Goal: Communication & Community: Share content

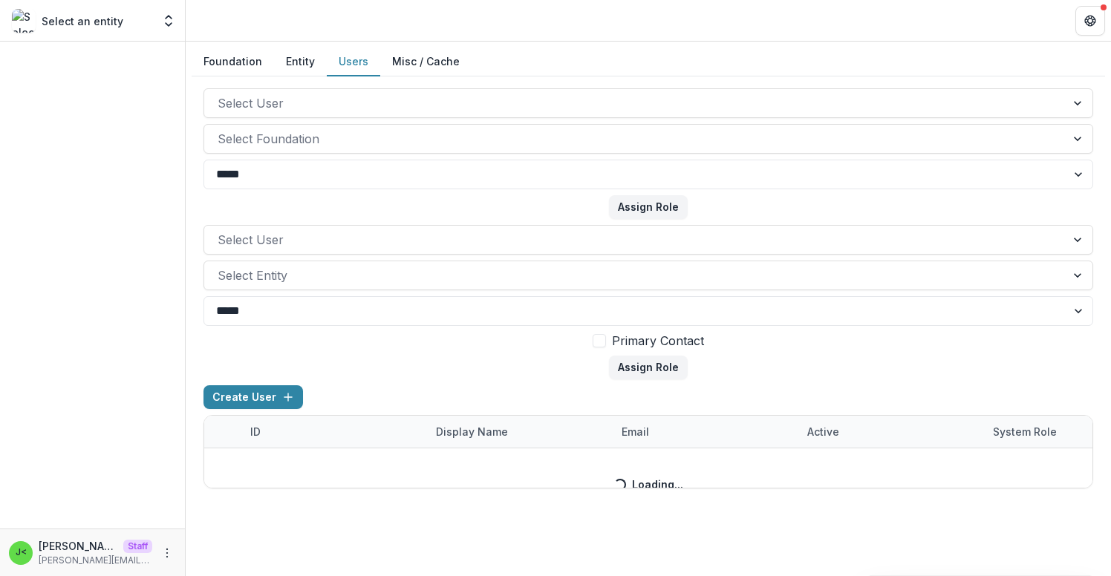
click at [351, 62] on button "Users" at bounding box center [353, 62] width 53 height 29
click at [235, 58] on button "Foundation" at bounding box center [233, 62] width 82 height 29
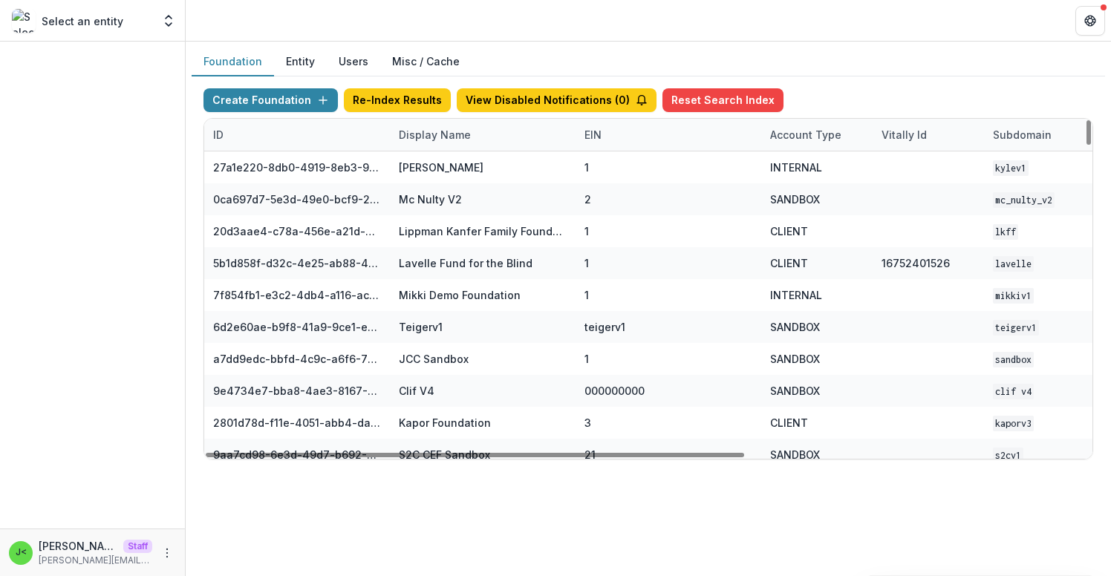
click at [424, 138] on div "Display Name" at bounding box center [435, 135] width 90 height 16
click at [449, 169] on input at bounding box center [482, 169] width 178 height 24
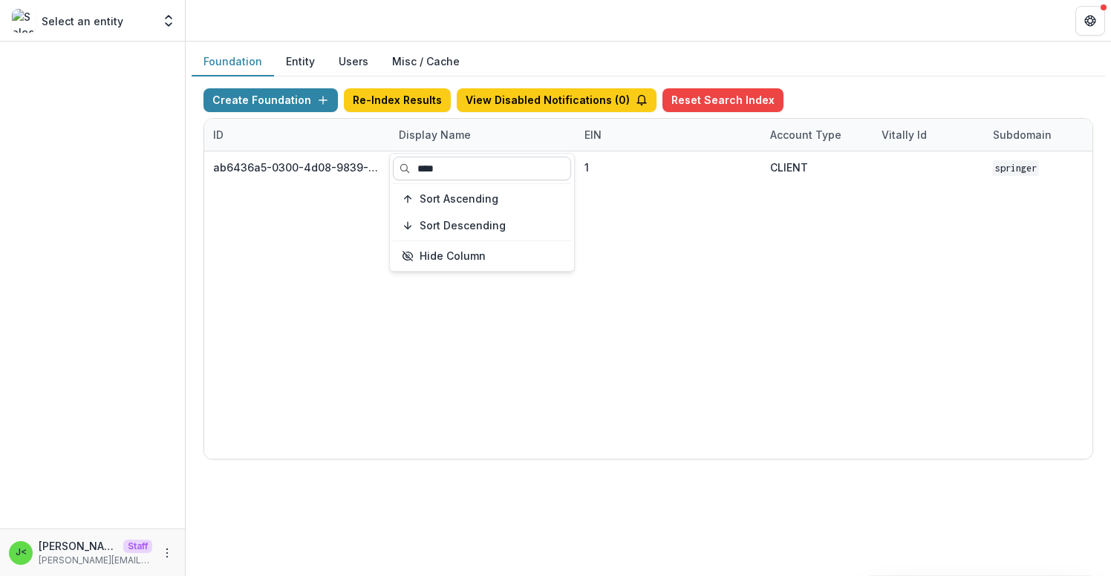
type input "*****"
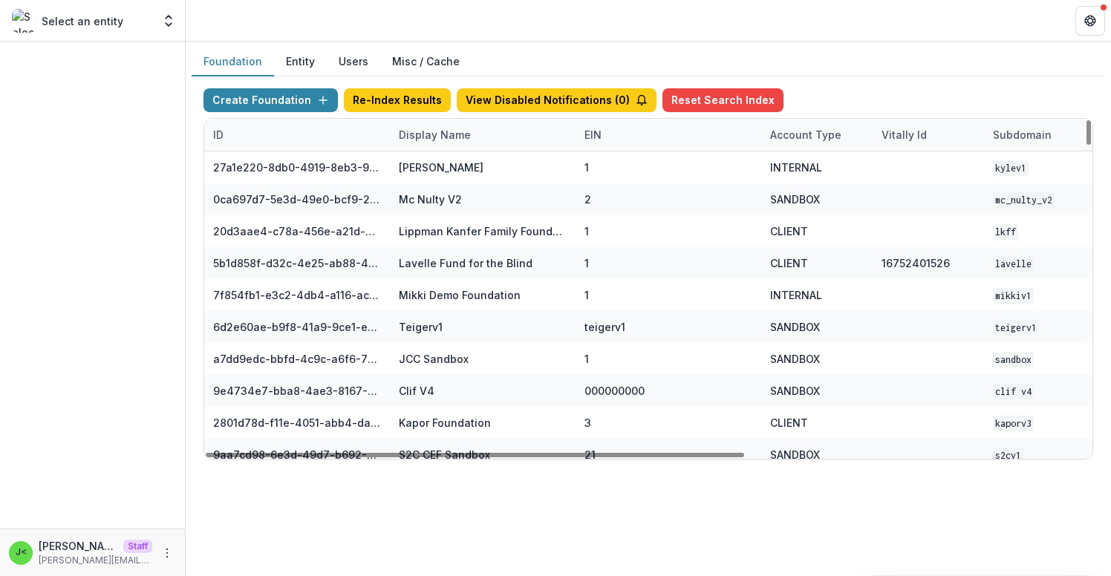
click at [868, 88] on div "Create Foundation Re-Index Results View Disabled Notifications ( 0 ) Reset Sear…" at bounding box center [648, 103] width 890 height 30
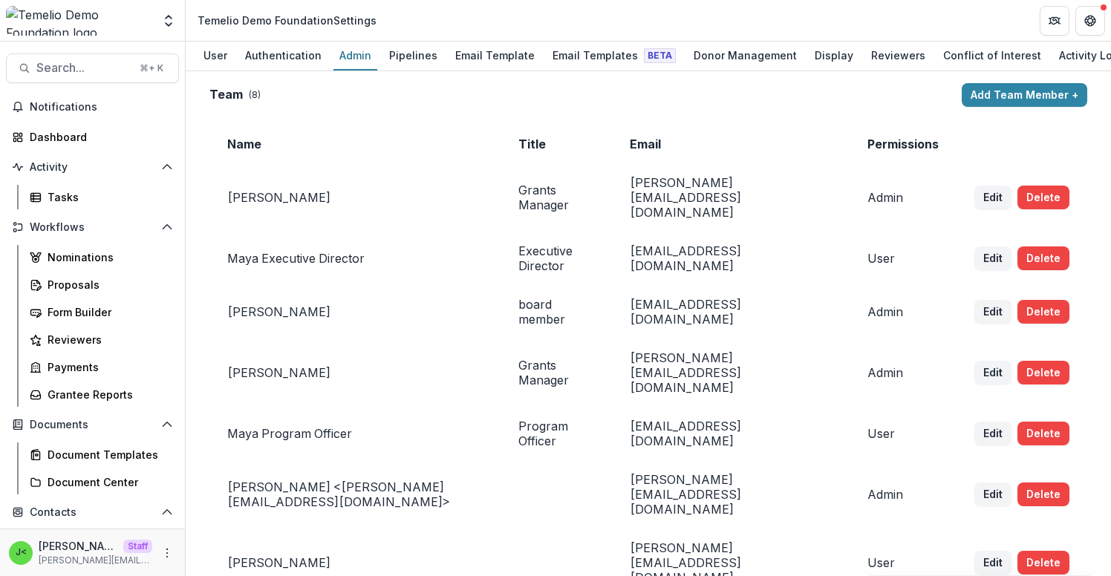
scroll to position [2414, 0]
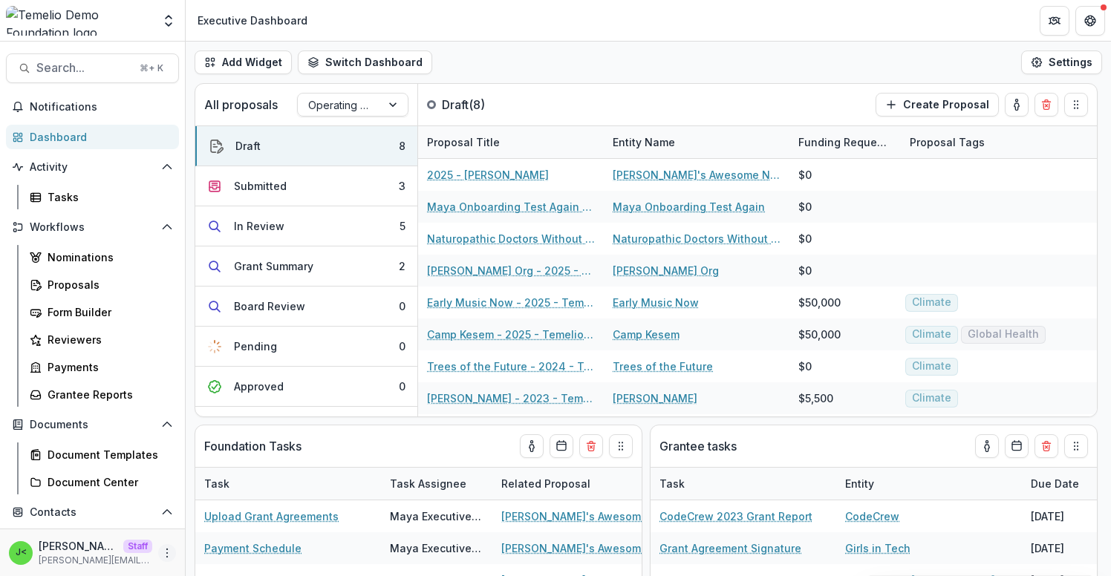
click at [165, 548] on icon "More" at bounding box center [167, 553] width 12 height 12
click at [242, 516] on link "User Settings" at bounding box center [260, 521] width 159 height 25
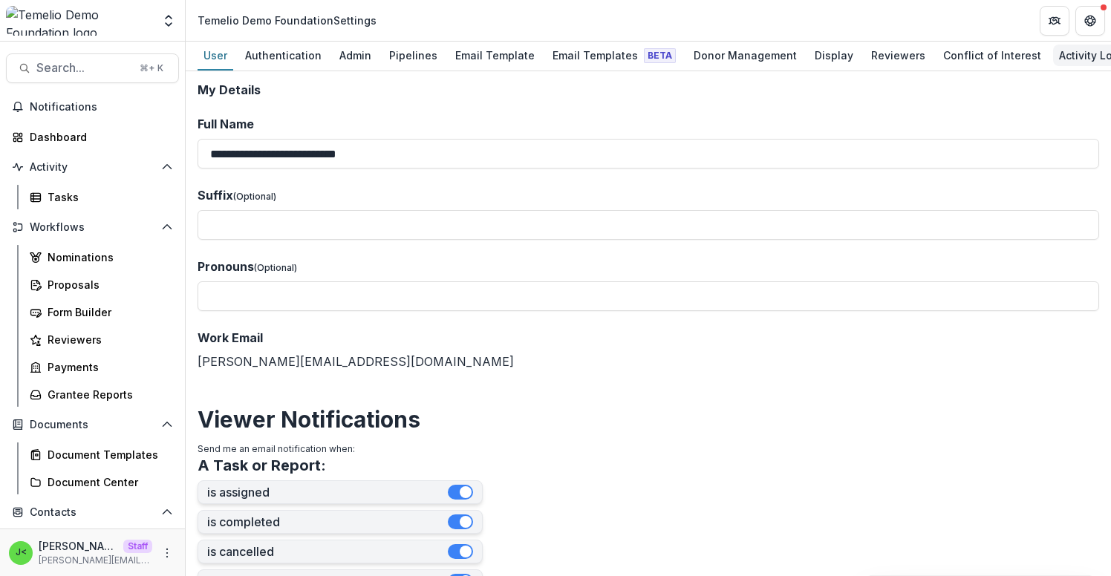
scroll to position [0, 102]
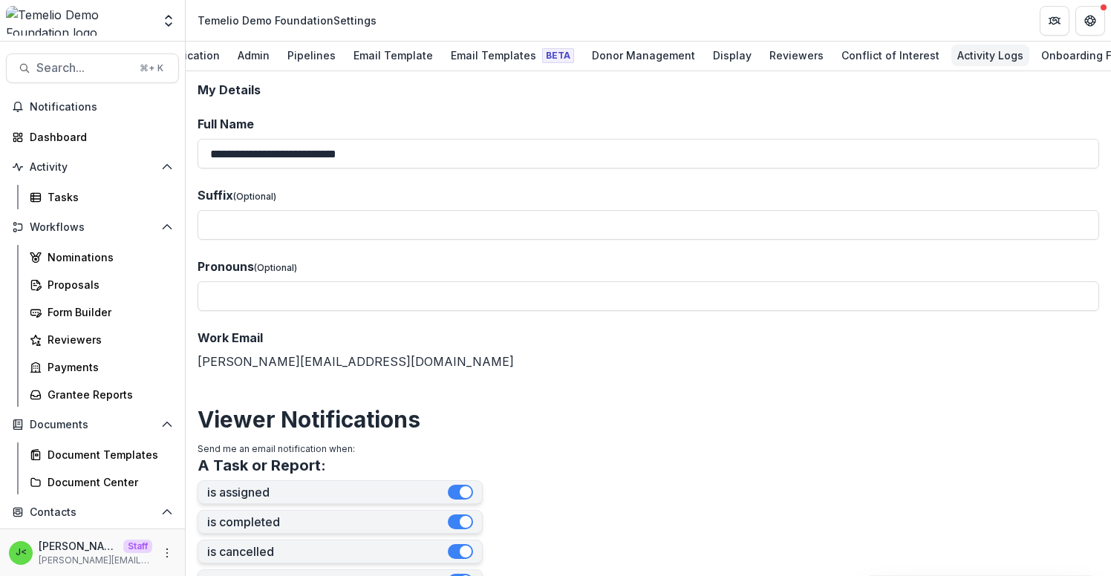
click at [972, 59] on div "Activity Logs" at bounding box center [990, 56] width 78 height 22
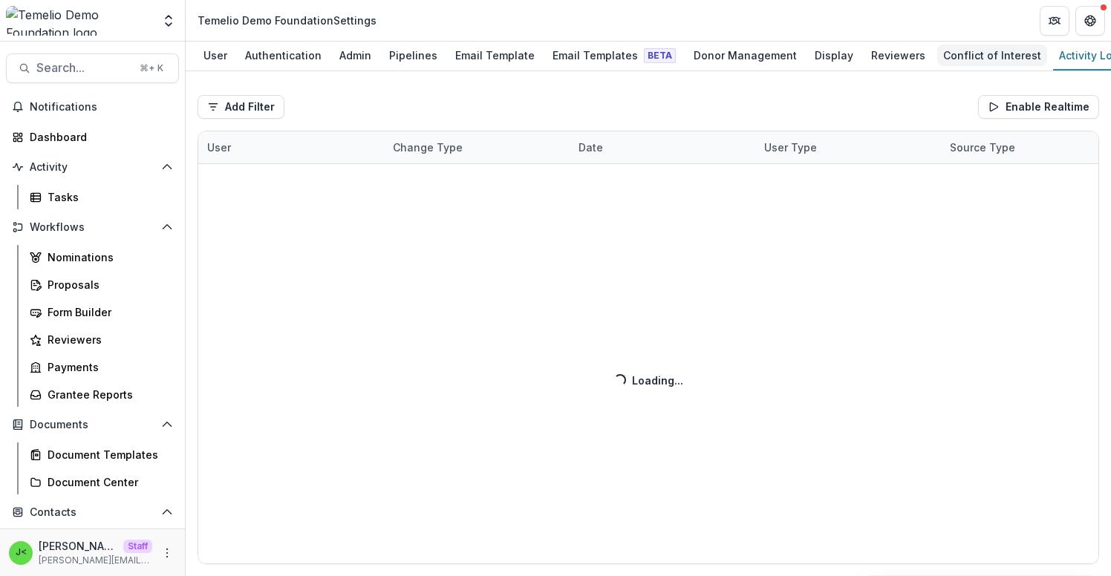
scroll to position [0, 102]
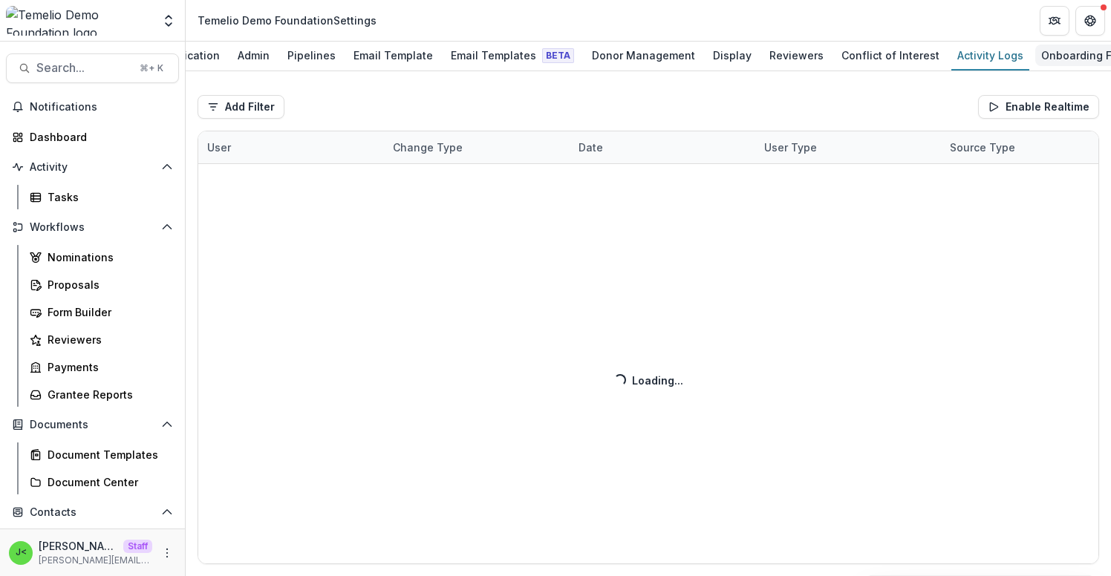
click at [1072, 62] on div "Onboarding Form" at bounding box center [1085, 56] width 101 height 22
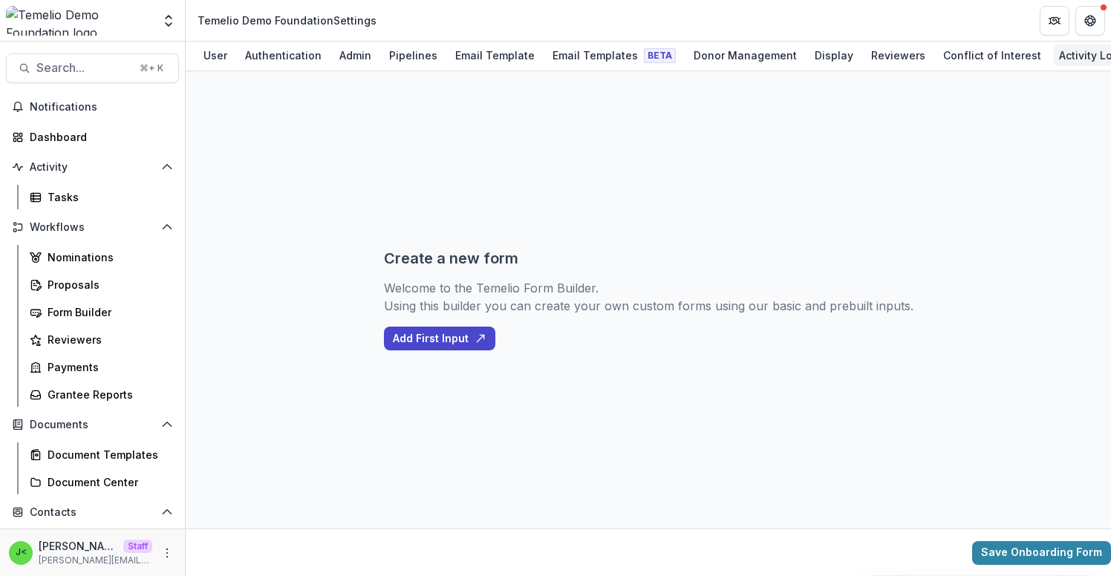
scroll to position [0, 102]
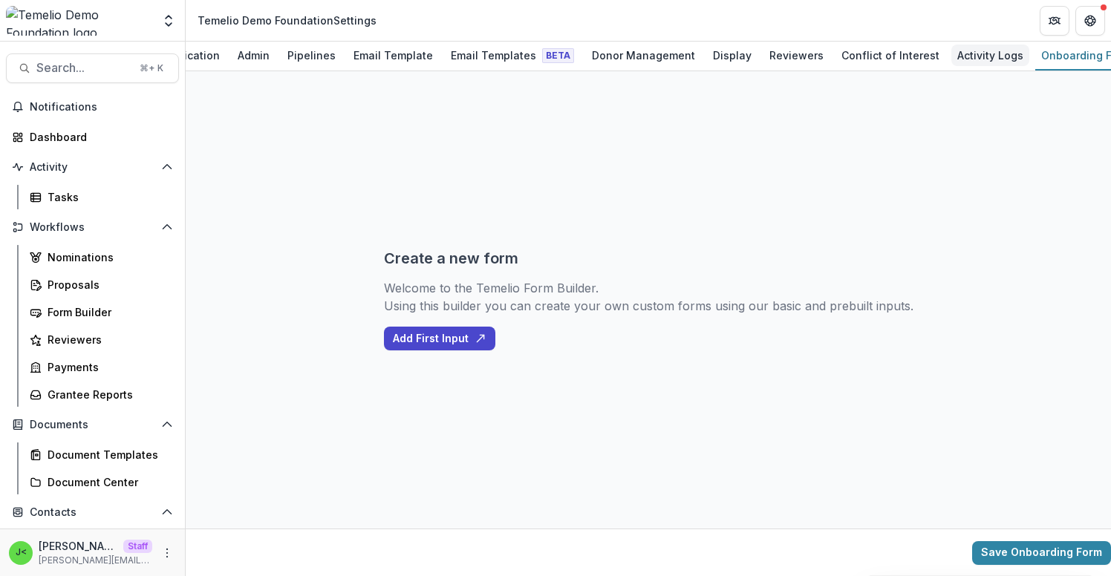
click at [951, 54] on div "Activity Logs" at bounding box center [990, 56] width 78 height 22
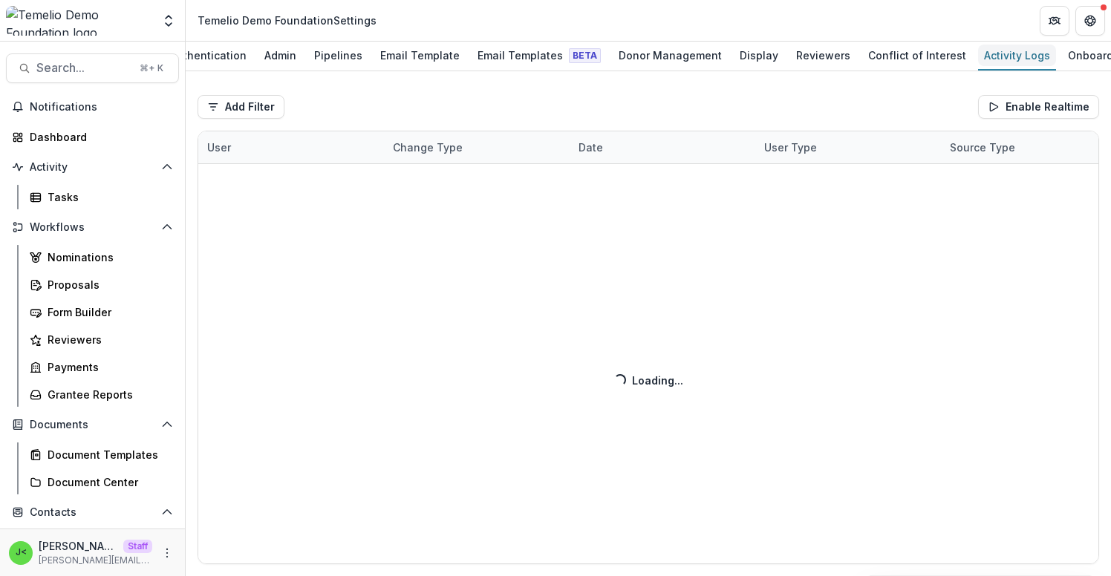
scroll to position [0, 102]
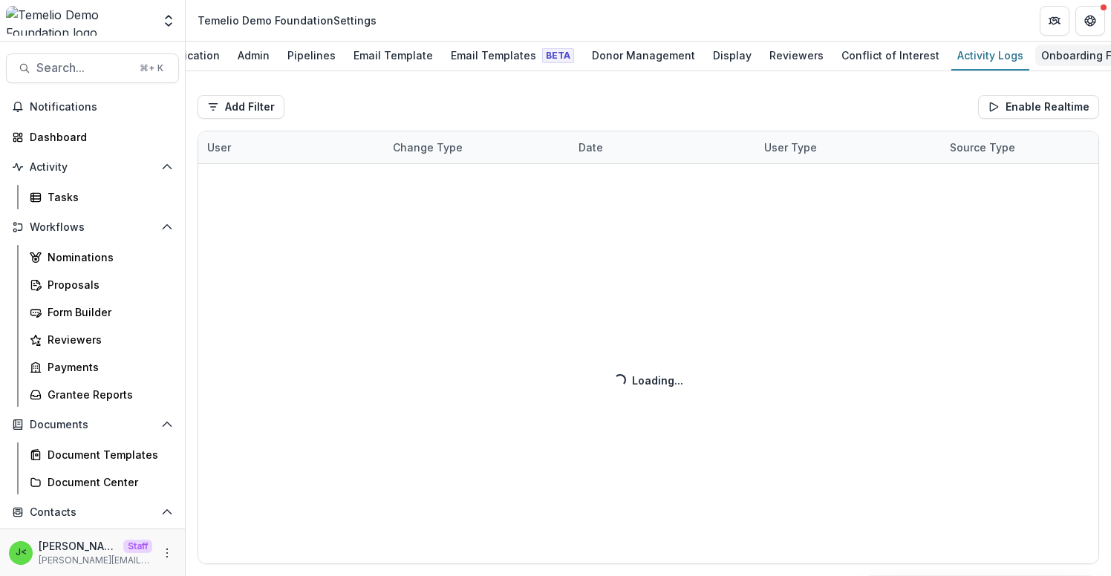
click at [1046, 59] on div "Onboarding Form" at bounding box center [1085, 56] width 101 height 22
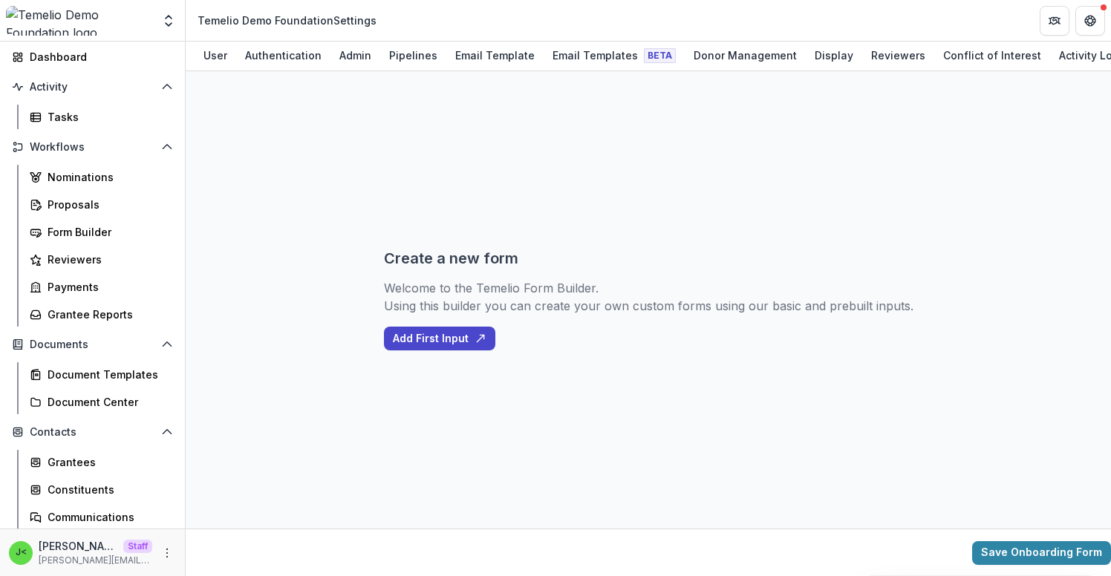
scroll to position [94, 0]
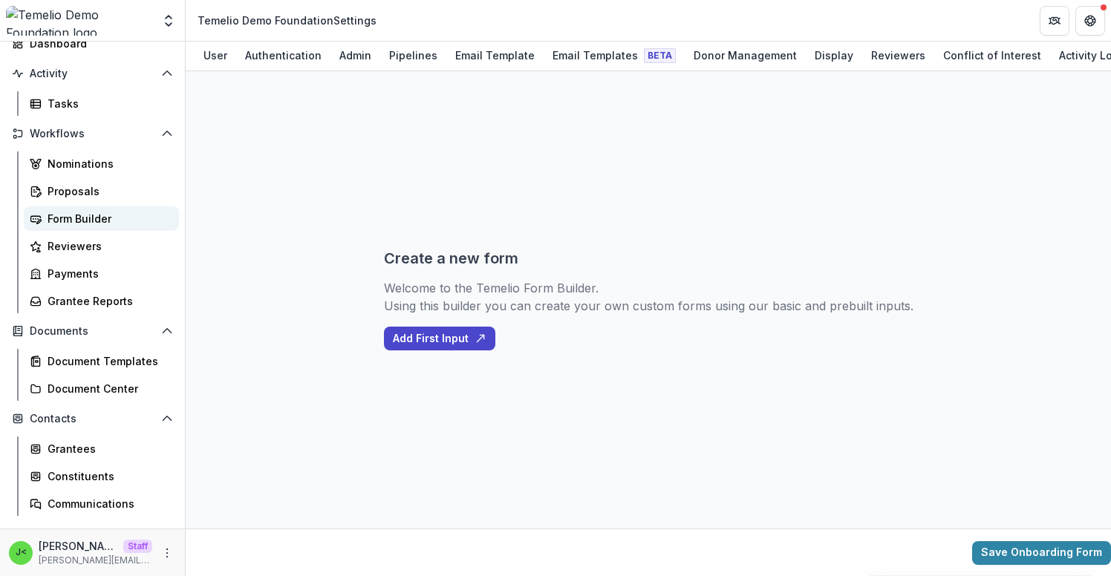
click at [111, 221] on div "Form Builder" at bounding box center [108, 219] width 120 height 16
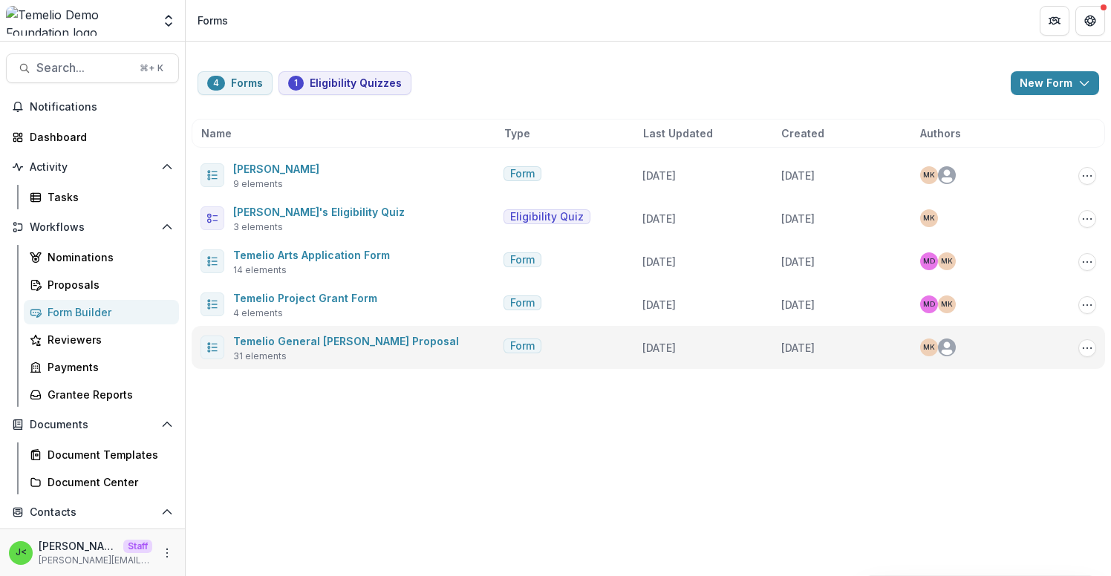
click at [293, 333] on span "Temelio General Grant Proposal" at bounding box center [346, 341] width 226 height 18
click at [298, 338] on link "Temelio General Grant Proposal" at bounding box center [346, 341] width 226 height 13
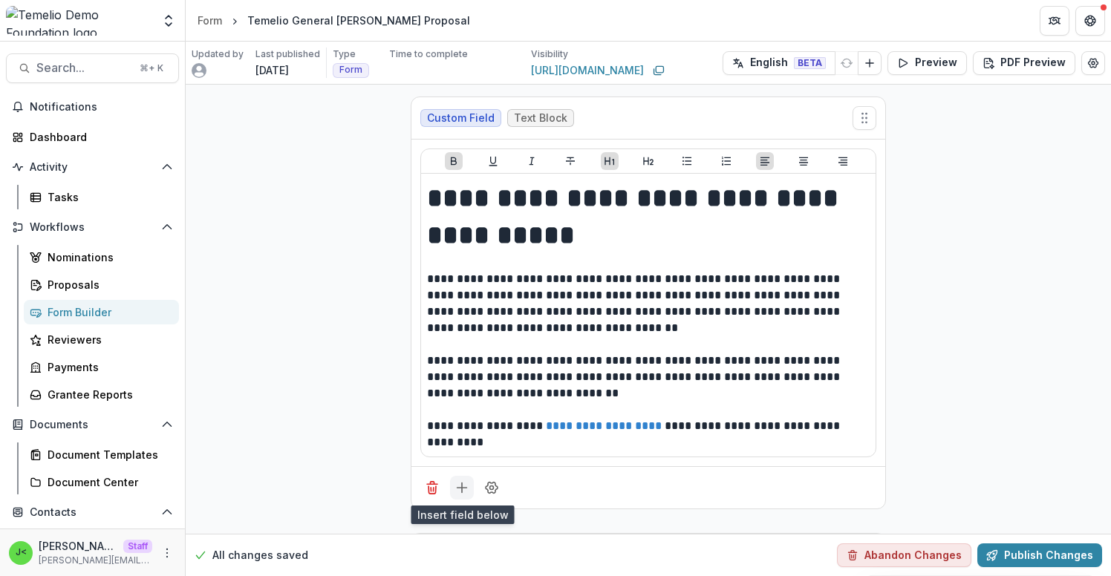
click at [462, 488] on line "Add field" at bounding box center [462, 488] width 10 height 0
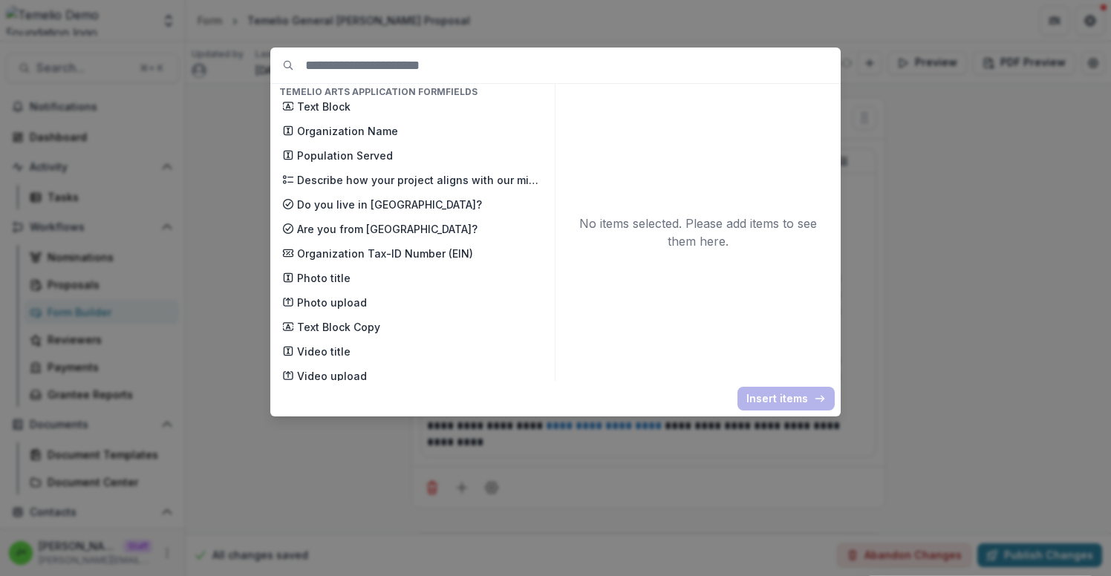
scroll to position [1147, 0]
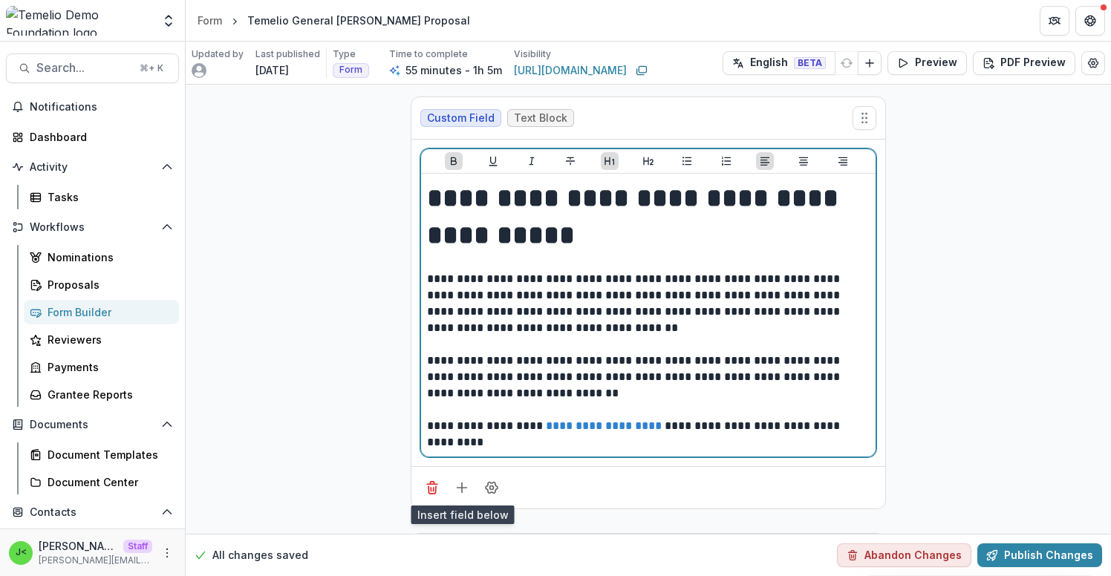
click at [567, 332] on p "**********" at bounding box center [648, 303] width 443 height 65
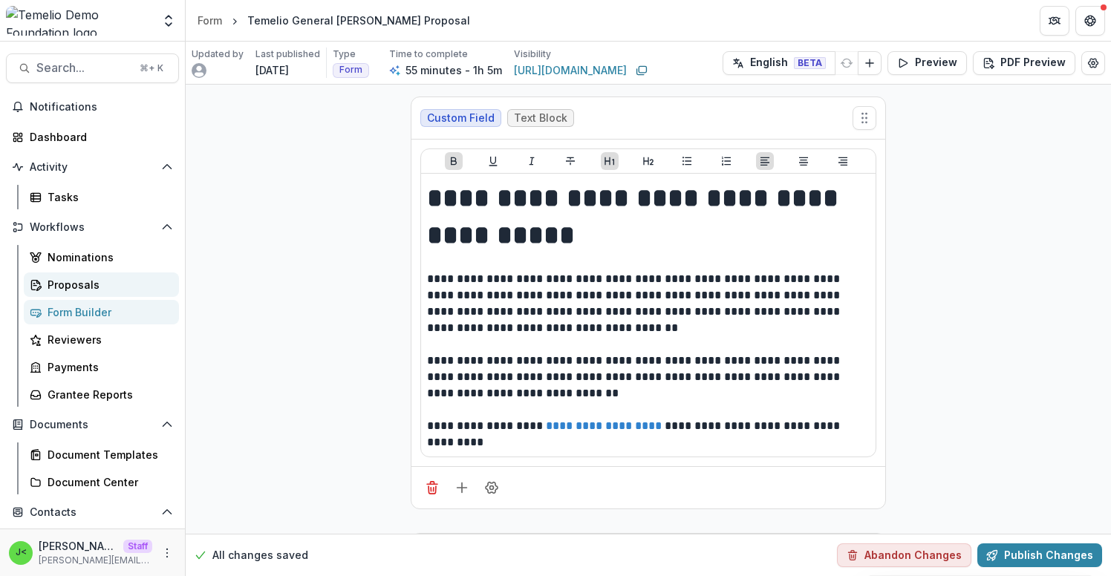
click at [75, 286] on div "Proposals" at bounding box center [108, 285] width 120 height 16
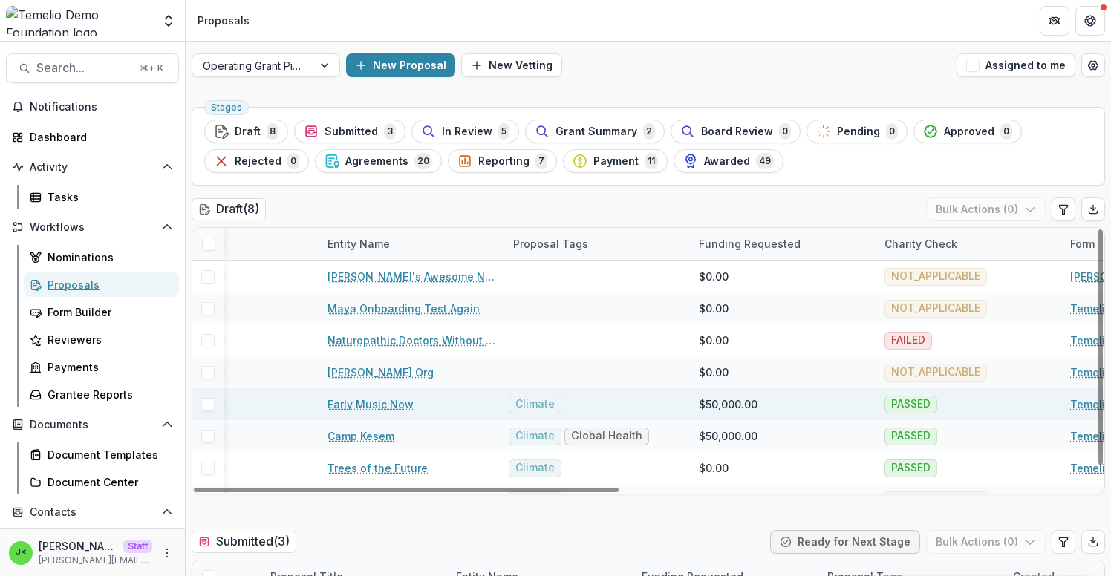
scroll to position [0, 313]
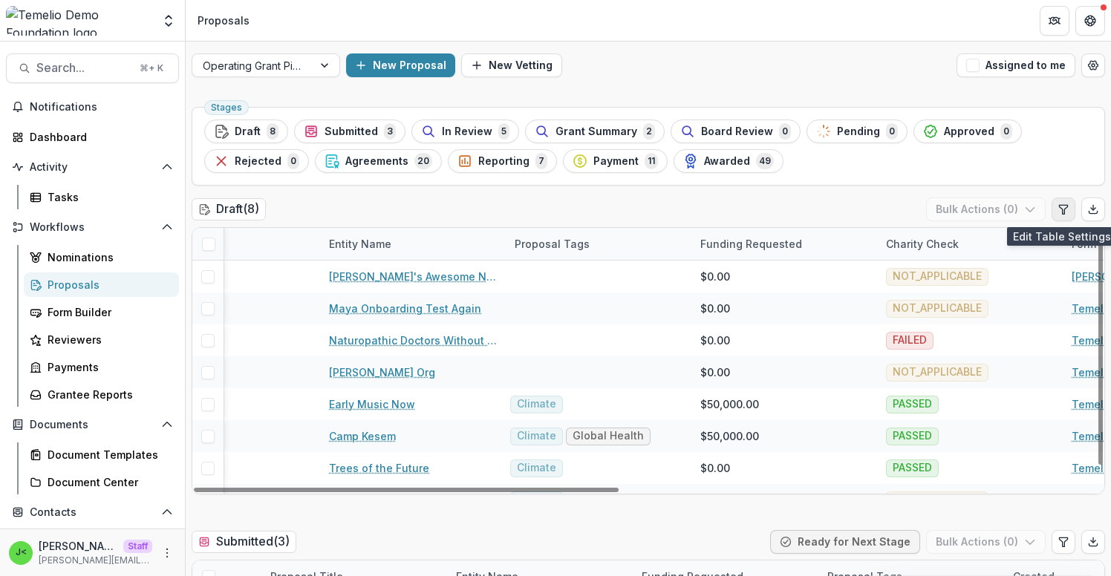
click at [1063, 212] on icon "Edit table settings" at bounding box center [1064, 209] width 12 height 12
select select "******"
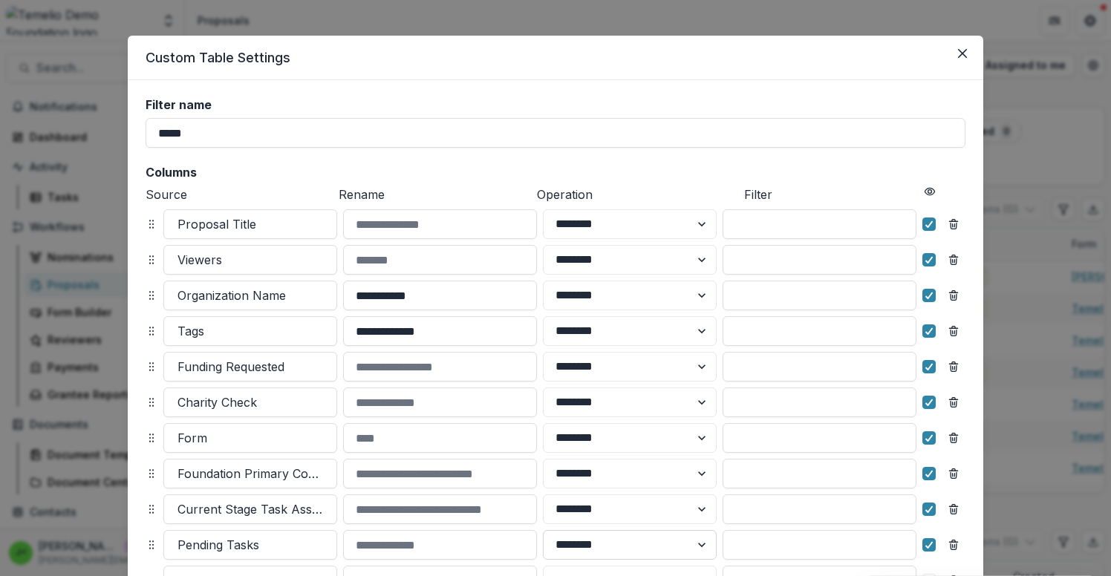
scroll to position [0, 0]
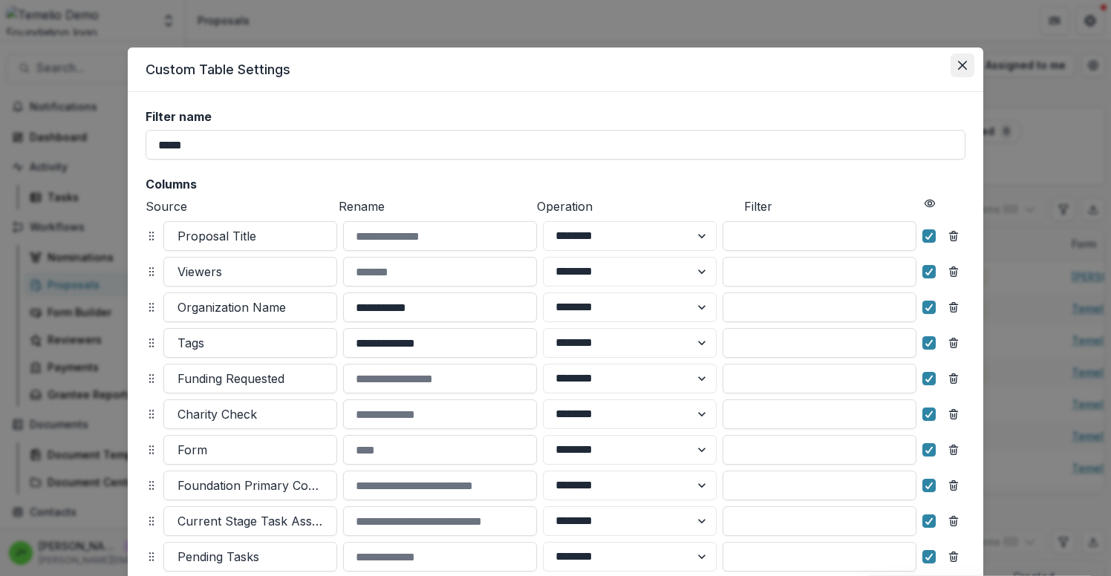
click at [956, 70] on button "Close" at bounding box center [963, 65] width 24 height 24
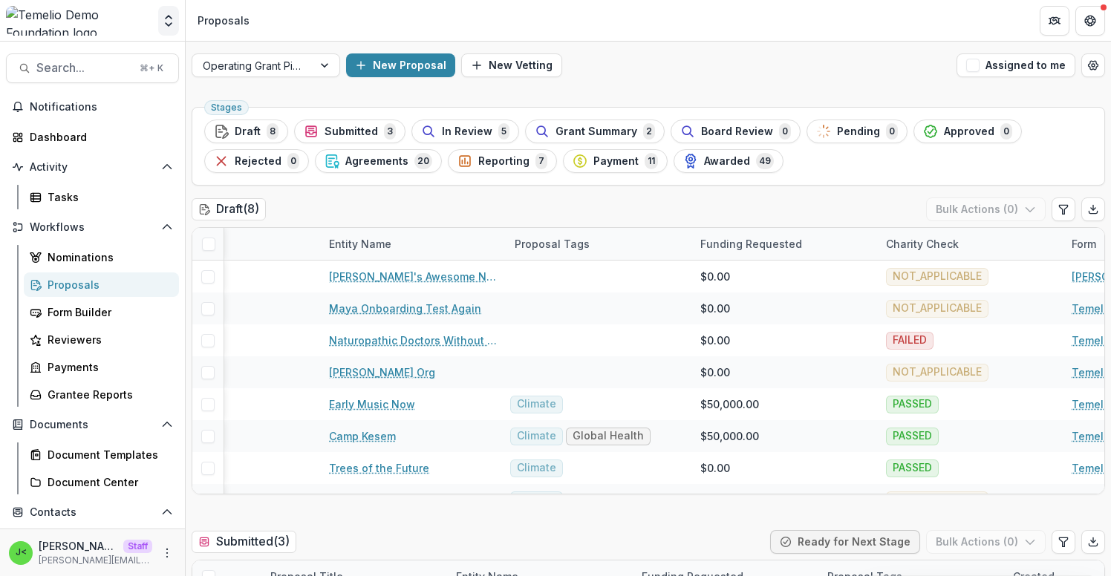
click at [172, 13] on icon "Open entity switcher" at bounding box center [168, 20] width 15 height 15
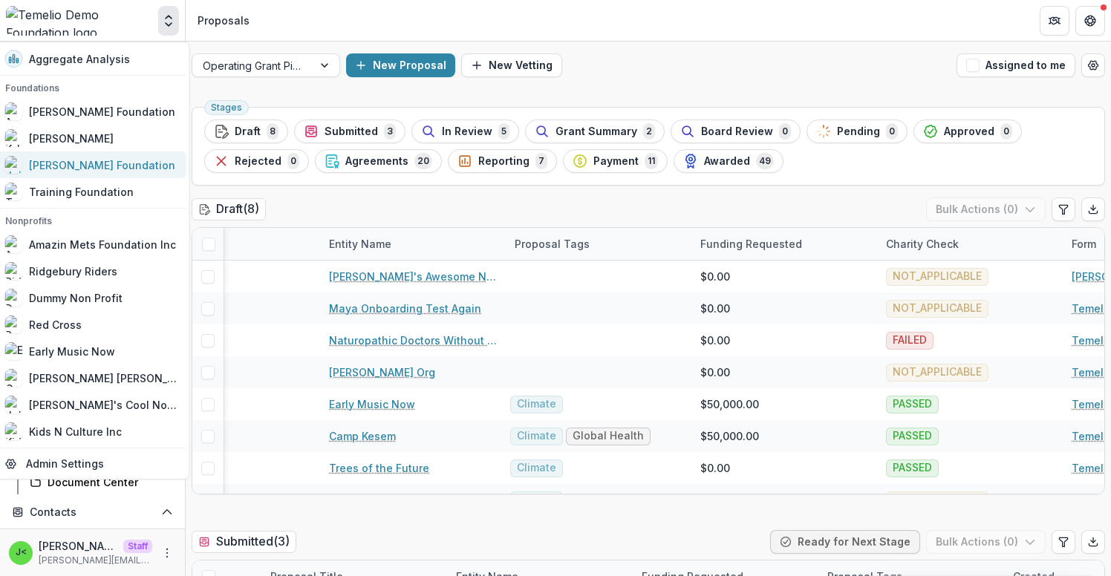
click at [105, 174] on link "[PERSON_NAME] Foundation" at bounding box center [91, 165] width 190 height 27
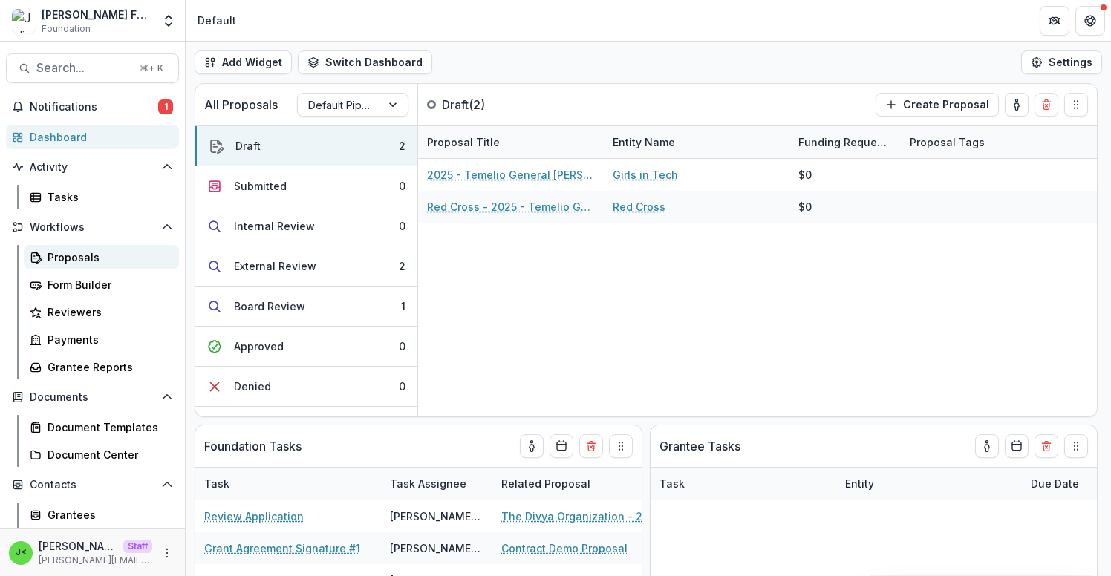
click at [93, 255] on div "Proposals" at bounding box center [108, 258] width 120 height 16
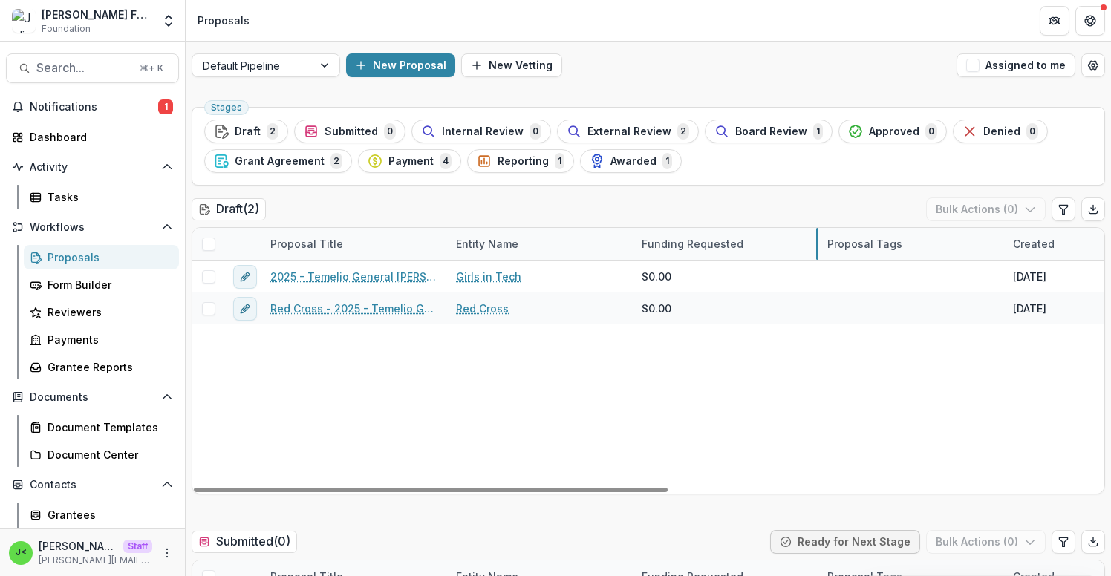
drag, startPoint x: 816, startPoint y: 244, endPoint x: 774, endPoint y: 245, distance: 42.3
click at [1058, 215] on icon "Edit table settings" at bounding box center [1064, 209] width 12 height 12
select select "******"
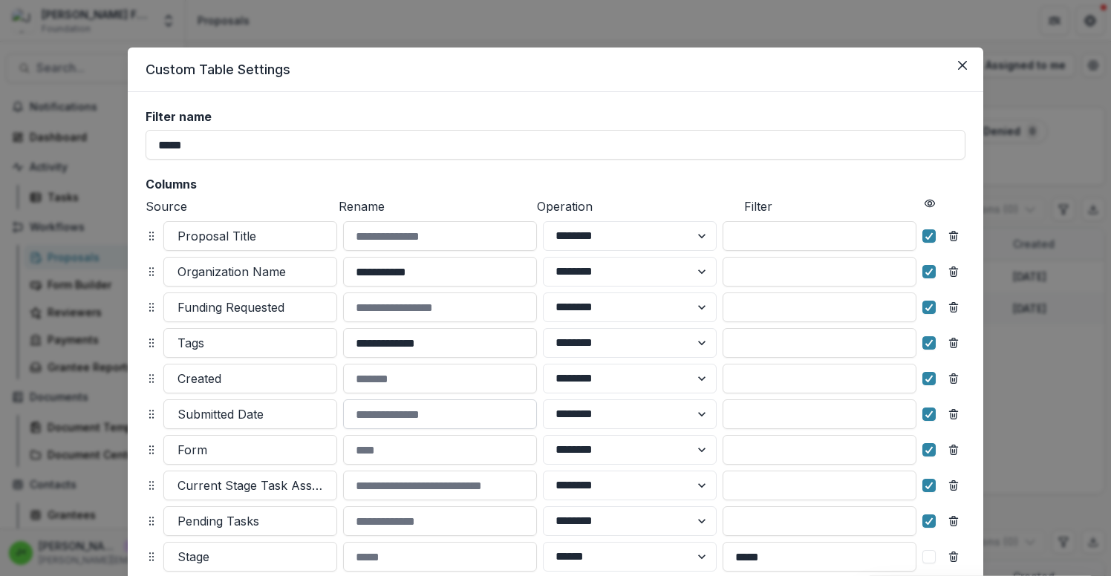
scroll to position [169, 0]
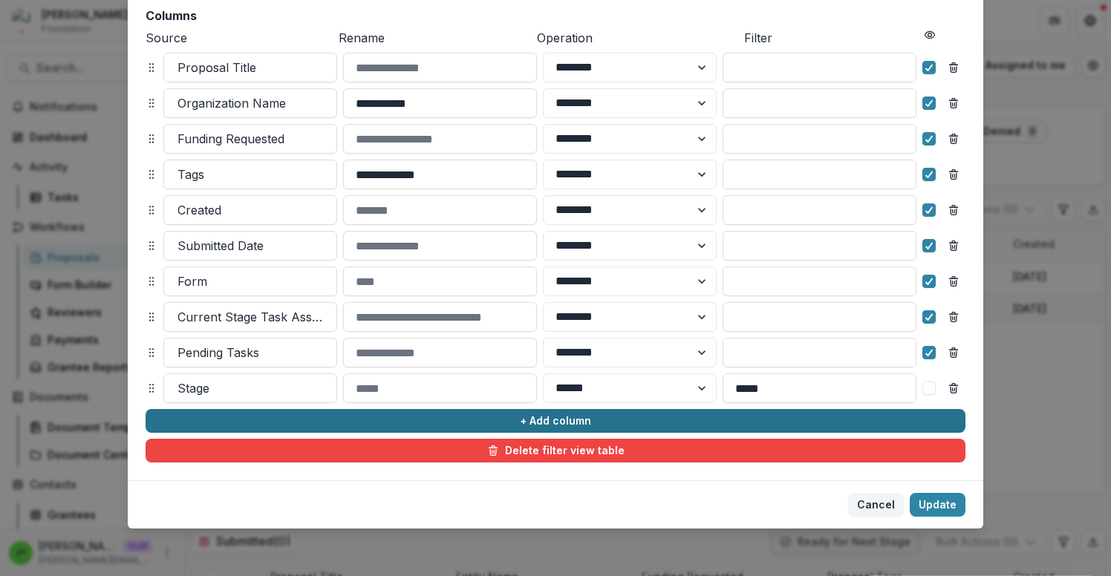
click at [428, 422] on button "+ Add column" at bounding box center [556, 421] width 820 height 24
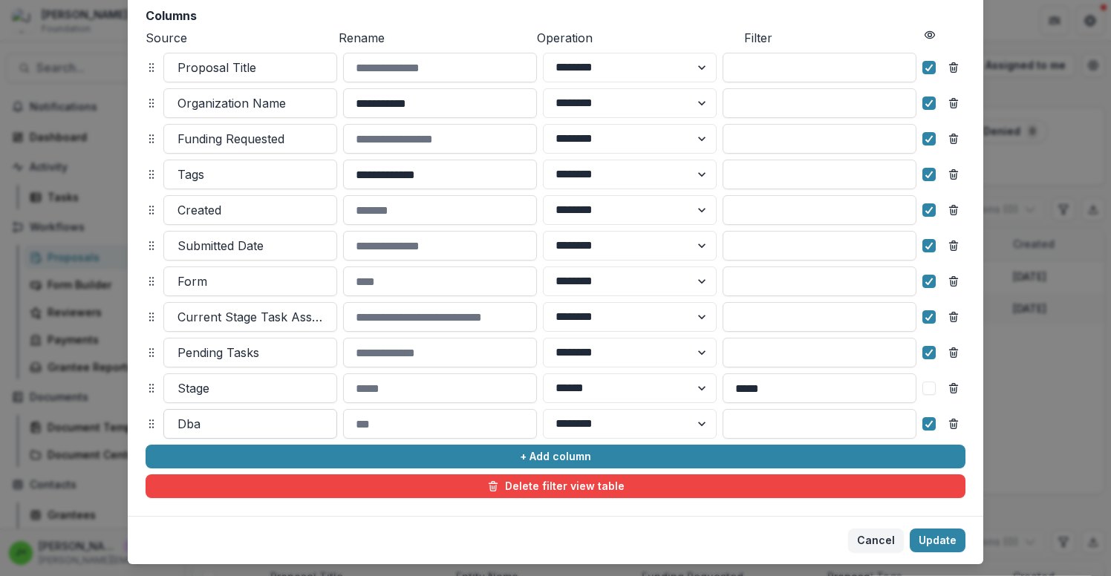
click at [232, 418] on div at bounding box center [250, 424] width 146 height 21
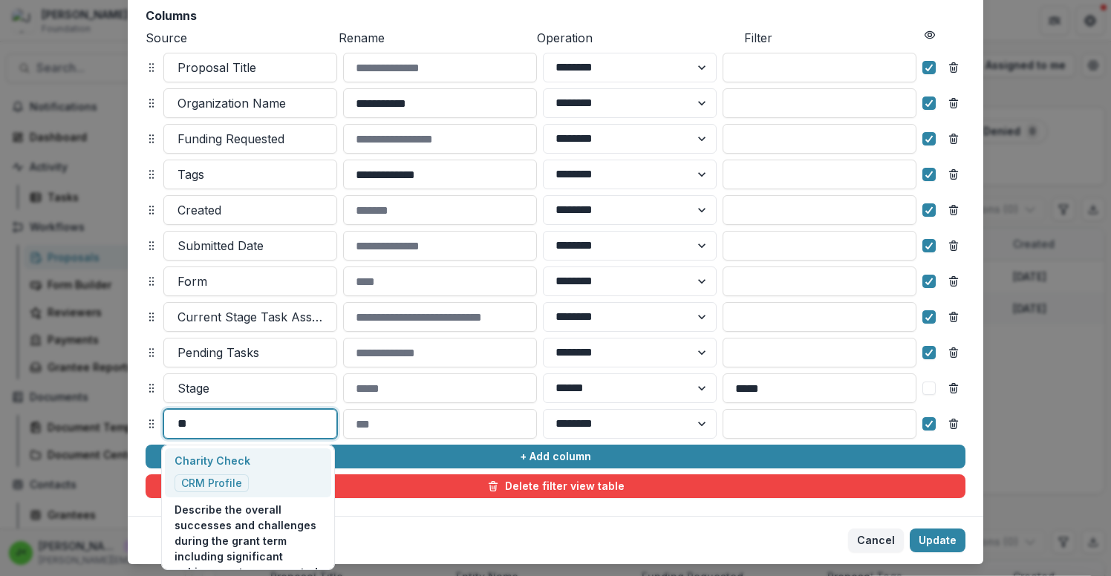
type input "***"
click at [229, 468] on p "Charity Check" at bounding box center [213, 461] width 76 height 16
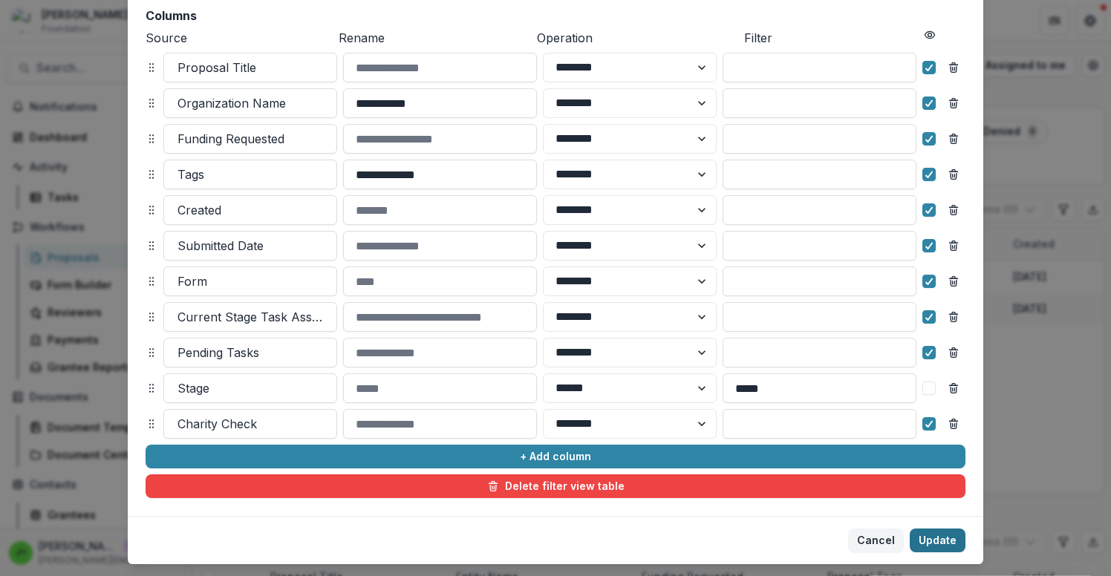
click at [945, 543] on button "Update" at bounding box center [938, 541] width 56 height 24
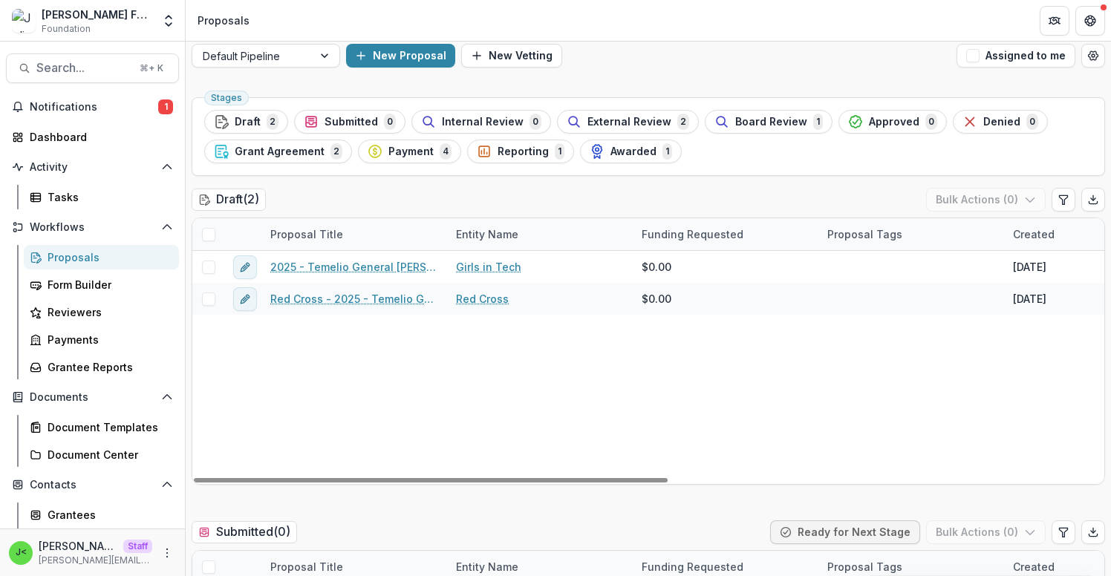
scroll to position [0, 0]
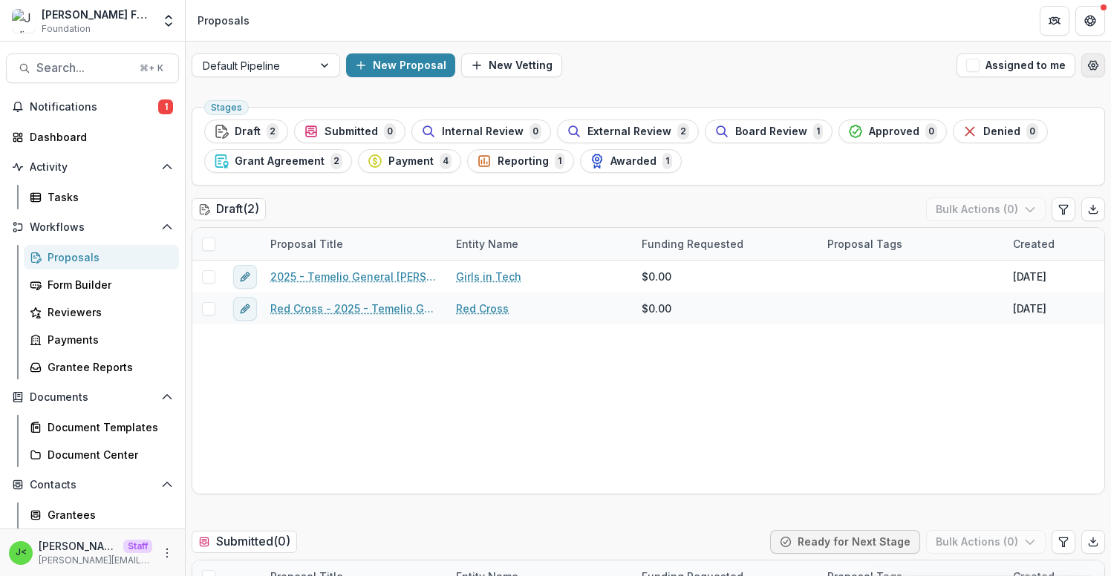
click at [1089, 72] on button "Open table manager" at bounding box center [1093, 65] width 24 height 24
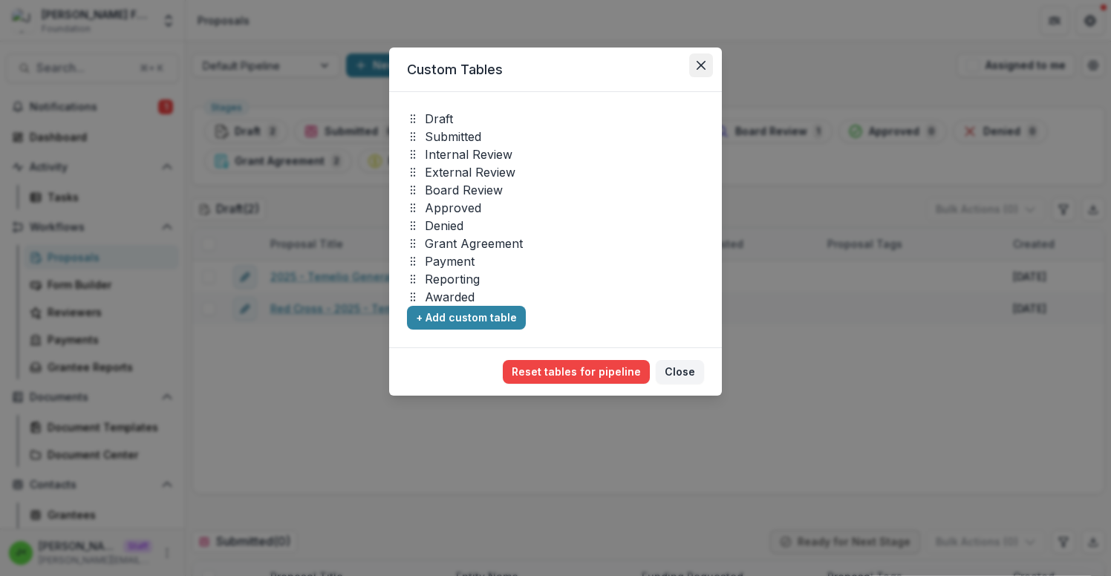
click at [703, 66] on icon "Close" at bounding box center [701, 65] width 9 height 9
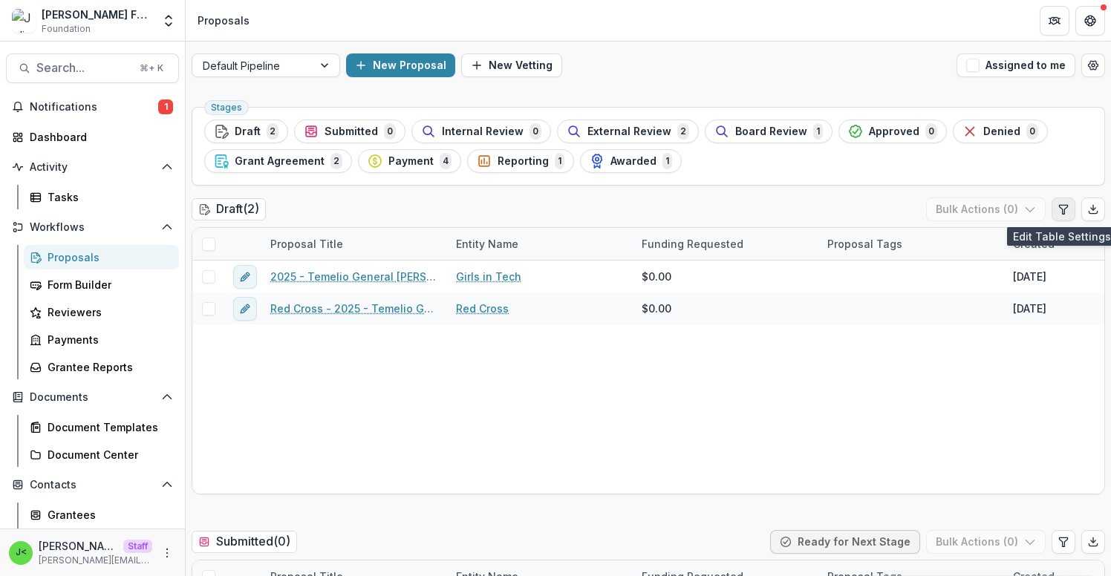
click at [1052, 213] on button "Edit table settings" at bounding box center [1064, 210] width 24 height 24
select select "******"
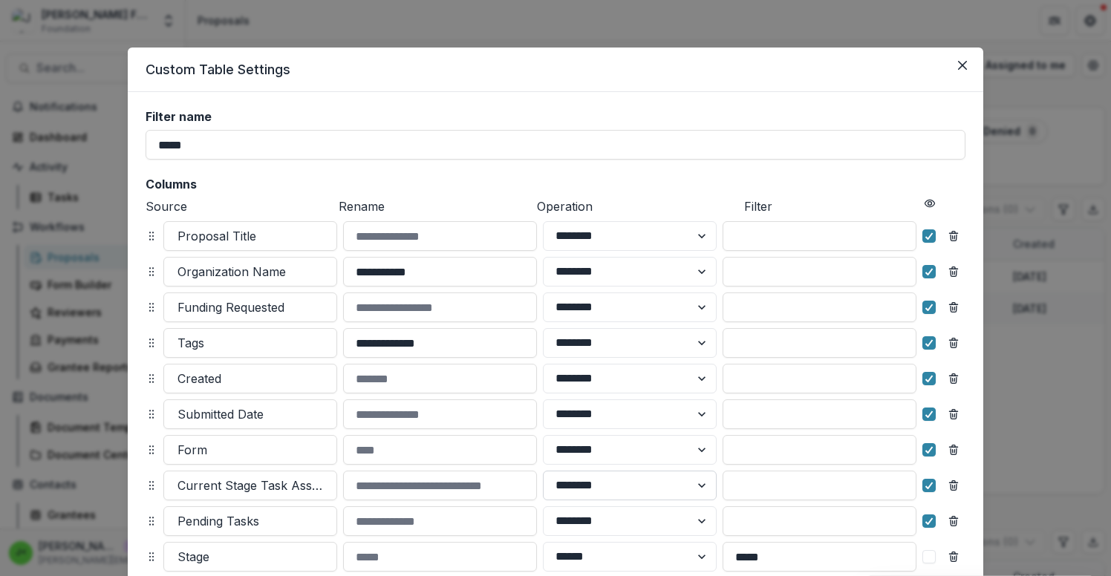
scroll to position [204, 0]
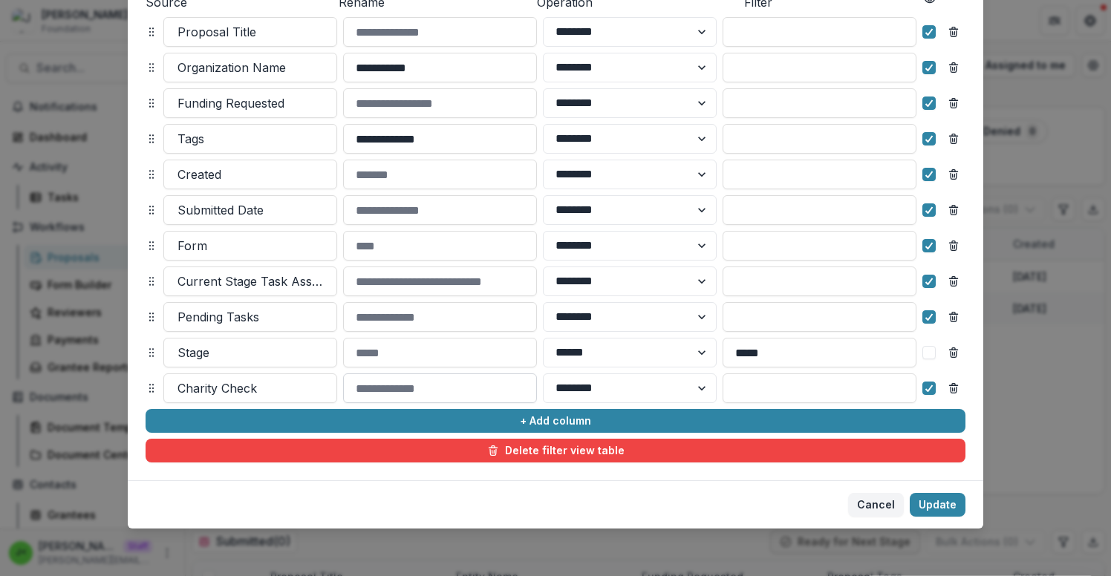
click at [449, 385] on input at bounding box center [440, 389] width 194 height 30
click at [450, 387] on input at bounding box center [440, 389] width 194 height 30
click at [888, 502] on button "Cancel" at bounding box center [876, 505] width 56 height 24
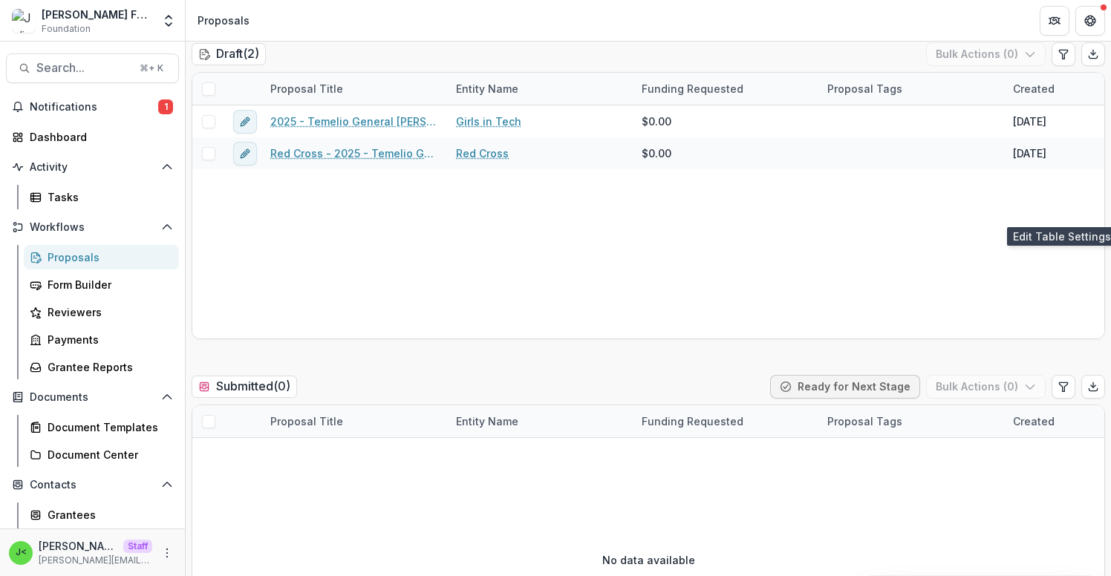
scroll to position [0, 0]
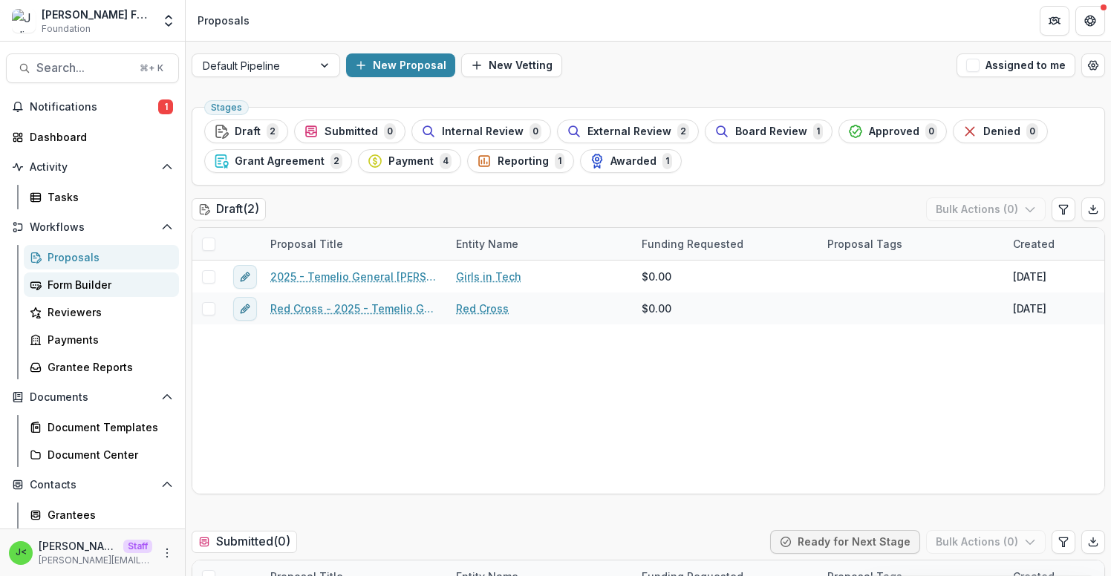
click at [116, 283] on div "Form Builder" at bounding box center [108, 285] width 120 height 16
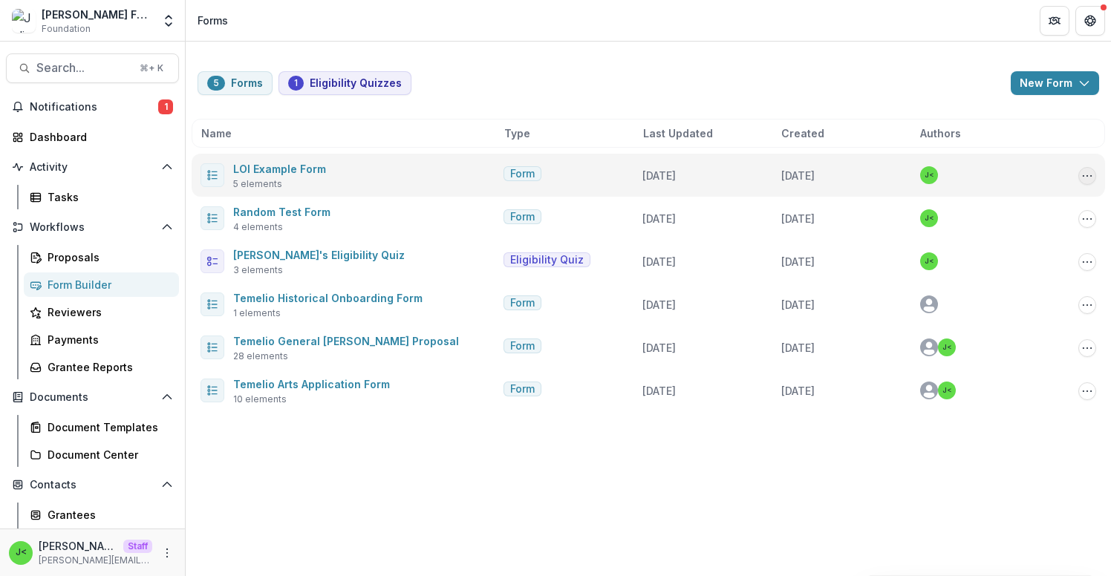
click at [1087, 177] on icon "Options" at bounding box center [1087, 176] width 12 height 12
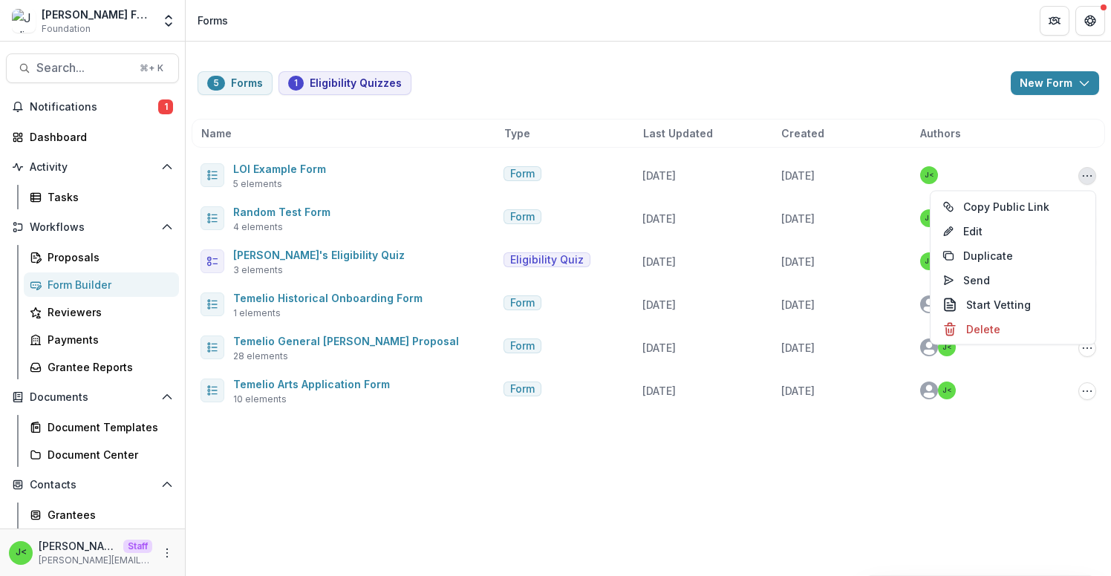
click at [924, 96] on div "5 Forms 1 Eligibility Quizzes New Form New Eligibility Quiz New Form Name Type …" at bounding box center [648, 233] width 925 height 382
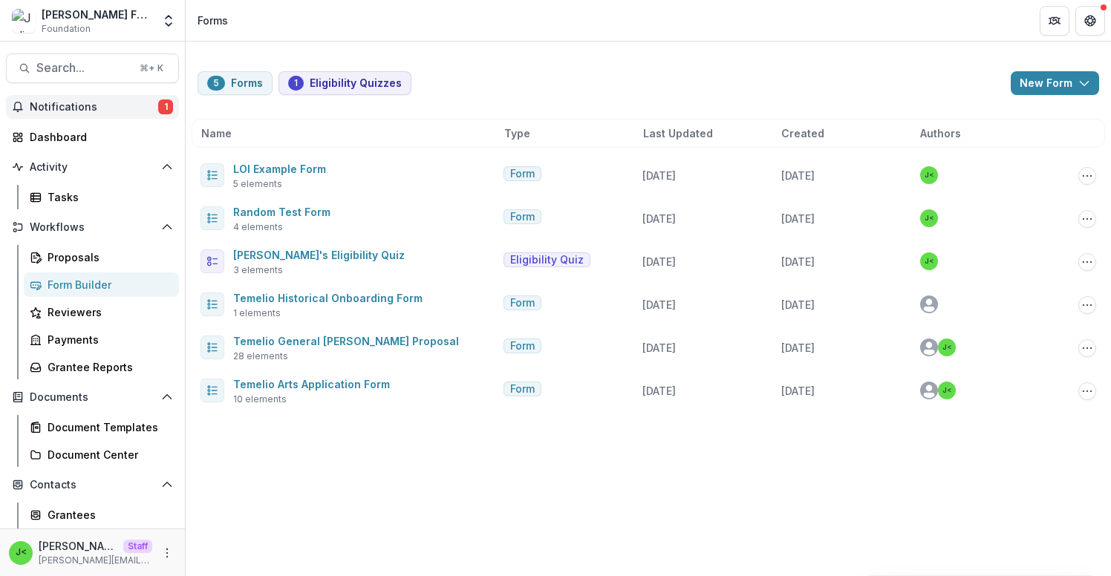
click at [146, 113] on button "Notifications 1" at bounding box center [92, 107] width 173 height 24
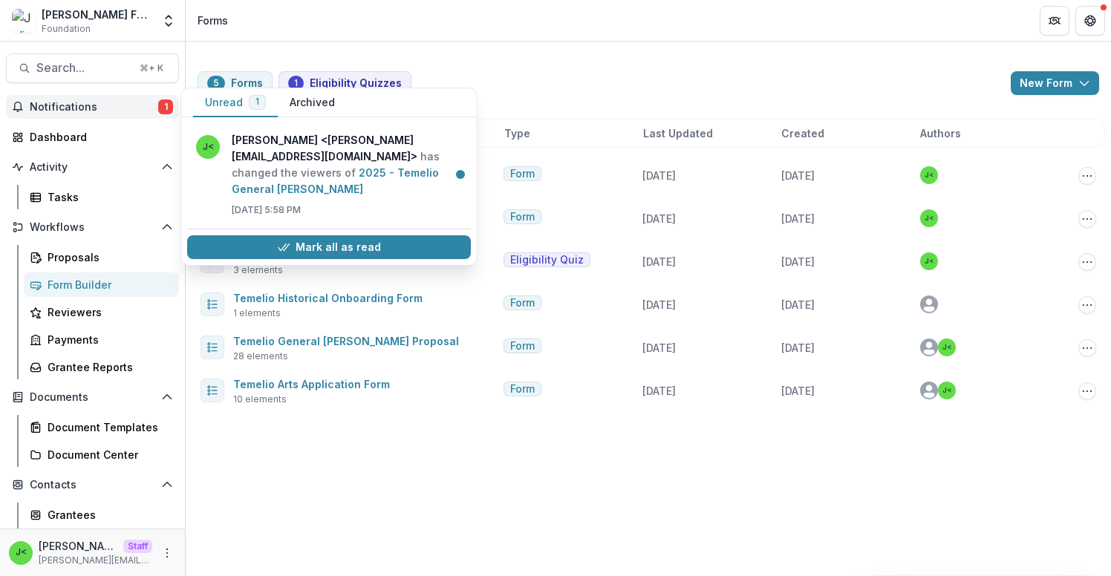
click at [146, 113] on span "Notifications" at bounding box center [94, 107] width 128 height 13
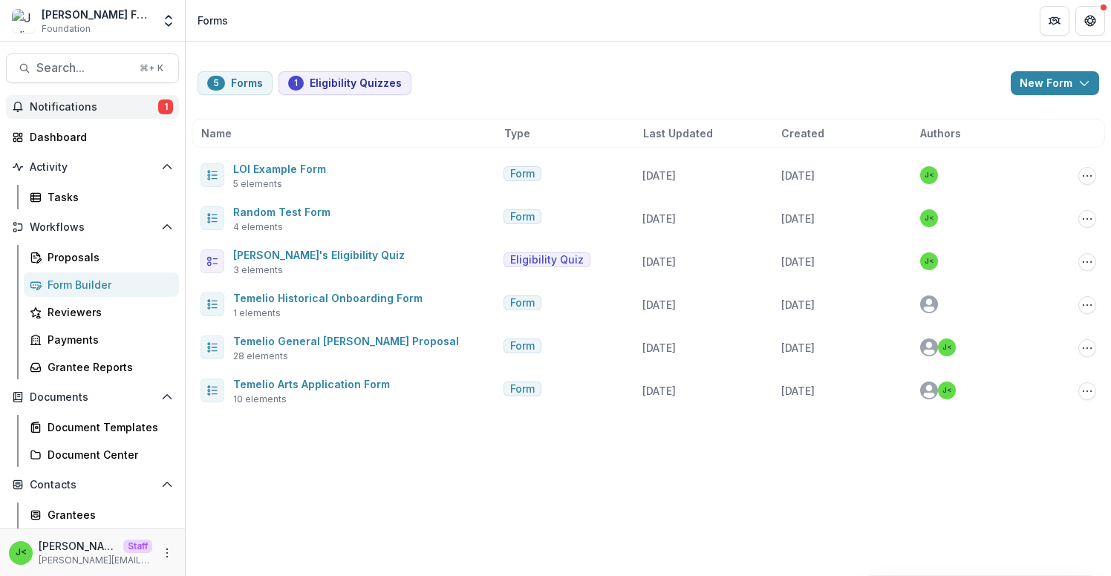
click at [138, 106] on span "Notifications" at bounding box center [94, 107] width 128 height 13
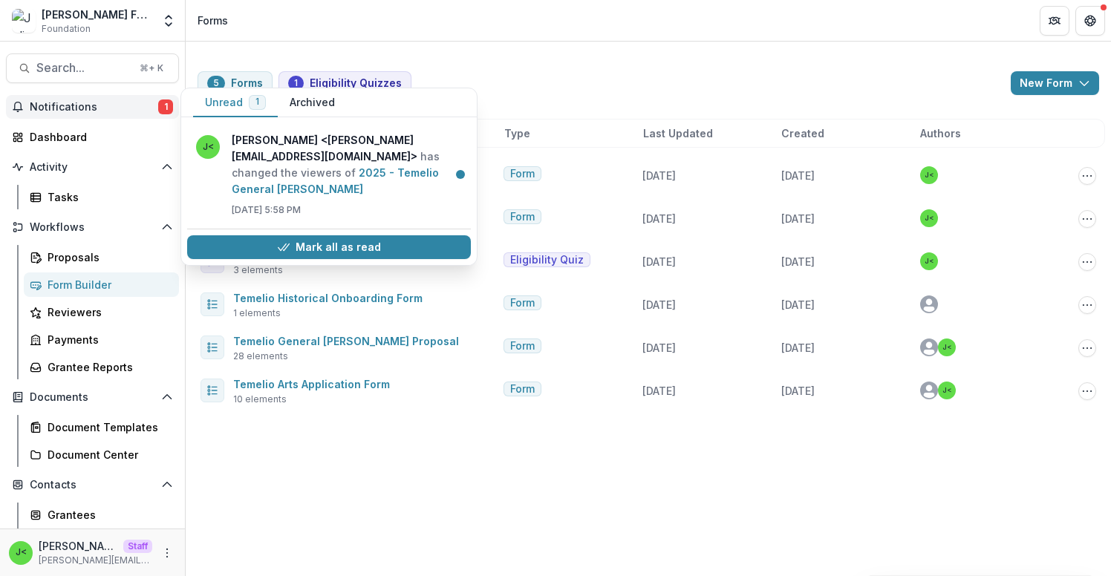
click at [278, 243] on div "Mark all as read" at bounding box center [329, 247] width 284 height 36
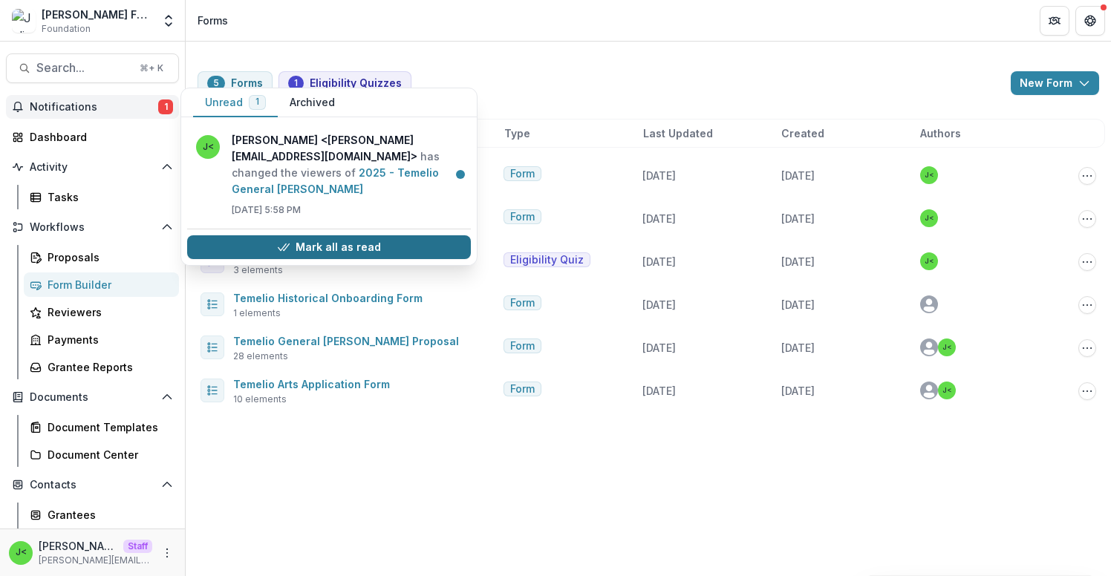
click at [289, 241] on icon "button" at bounding box center [284, 247] width 12 height 12
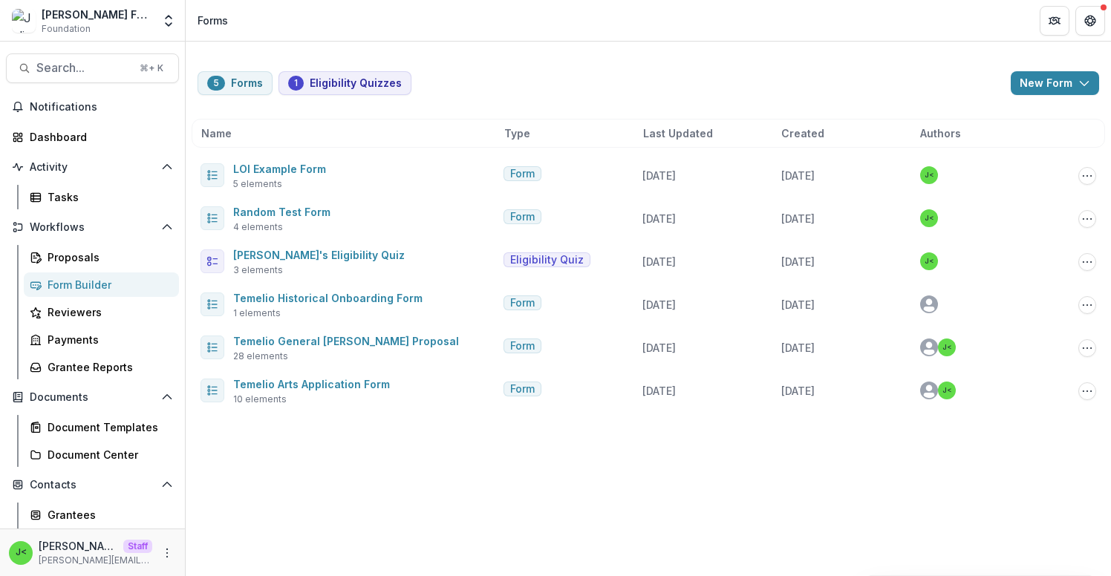
click at [619, 81] on div "5 Forms 1 Eligibility Quizzes New Form New Eligibility Quiz New Form" at bounding box center [649, 83] width 902 height 24
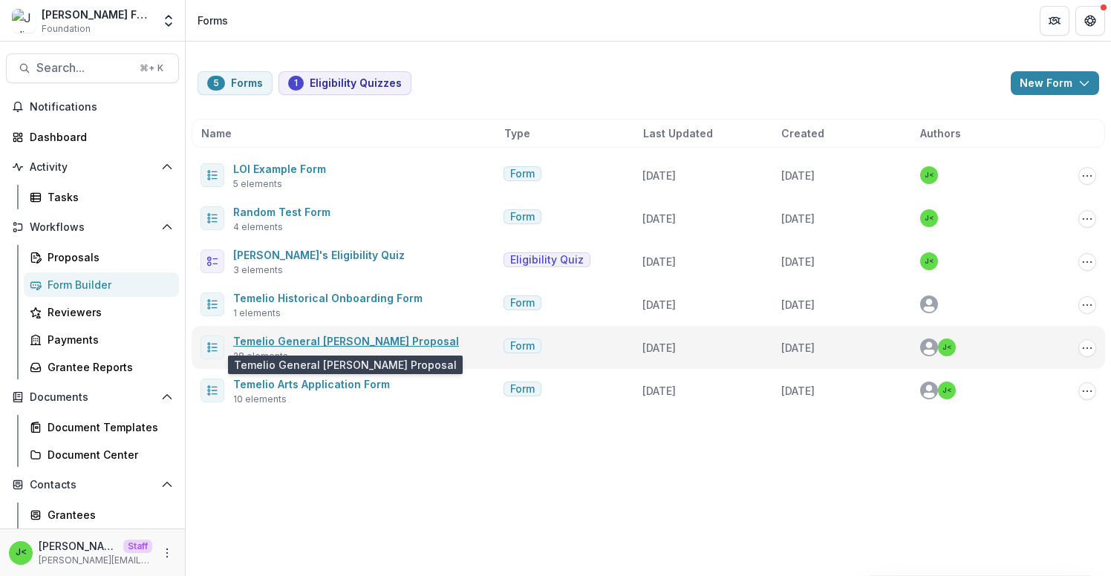
click at [283, 344] on link "Temelio General Grant Proposal" at bounding box center [346, 341] width 226 height 13
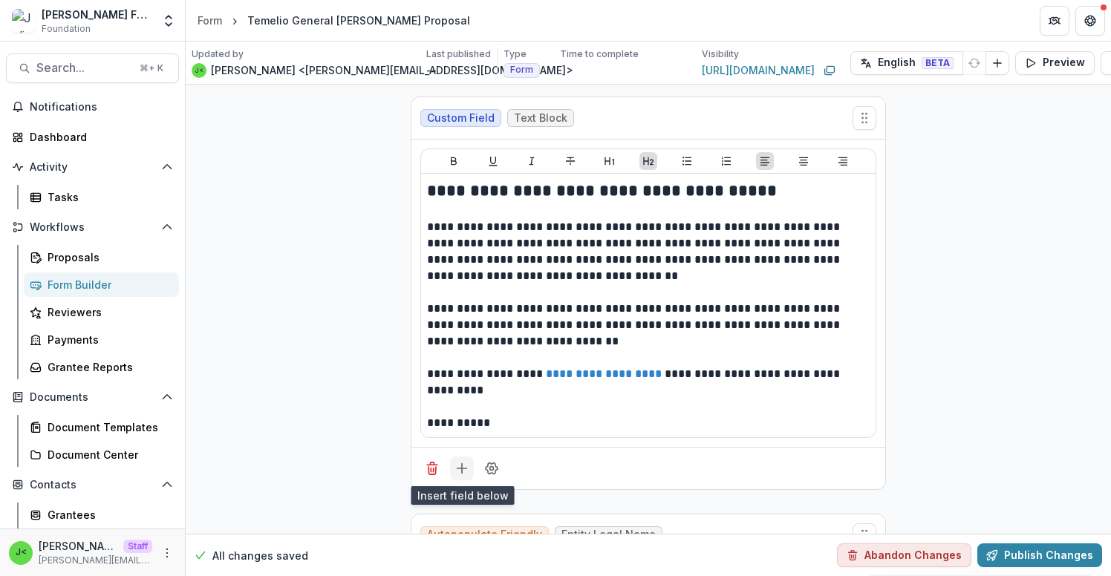
click at [460, 475] on button "Add field" at bounding box center [462, 469] width 24 height 24
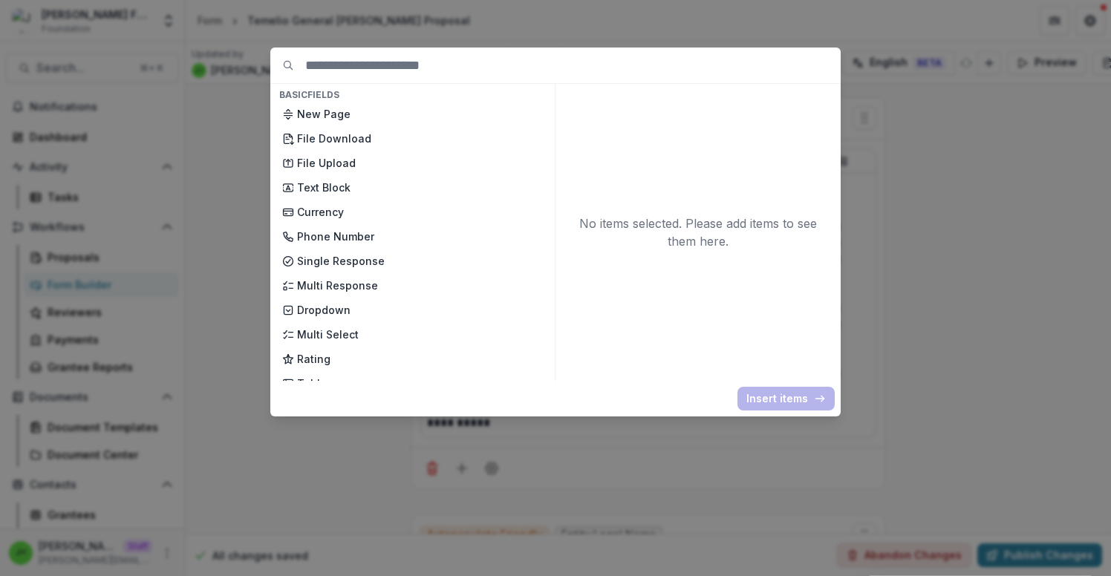
click at [341, 467] on div "Basic Fields New Page File Download File Upload Text Block Currency Phone Numbe…" at bounding box center [555, 288] width 1111 height 576
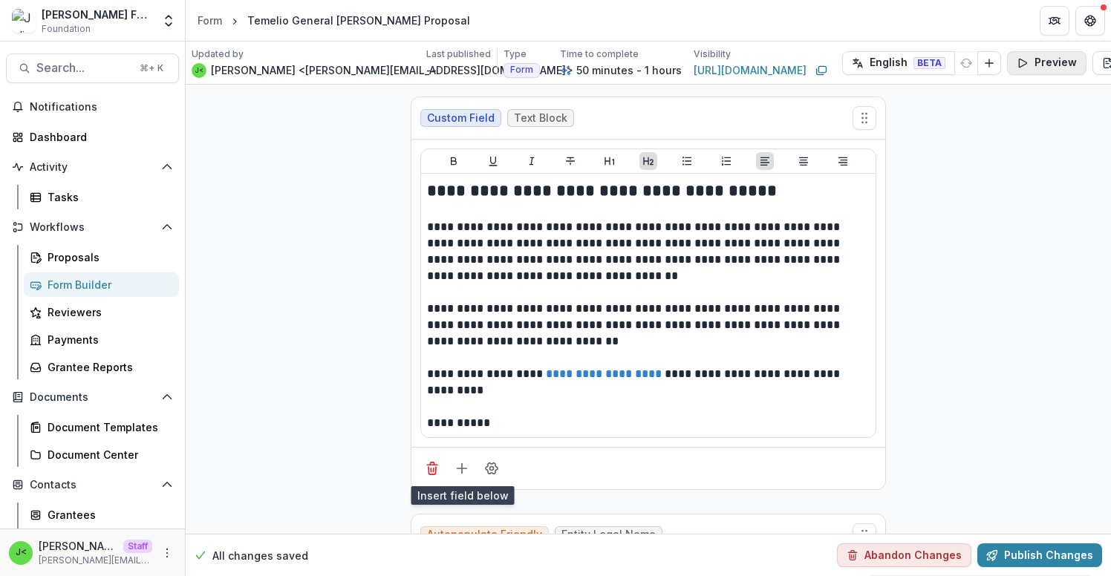
scroll to position [0, 65]
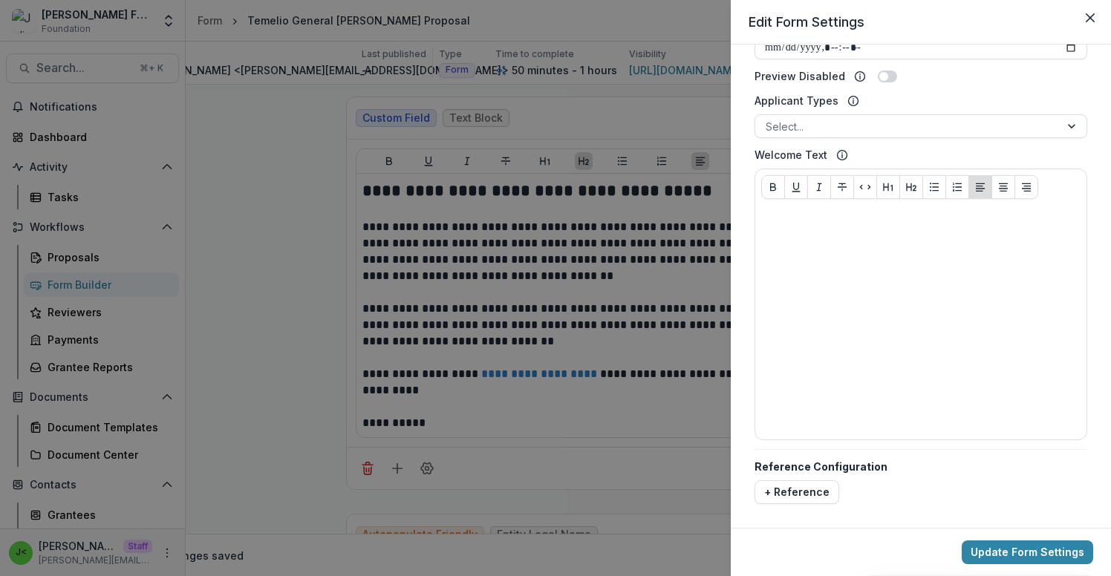
scroll to position [0, 0]
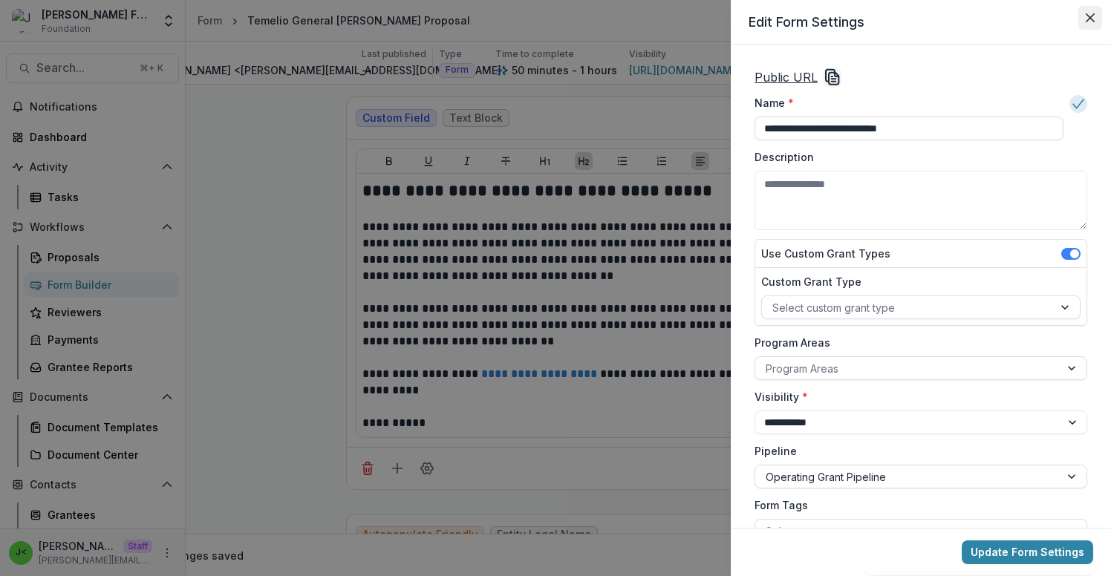
click at [1088, 13] on button "Close" at bounding box center [1090, 18] width 24 height 24
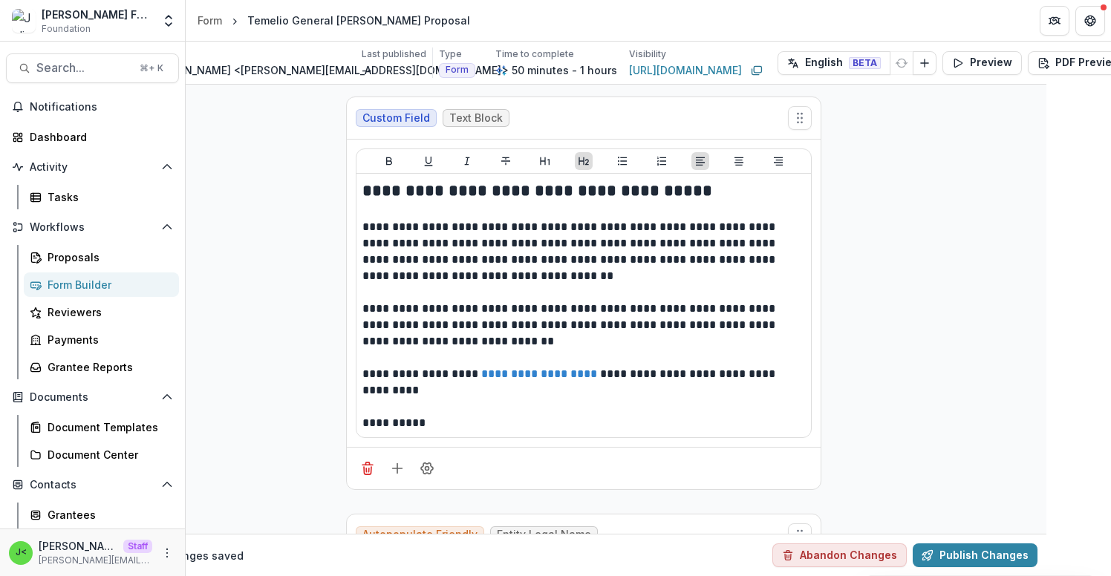
scroll to position [196, 0]
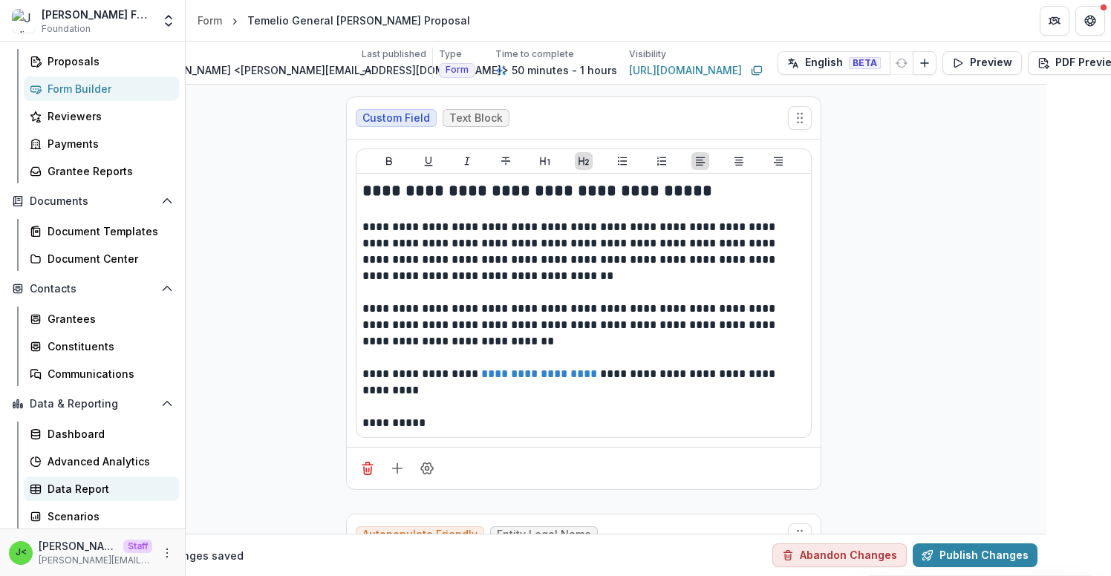
click at [101, 491] on div "Data Report" at bounding box center [108, 489] width 120 height 16
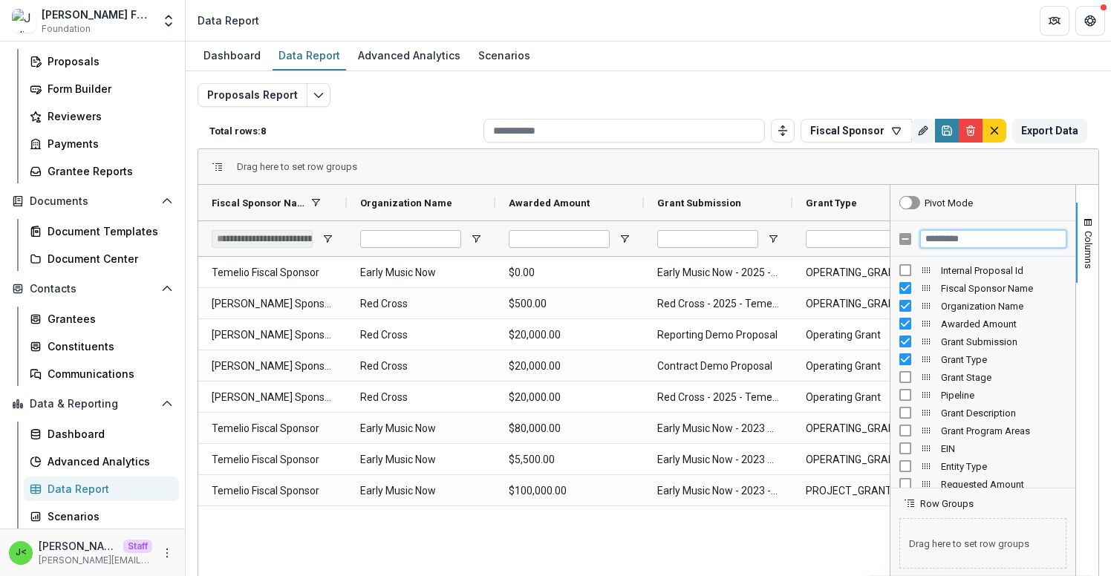
click at [939, 241] on input "Filter Columns Input" at bounding box center [993, 239] width 146 height 18
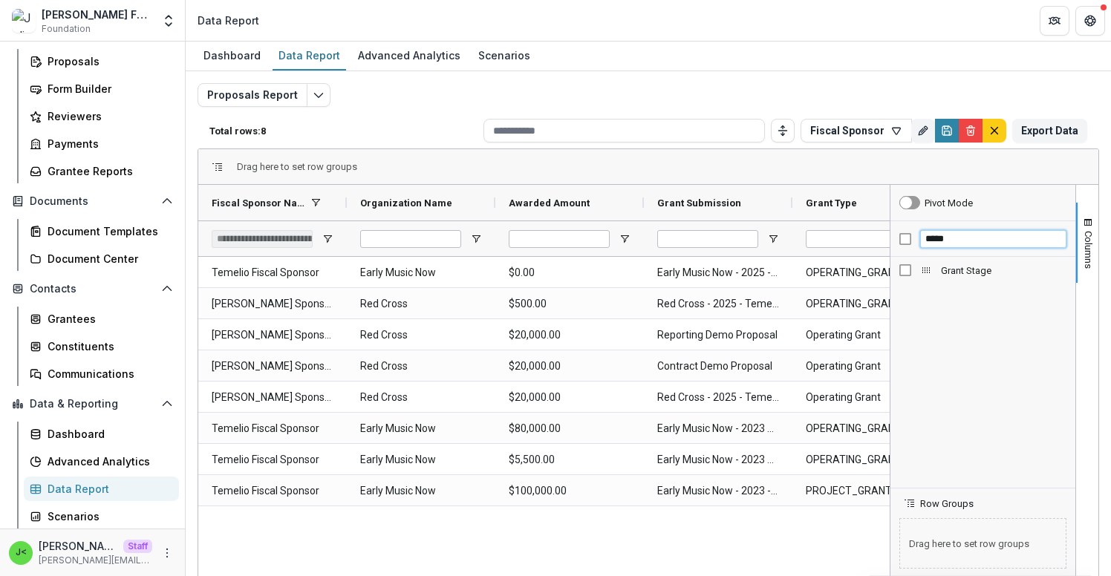
type input "*****"
click at [977, 167] on div "Drag here to set row groups" at bounding box center [648, 167] width 900 height 36
click at [1089, 238] on button "Columns" at bounding box center [1087, 243] width 22 height 80
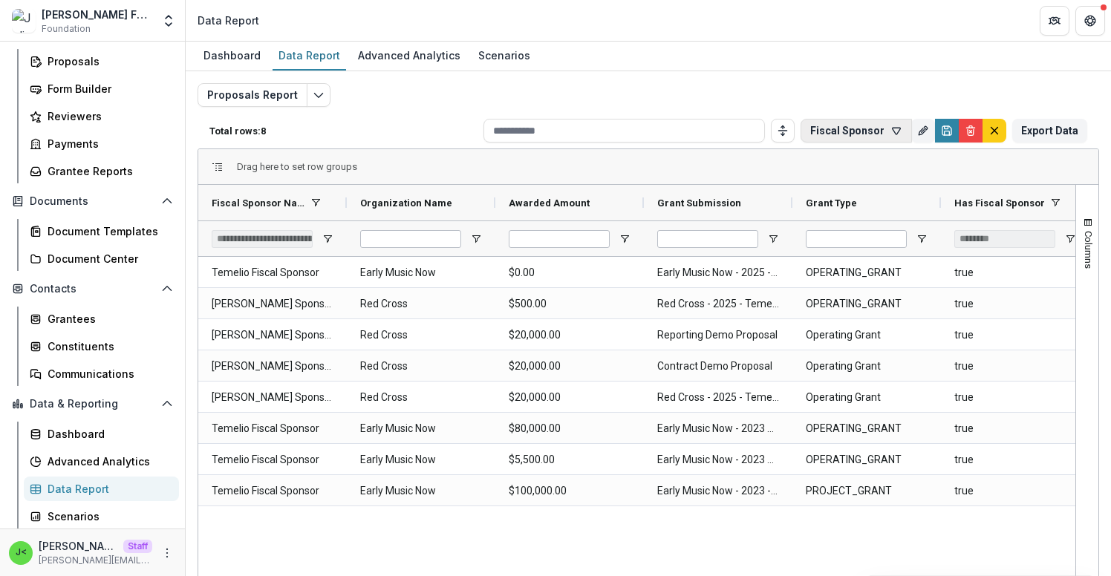
click at [859, 137] on button "Fiscal Sponsor" at bounding box center [856, 131] width 111 height 24
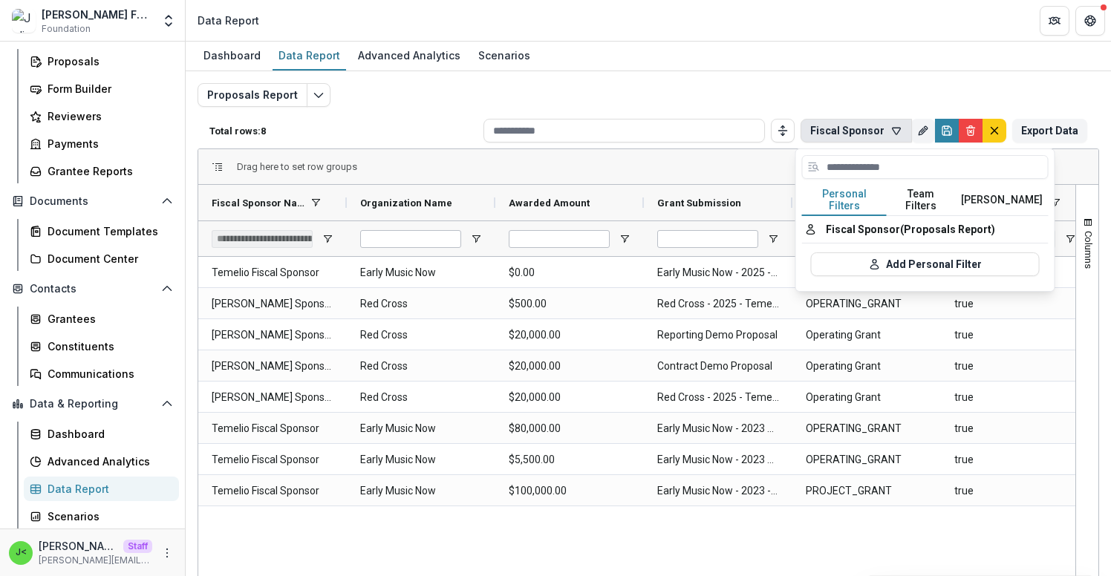
click at [855, 134] on button "Fiscal Sponsor" at bounding box center [856, 131] width 111 height 24
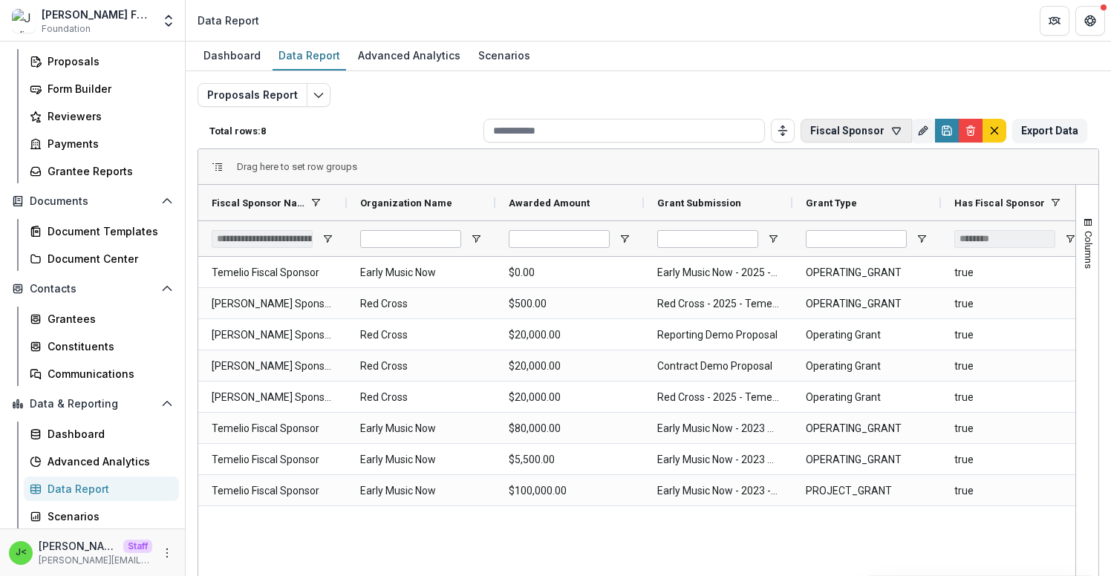
click at [880, 132] on button "Fiscal Sponsor" at bounding box center [856, 131] width 111 height 24
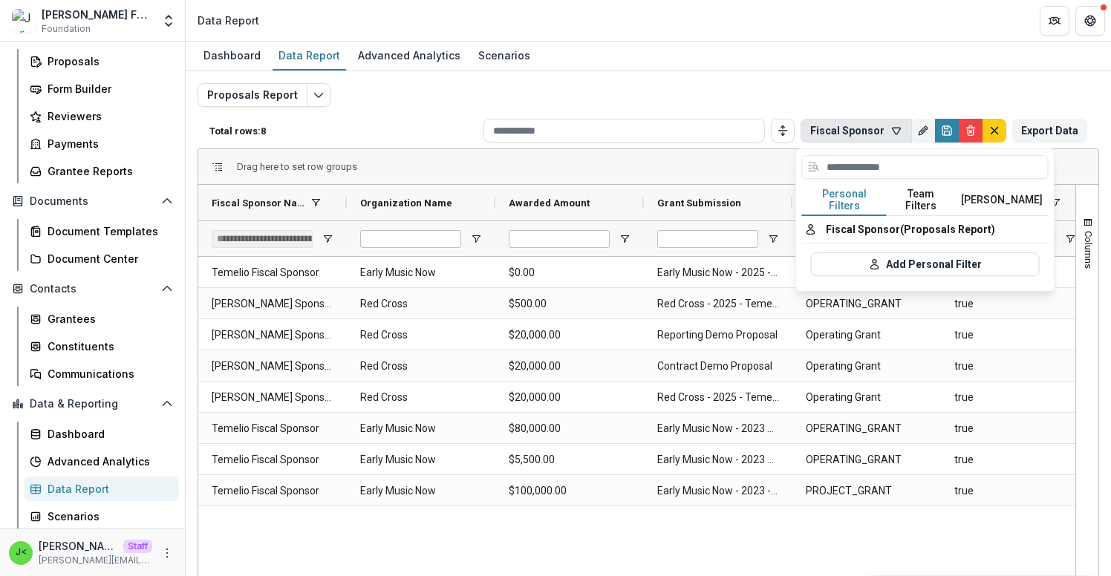
click at [879, 132] on button "Fiscal Sponsor" at bounding box center [856, 131] width 111 height 24
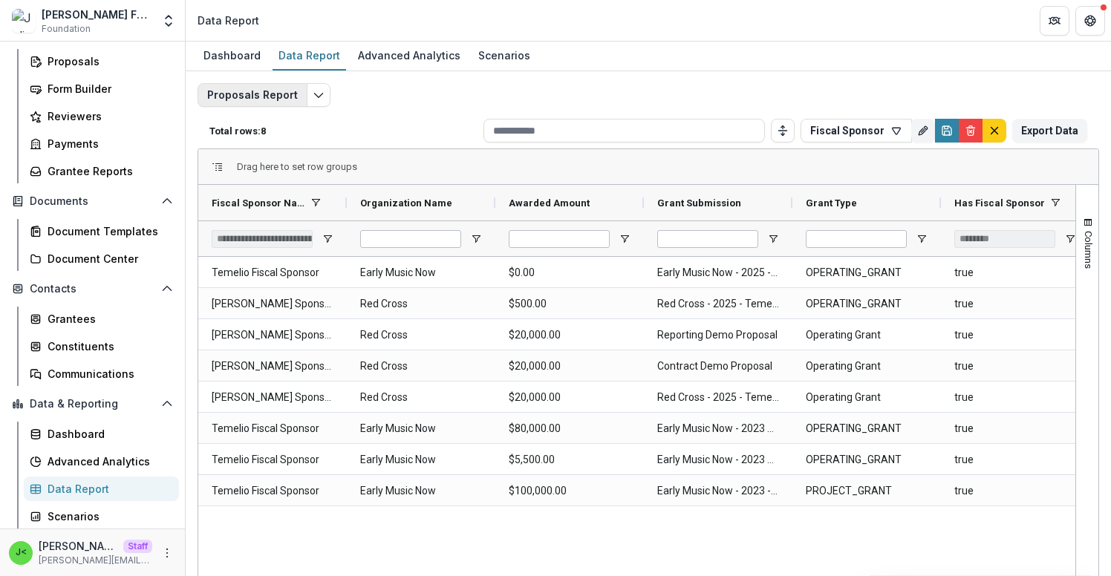
click at [267, 85] on button "Proposals Report" at bounding box center [253, 95] width 110 height 24
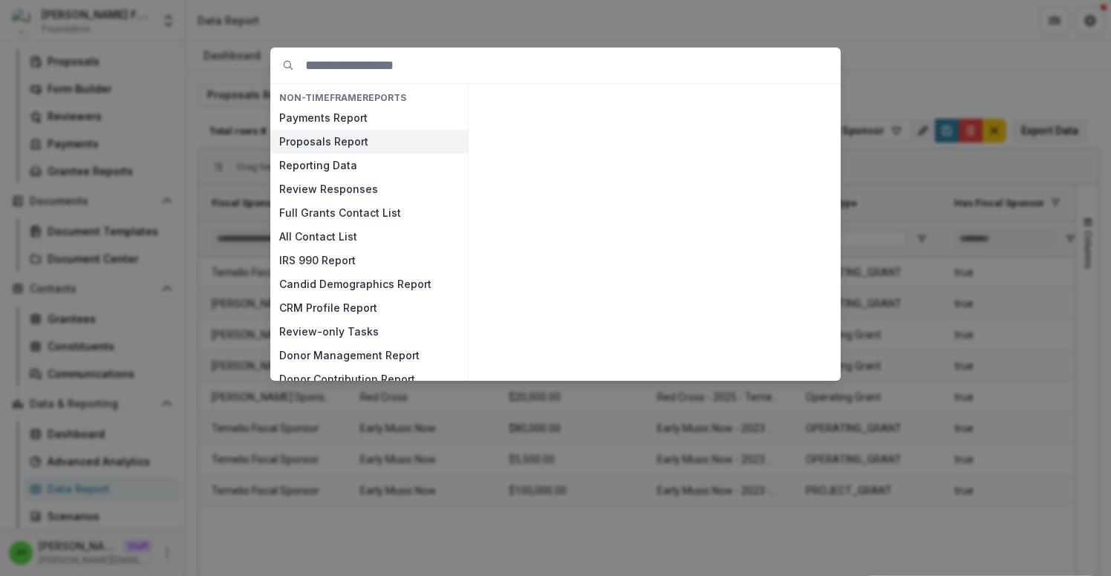
click at [307, 147] on button "Proposals Report" at bounding box center [369, 142] width 198 height 24
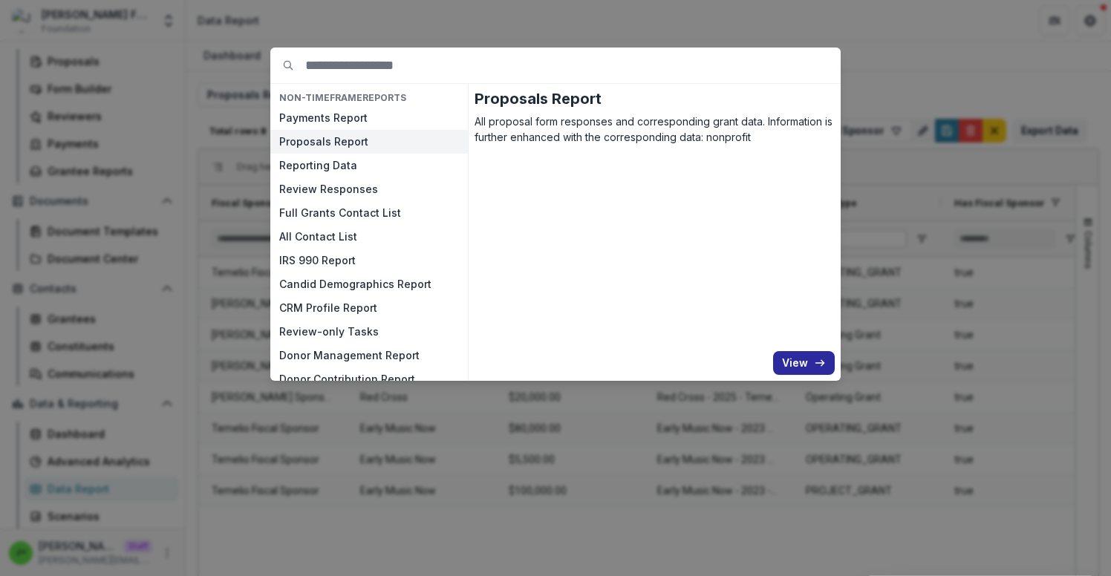
click at [804, 371] on button "View" at bounding box center [804, 363] width 62 height 24
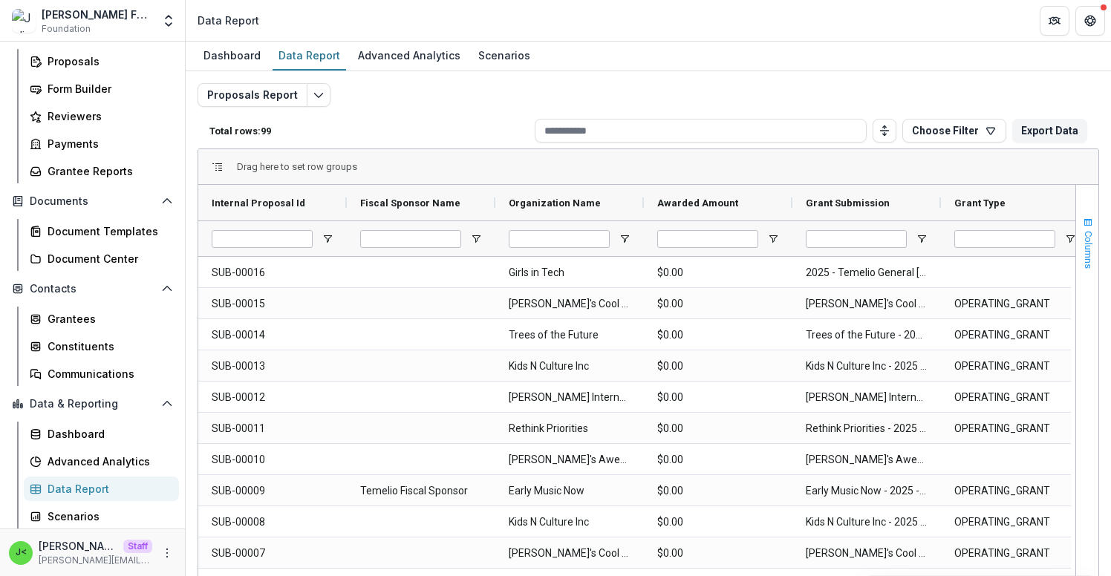
click at [1083, 235] on span "Columns" at bounding box center [1088, 250] width 11 height 38
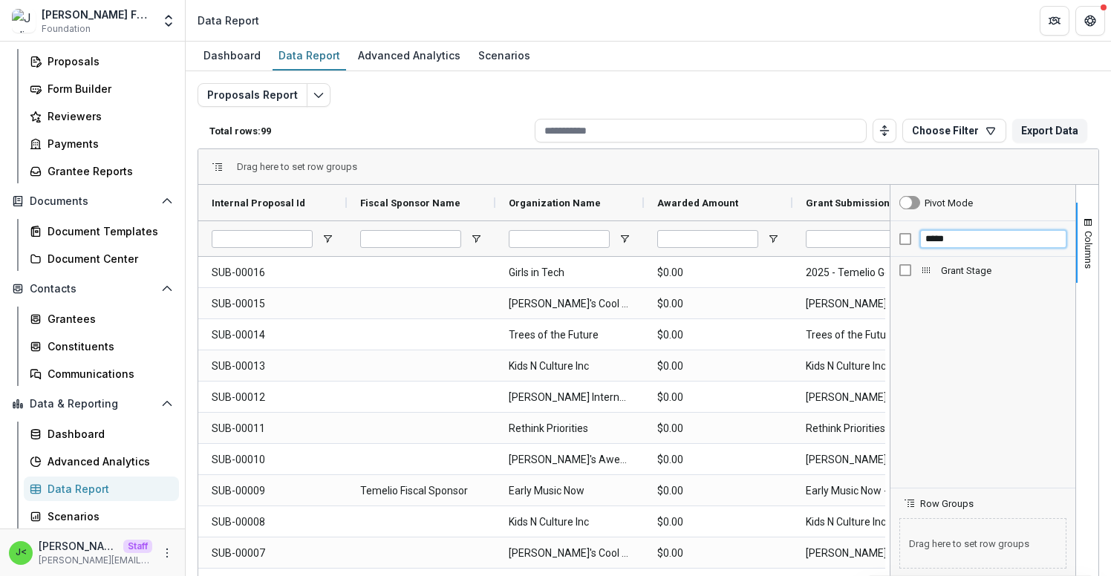
drag, startPoint x: 950, startPoint y: 239, endPoint x: 881, endPoint y: 238, distance: 69.1
click at [881, 238] on div "Internal Proposal Id Fiscal Sponsor Name Organization Name $0.00" at bounding box center [648, 426] width 900 height 483
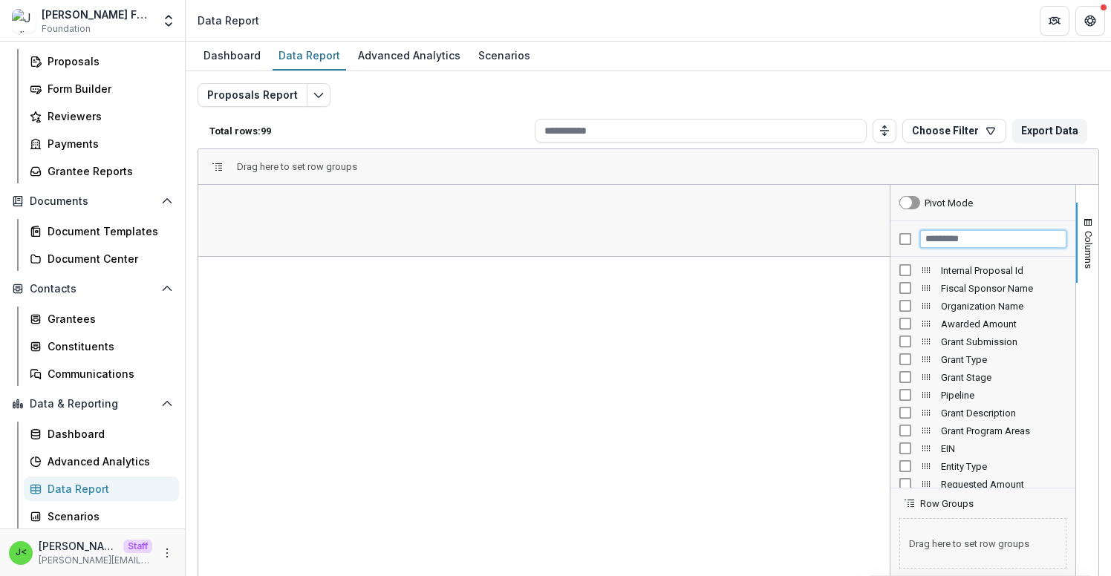
click at [939, 240] on input "Filter Columns Input" at bounding box center [993, 239] width 146 height 18
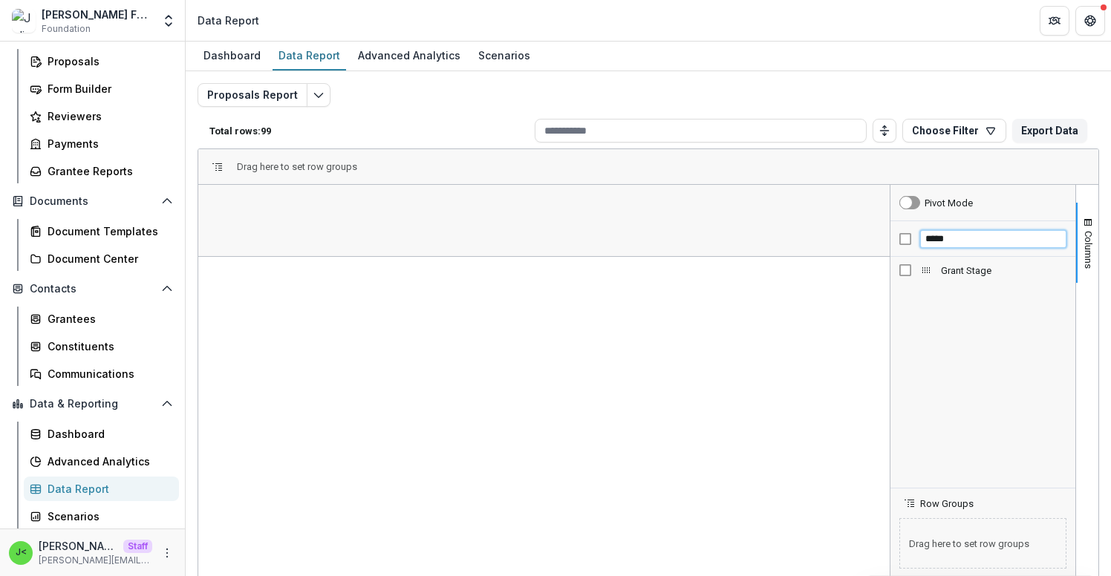
type input "*****"
click at [974, 270] on span "Grant Stage" at bounding box center [1004, 270] width 126 height 11
click at [238, 58] on div "Dashboard" at bounding box center [232, 56] width 69 height 22
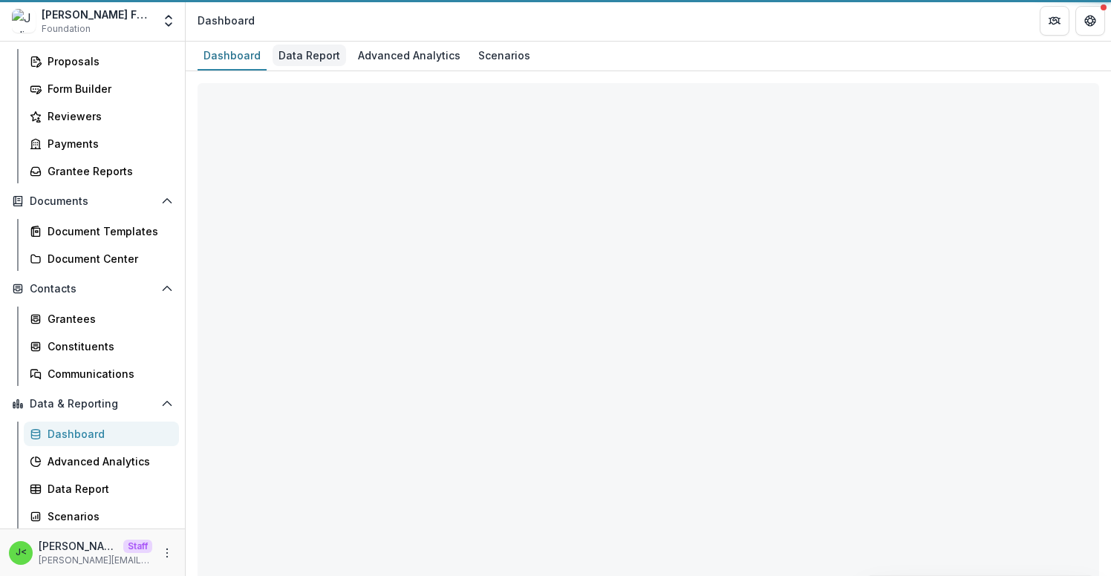
select select "**********"
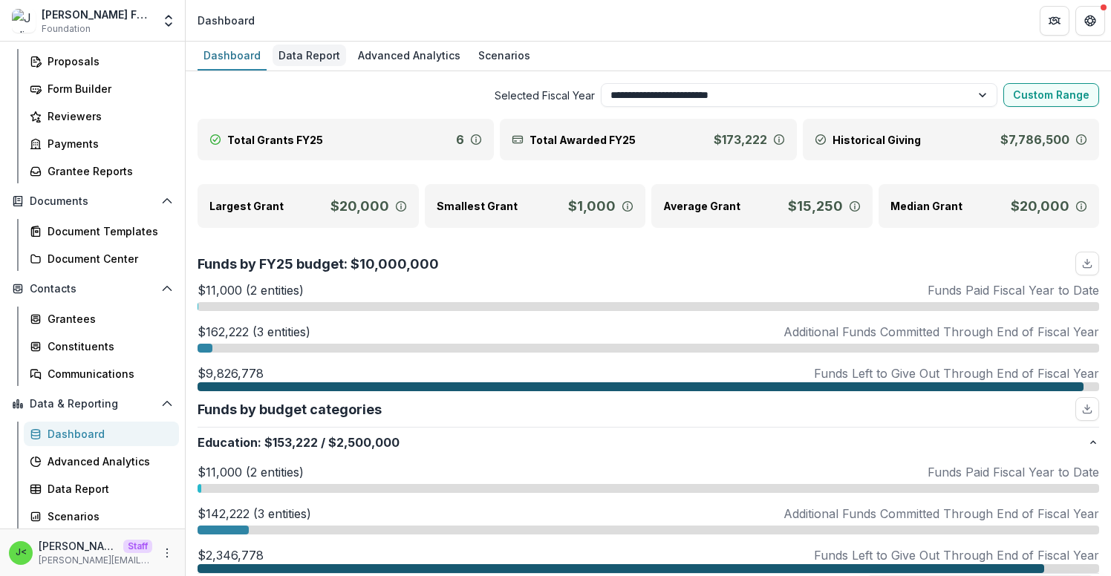
click at [313, 56] on div "Data Report" at bounding box center [310, 56] width 74 height 22
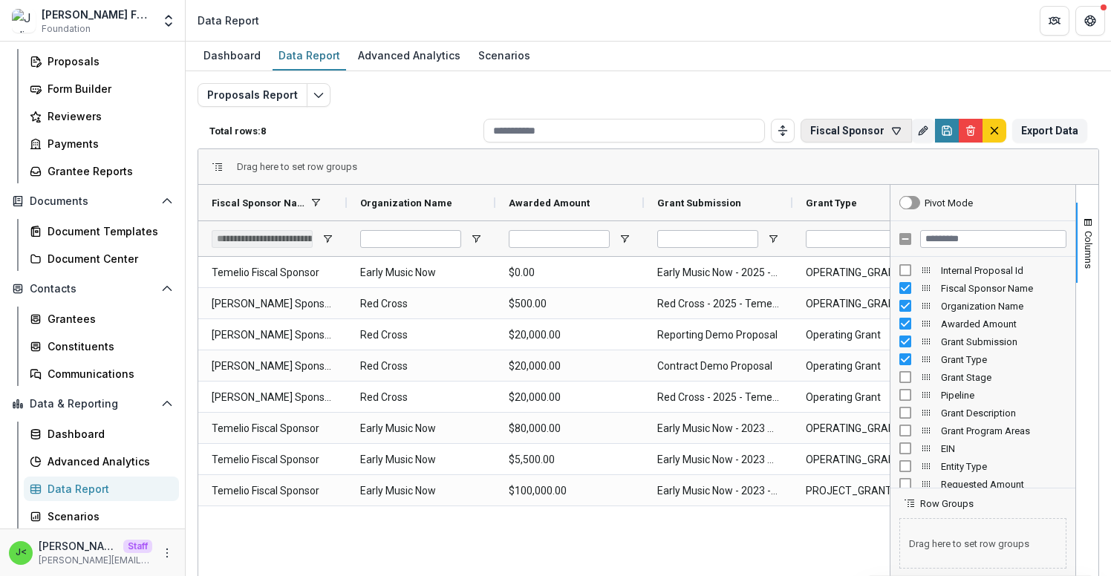
click at [853, 130] on button "Fiscal Sponsor" at bounding box center [856, 131] width 111 height 24
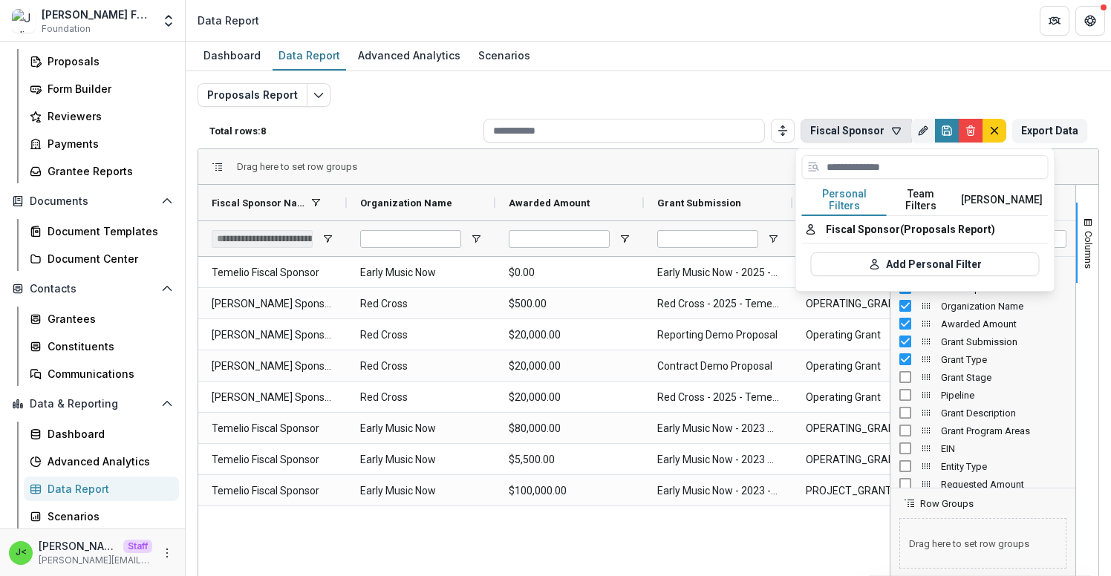
click at [823, 76] on div "Proposals Report Total rows: 8 Fiscal Sponsor Personal Filters Team Filters Tem…" at bounding box center [648, 351] width 925 height 561
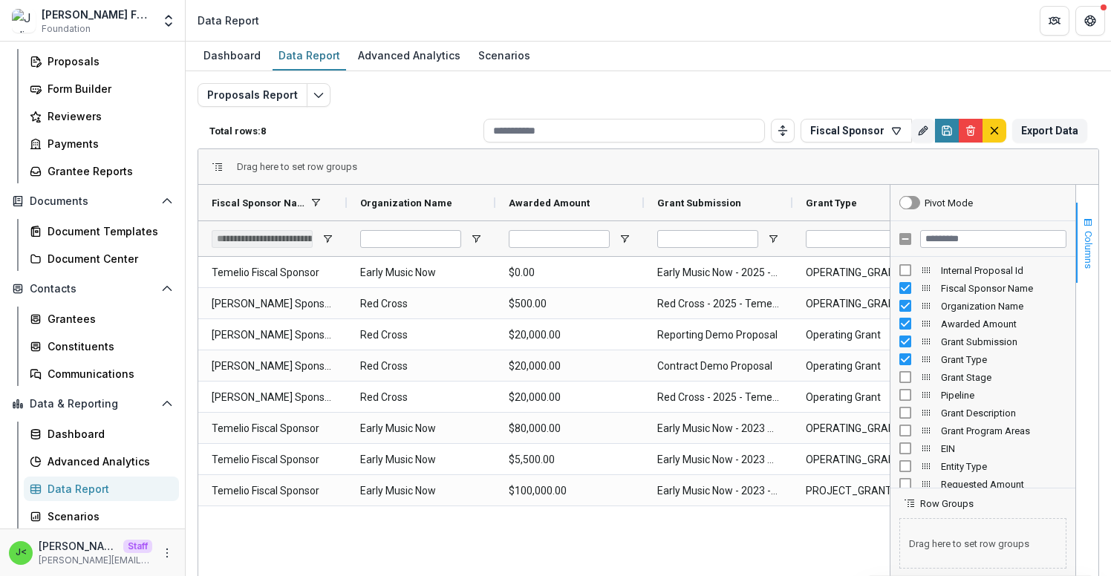
click at [1086, 255] on span "Columns" at bounding box center [1088, 250] width 11 height 38
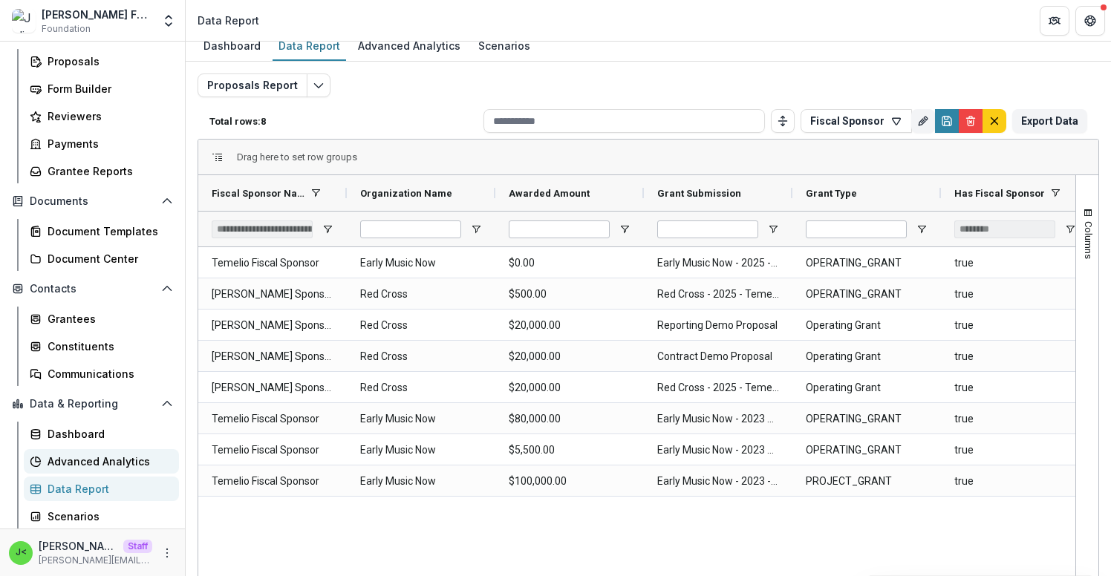
click at [128, 464] on div "Advanced Analytics" at bounding box center [108, 462] width 120 height 16
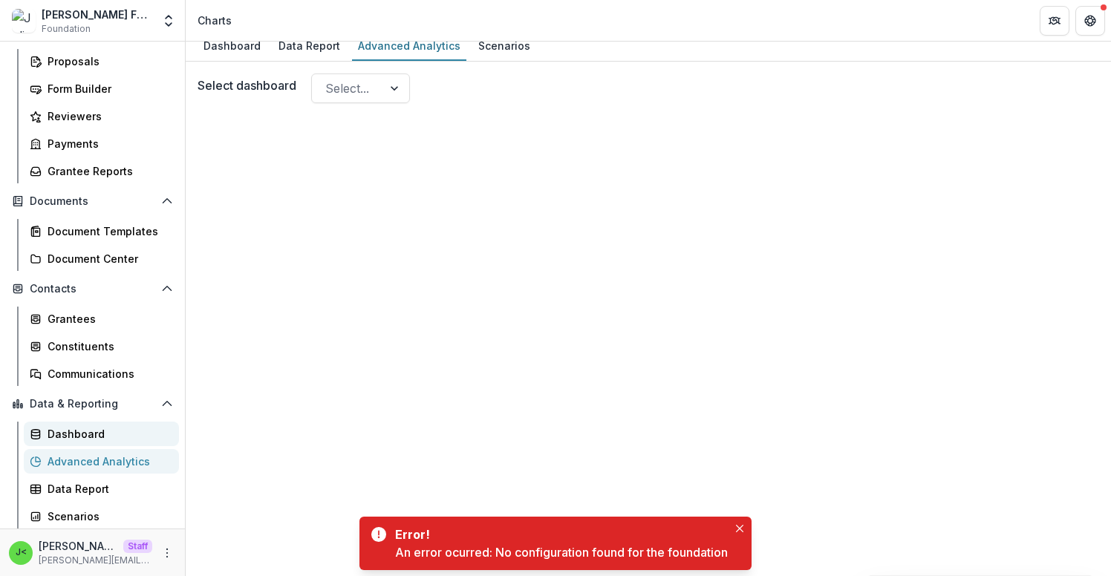
click at [115, 434] on div "Dashboard" at bounding box center [108, 434] width 120 height 16
select select "**********"
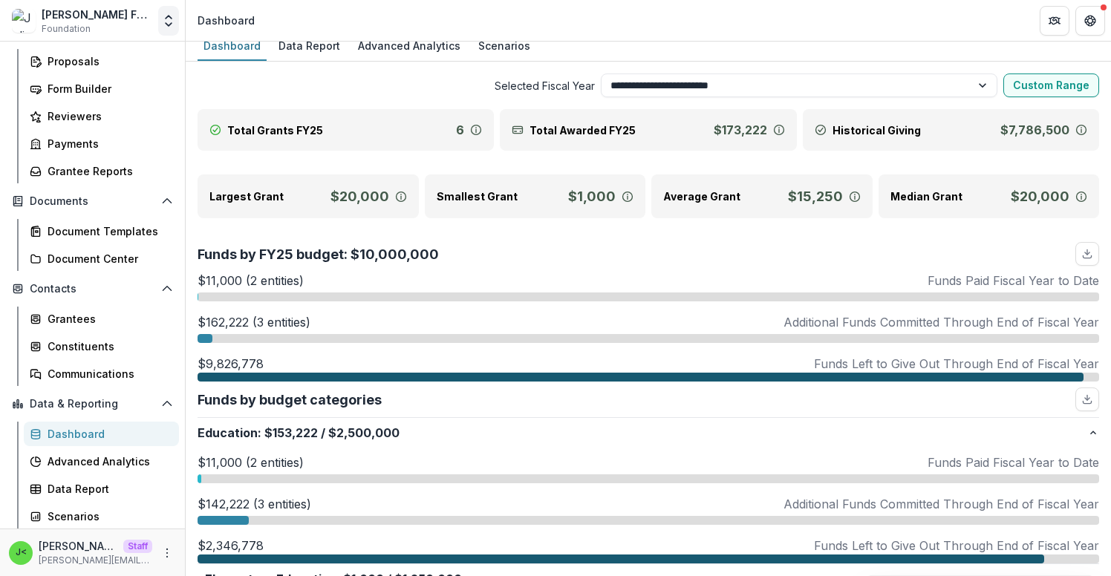
click at [168, 18] on icon "Open entity switcher" at bounding box center [168, 20] width 15 height 15
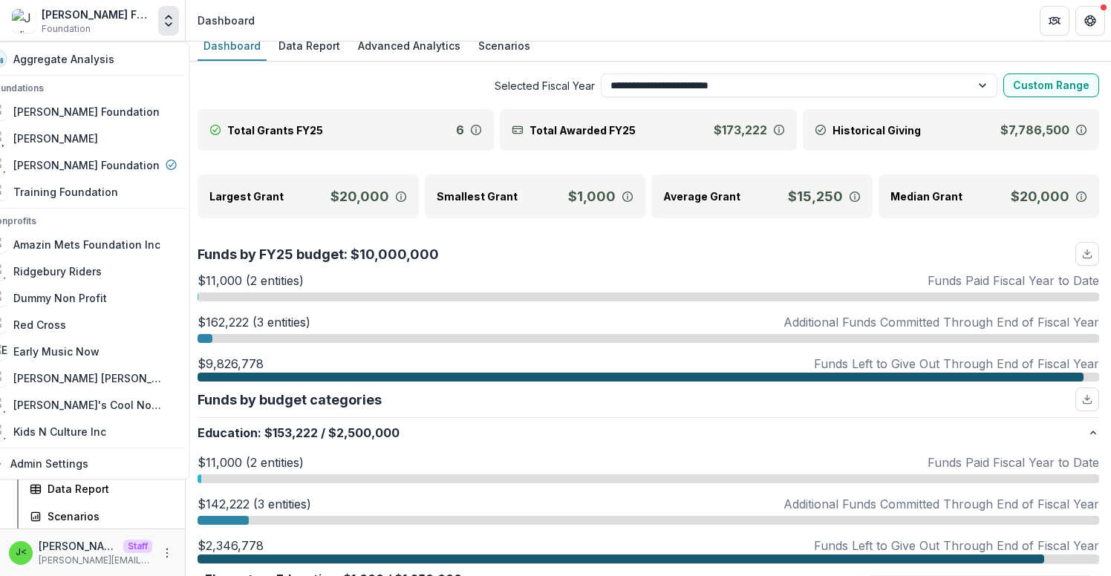
click at [168, 18] on icon "Open entity switcher" at bounding box center [168, 20] width 15 height 15
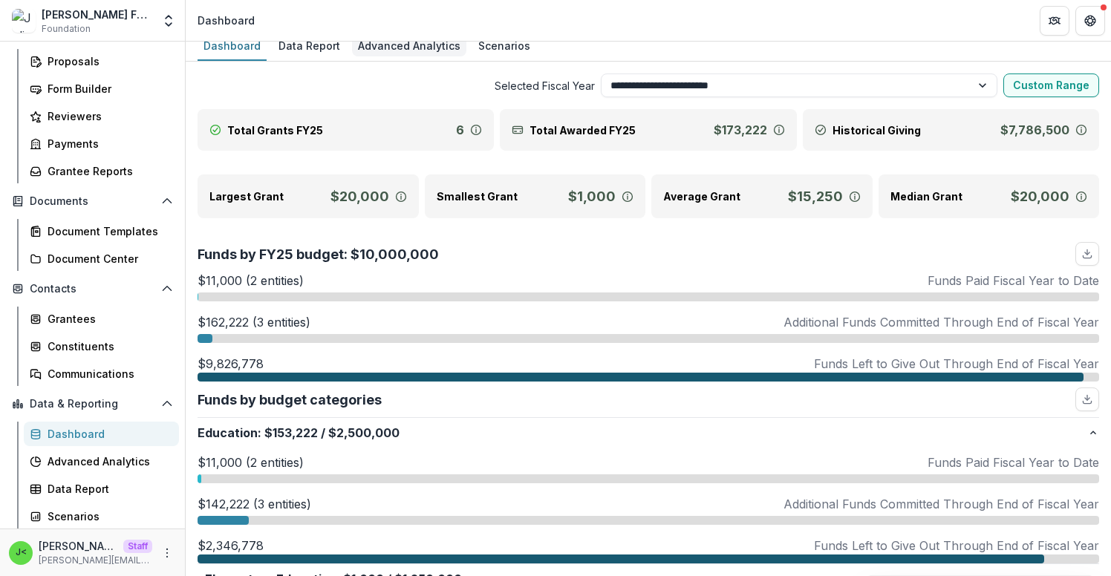
click at [374, 54] on div "Advanced Analytics" at bounding box center [409, 46] width 114 height 22
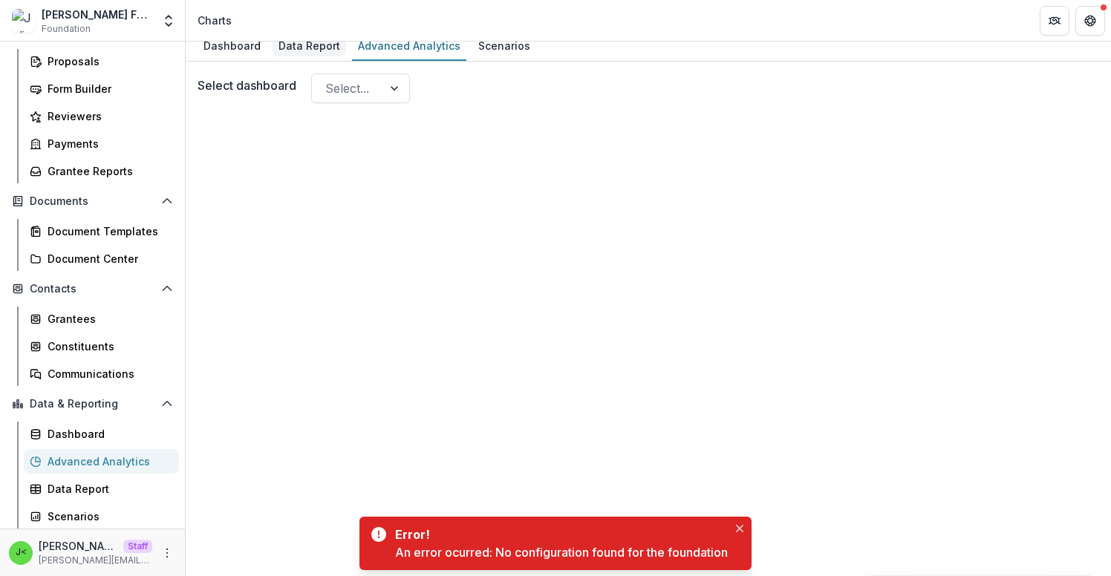
click at [318, 48] on div "Data Report" at bounding box center [310, 46] width 74 height 22
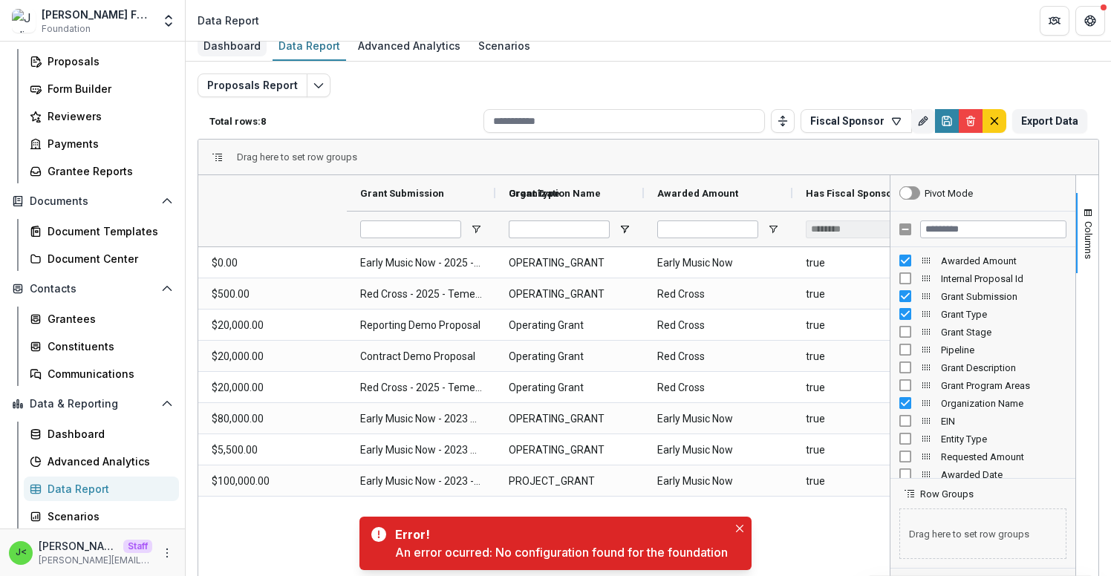
click at [235, 51] on div "Dashboard" at bounding box center [232, 46] width 69 height 22
select select "**********"
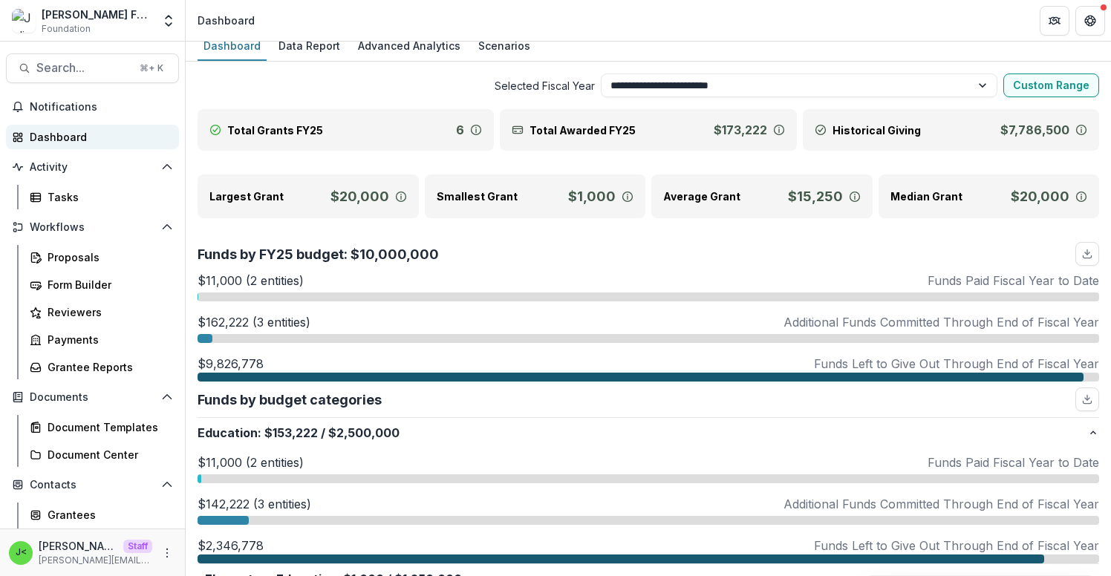
click at [75, 137] on div "Dashboard" at bounding box center [98, 137] width 137 height 16
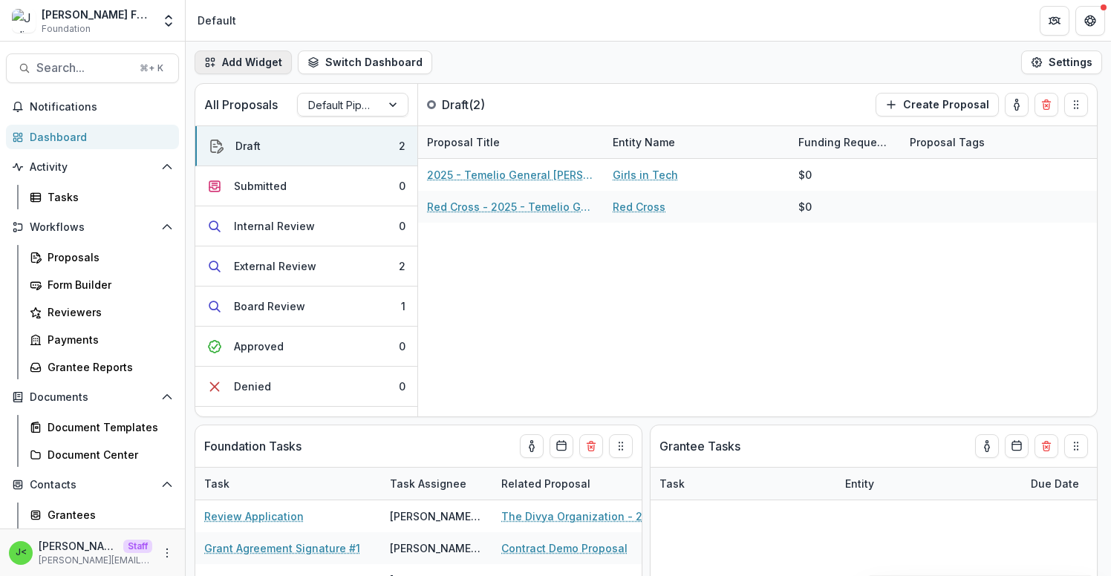
click at [256, 64] on button "Add Widget" at bounding box center [243, 63] width 97 height 24
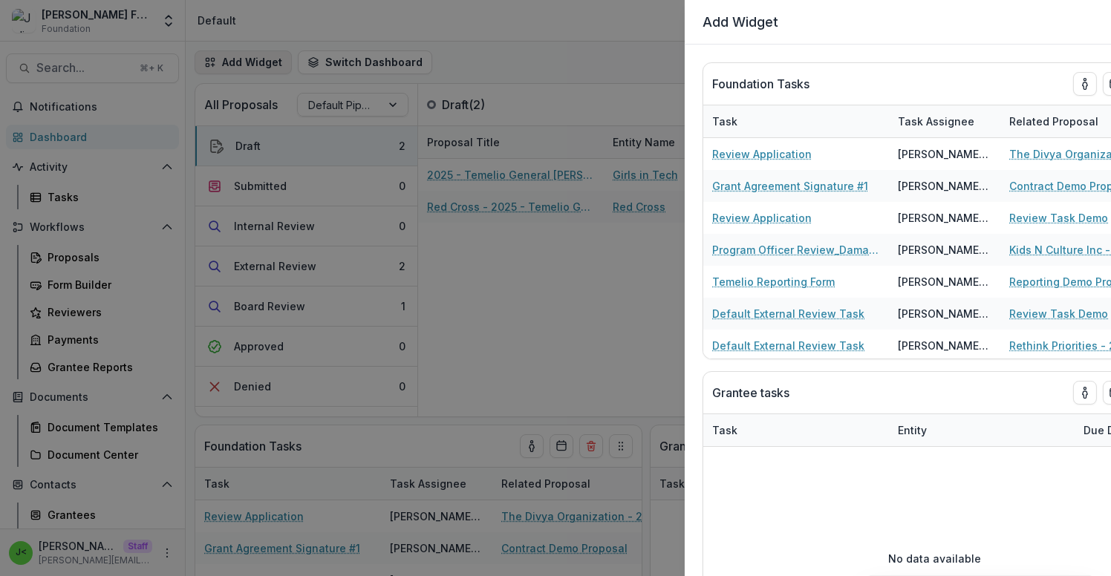
select select "******"
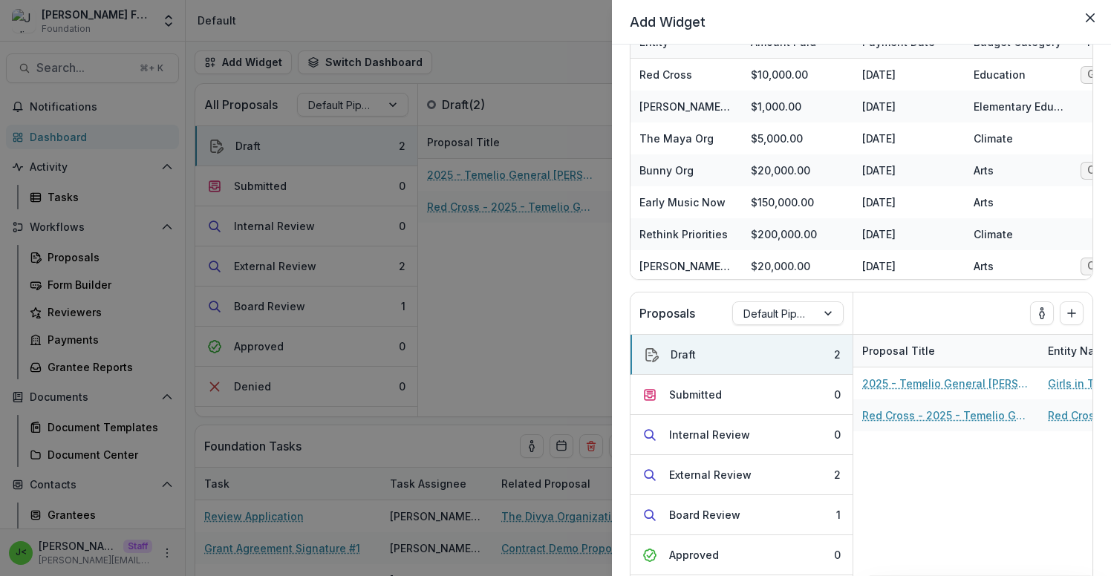
scroll to position [1964, 0]
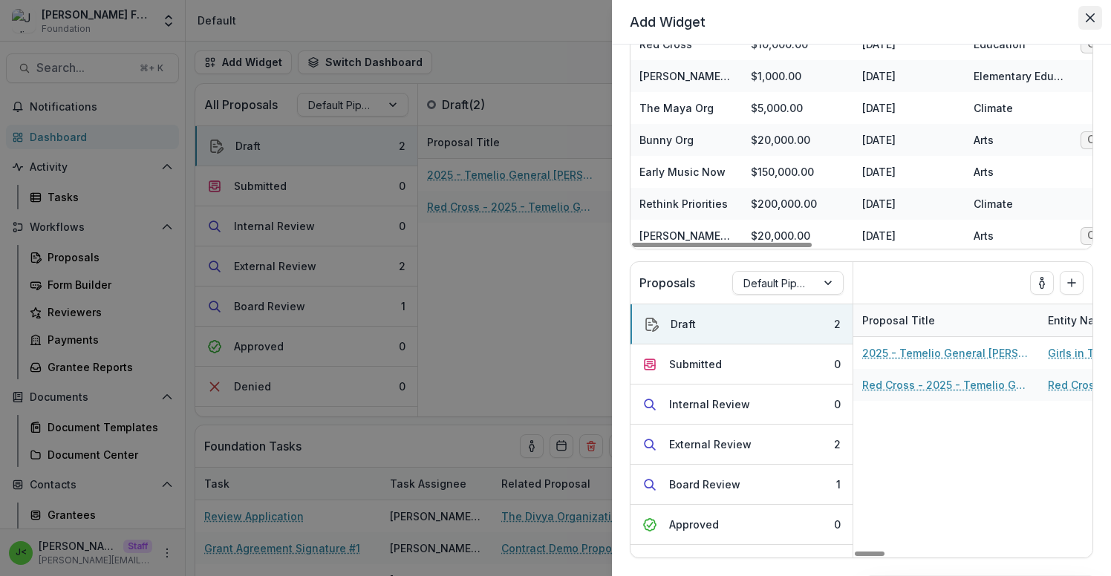
click at [1090, 23] on button "Close" at bounding box center [1090, 18] width 24 height 24
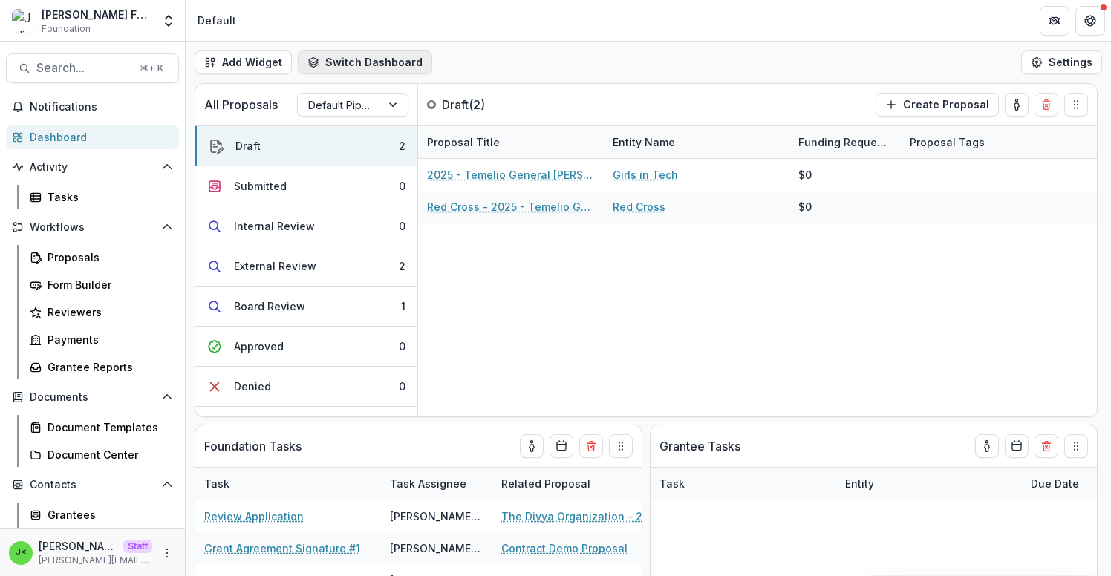
click at [339, 69] on button "Switch Dashboard" at bounding box center [365, 63] width 134 height 24
click at [354, 116] on span "Payments" at bounding box center [391, 121] width 117 height 16
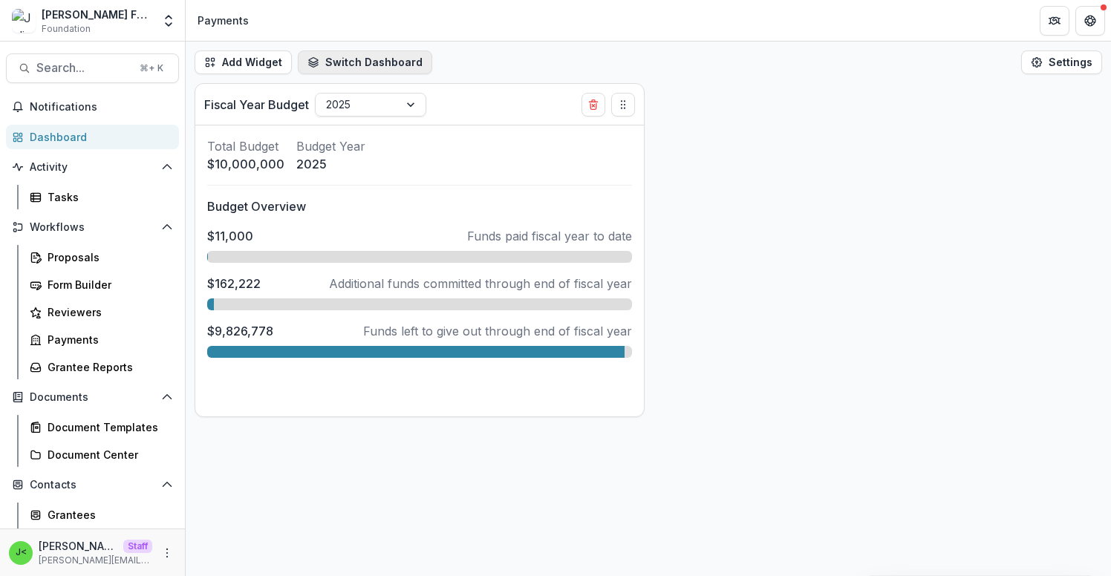
click at [348, 65] on button "Switch Dashboard" at bounding box center [365, 63] width 134 height 24
click at [231, 64] on button "Add Widget" at bounding box center [243, 63] width 97 height 24
select select "******"
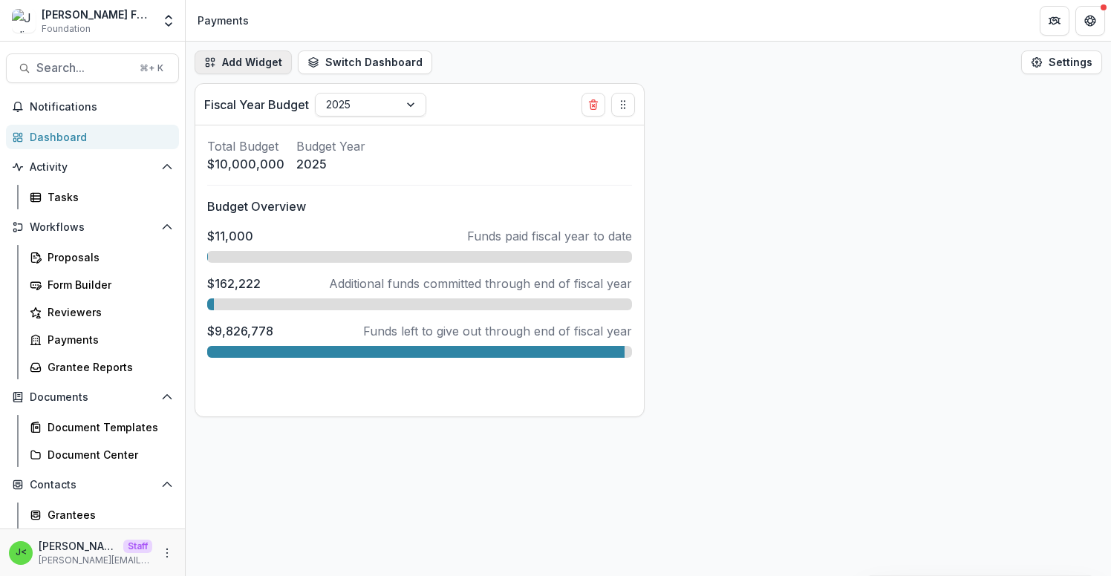
select select "******"
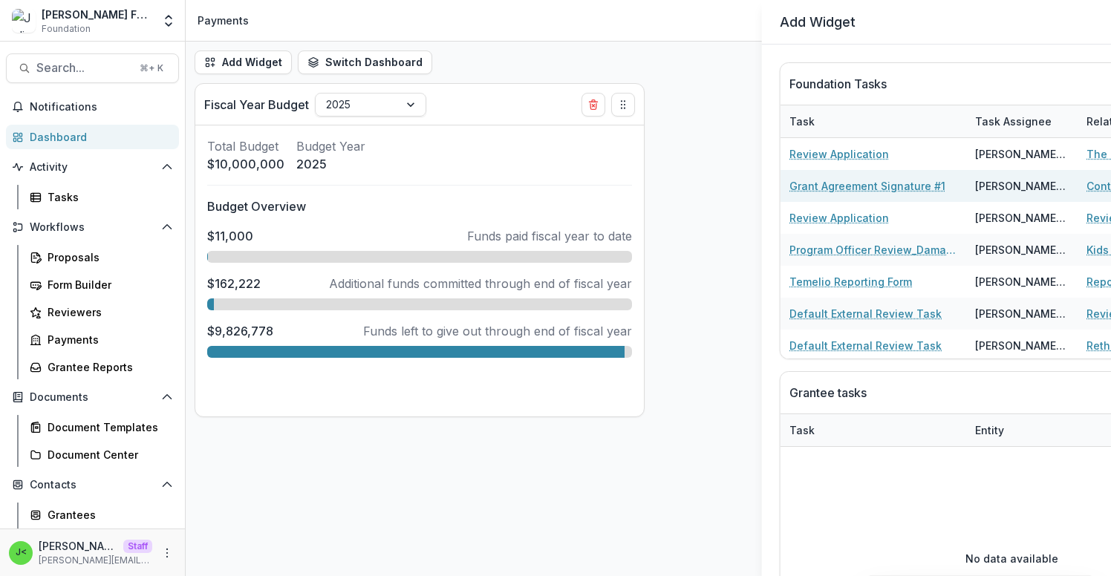
select select "******"
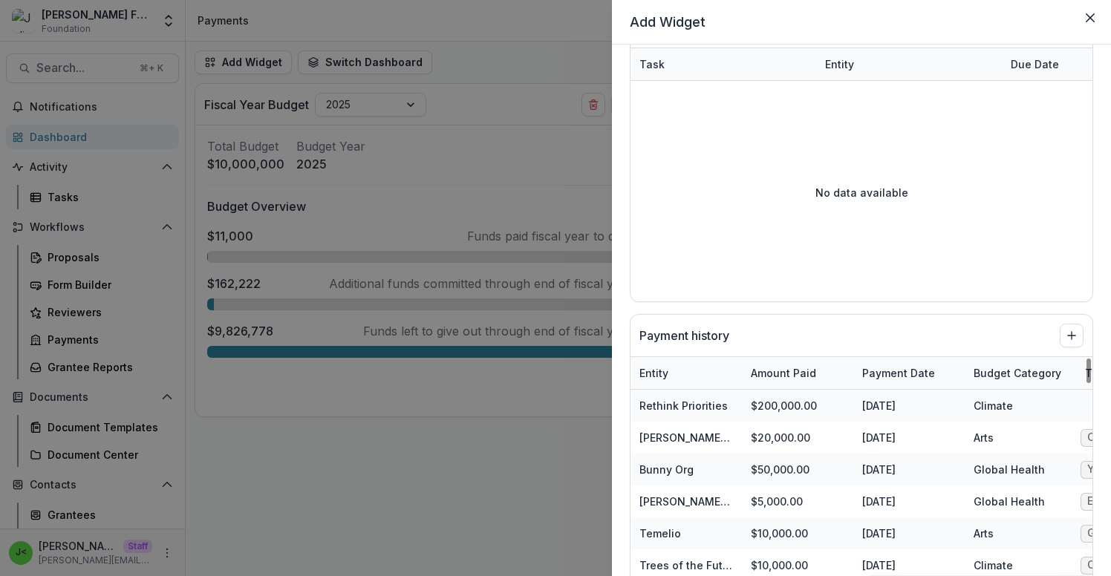
scroll to position [177, 0]
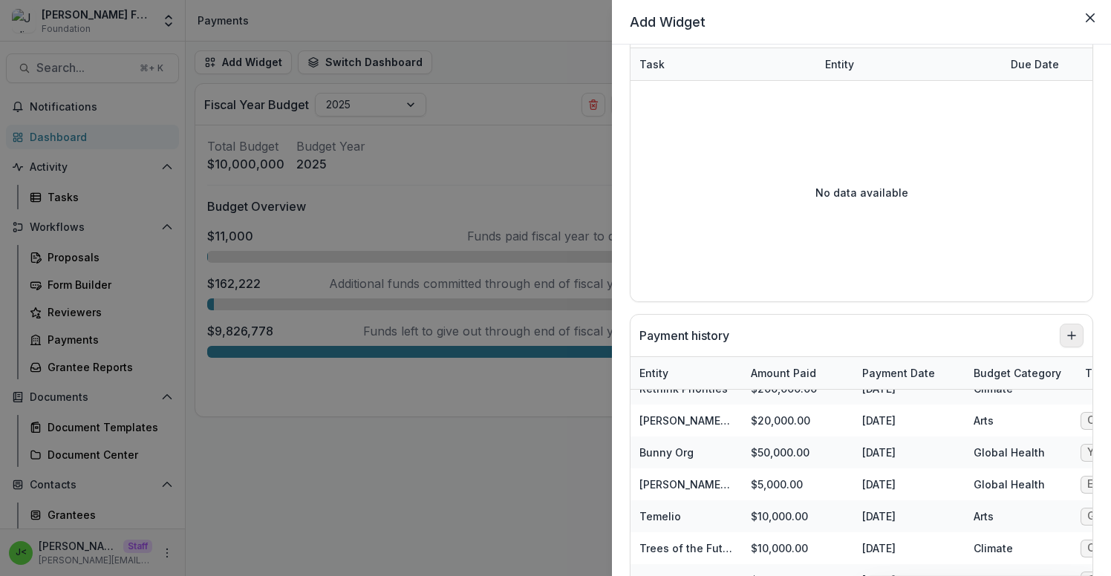
click at [1072, 333] on line "Add to dashboard" at bounding box center [1072, 335] width 0 height 7
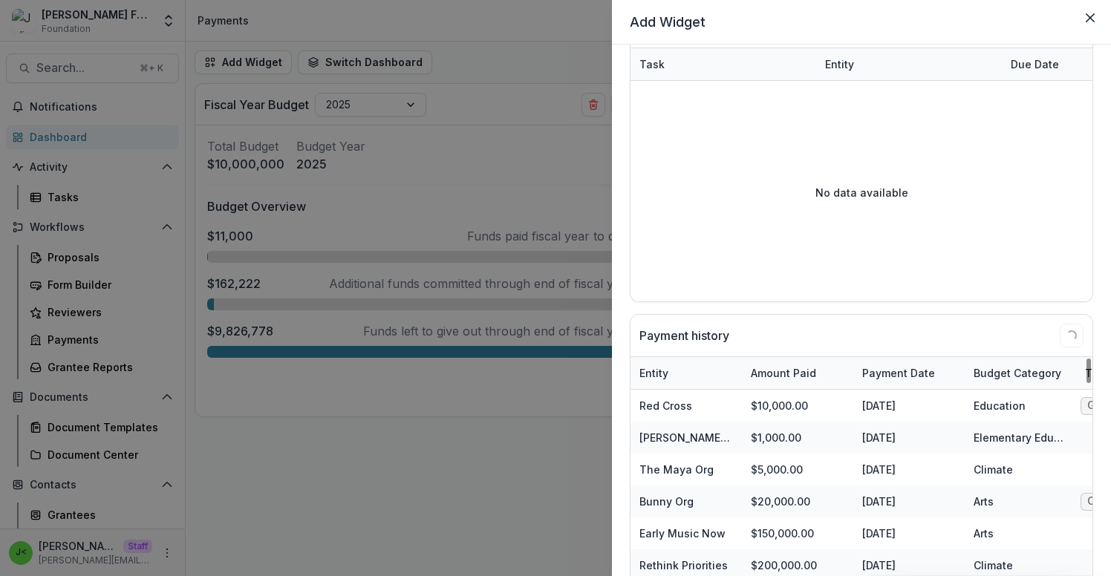
select select "******"
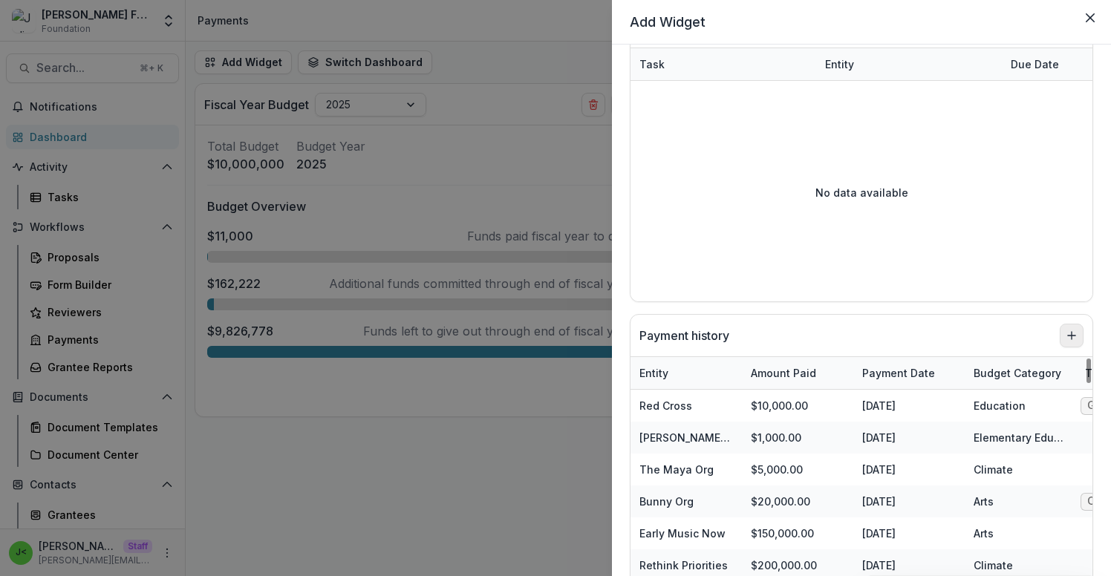
select select "******"
click at [514, 492] on div "Add Widget Foundation Tasks Task Task Assignee Related Proposal Due Date Review…" at bounding box center [555, 288] width 1111 height 576
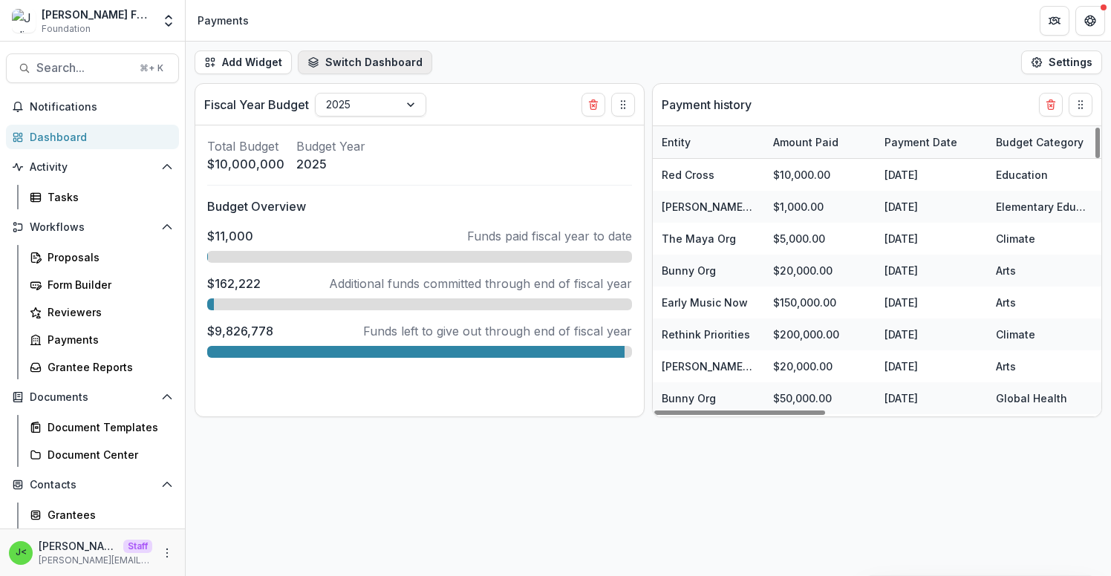
click at [376, 64] on button "Switch Dashboard" at bounding box center [365, 63] width 134 height 24
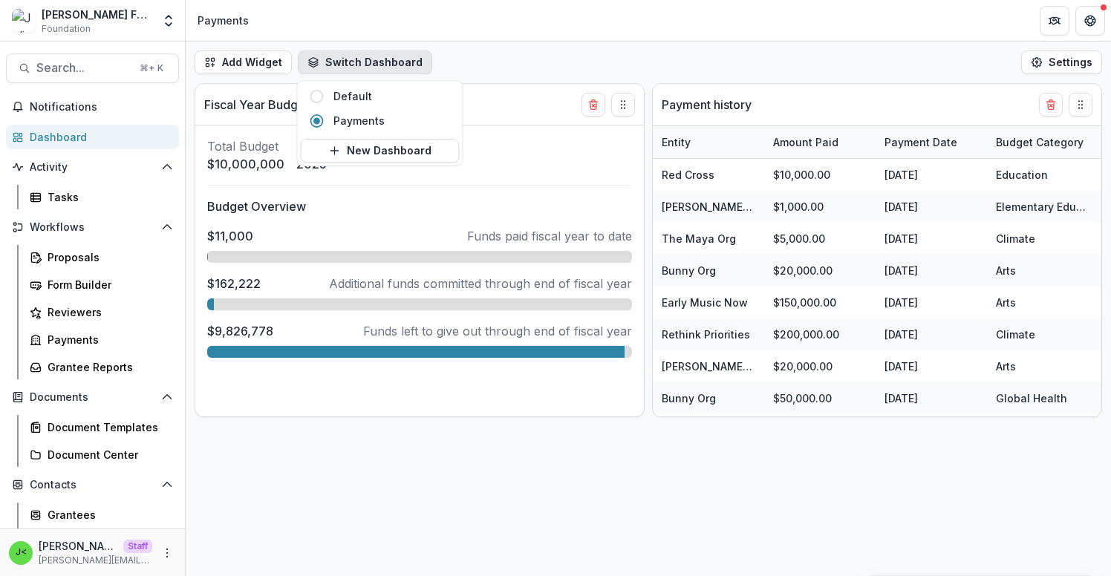
click at [376, 65] on button "Switch Dashboard" at bounding box center [365, 63] width 134 height 24
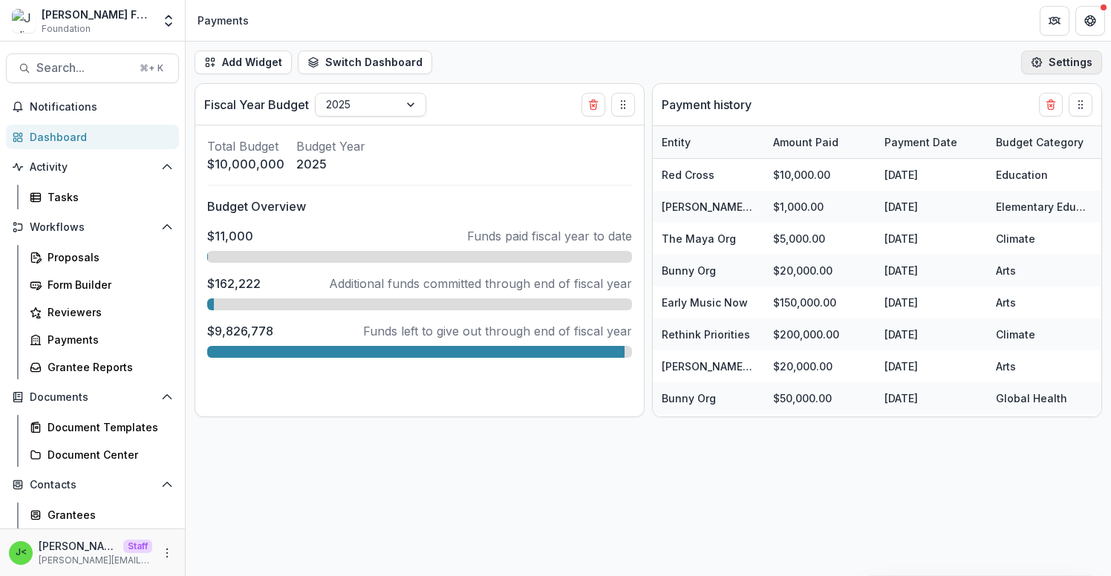
click at [1072, 65] on button "Settings" at bounding box center [1061, 63] width 81 height 24
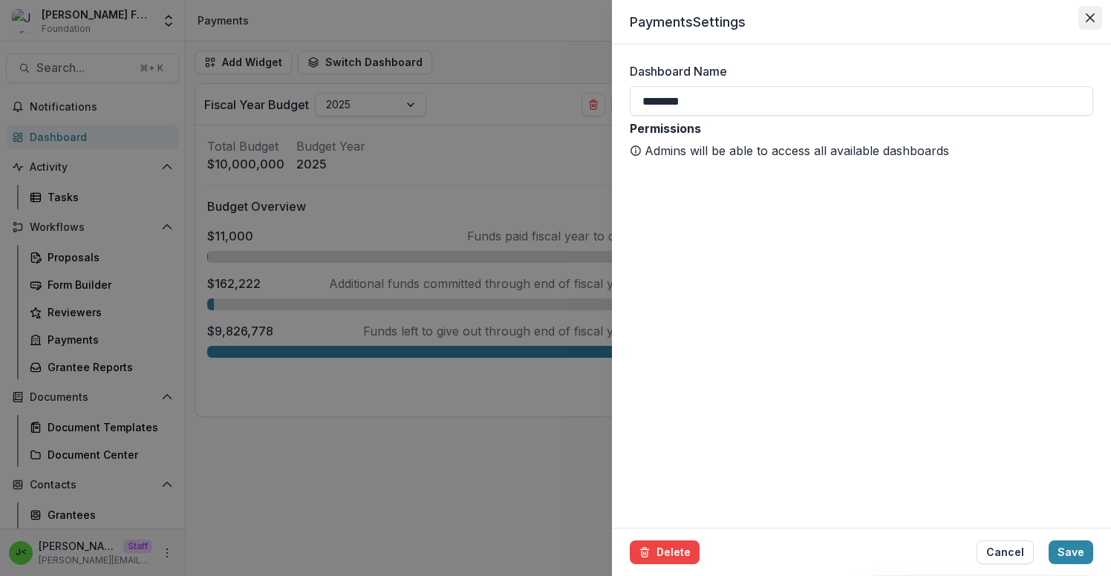
click at [1089, 22] on button "Close" at bounding box center [1090, 18] width 24 height 24
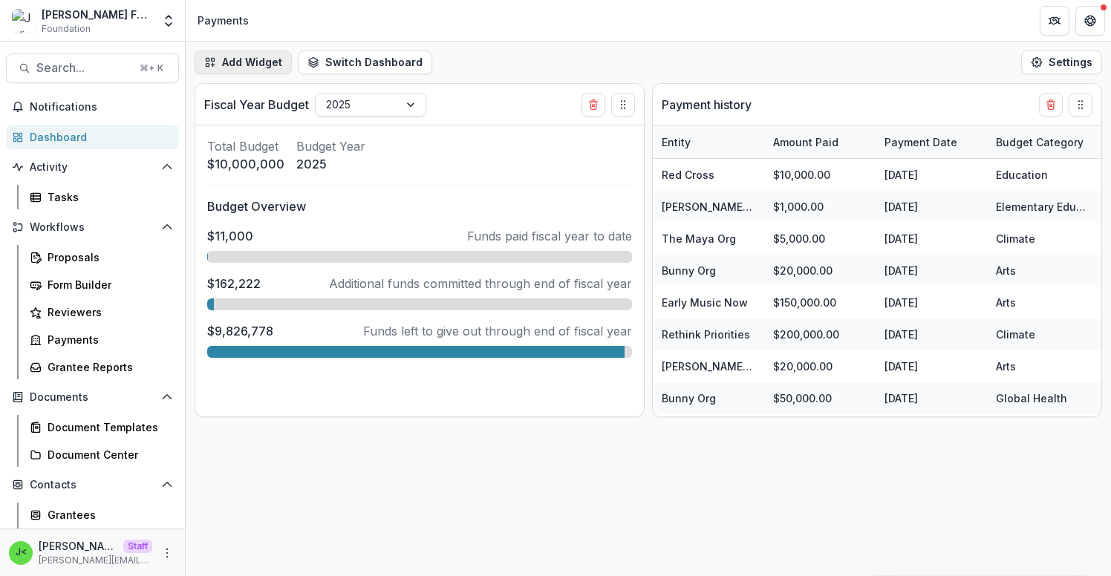
click at [255, 62] on button "Add Widget" at bounding box center [243, 63] width 97 height 24
select select "******"
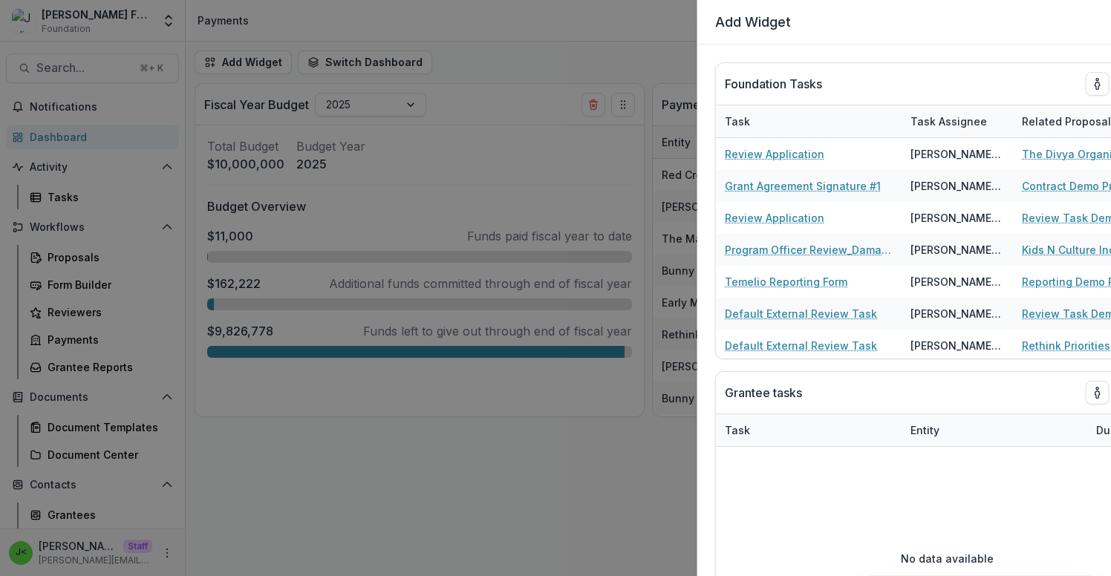
select select "******"
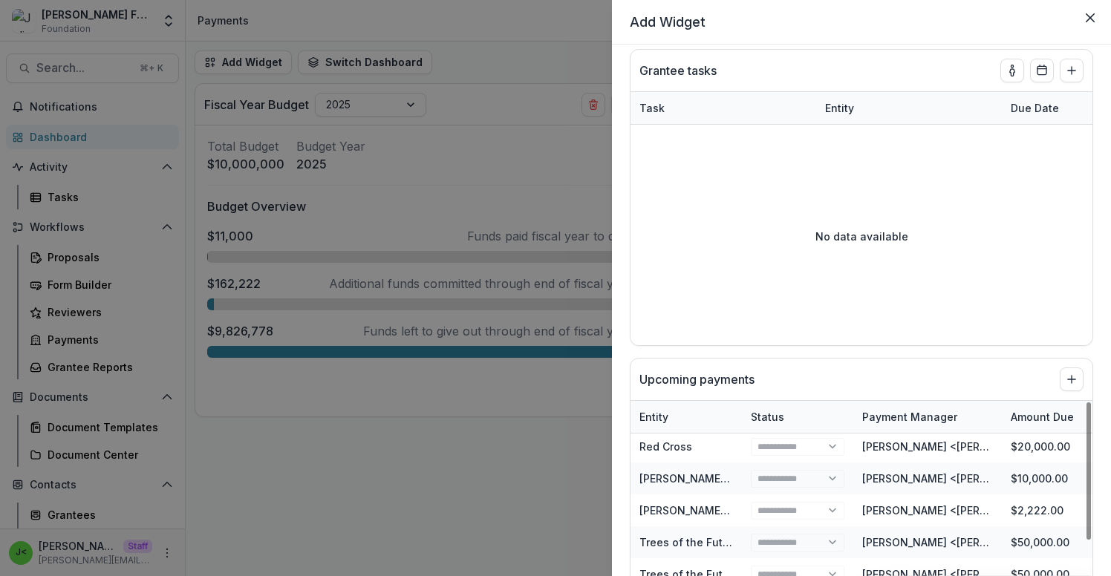
scroll to position [328, 0]
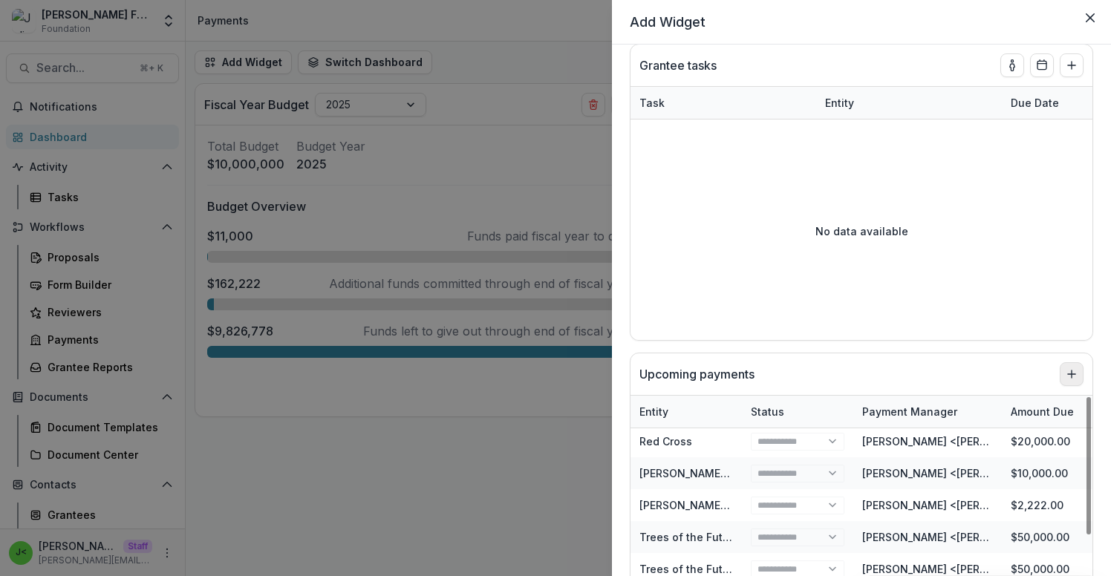
click at [1066, 371] on icon "Add to dashboard" at bounding box center [1072, 374] width 12 height 12
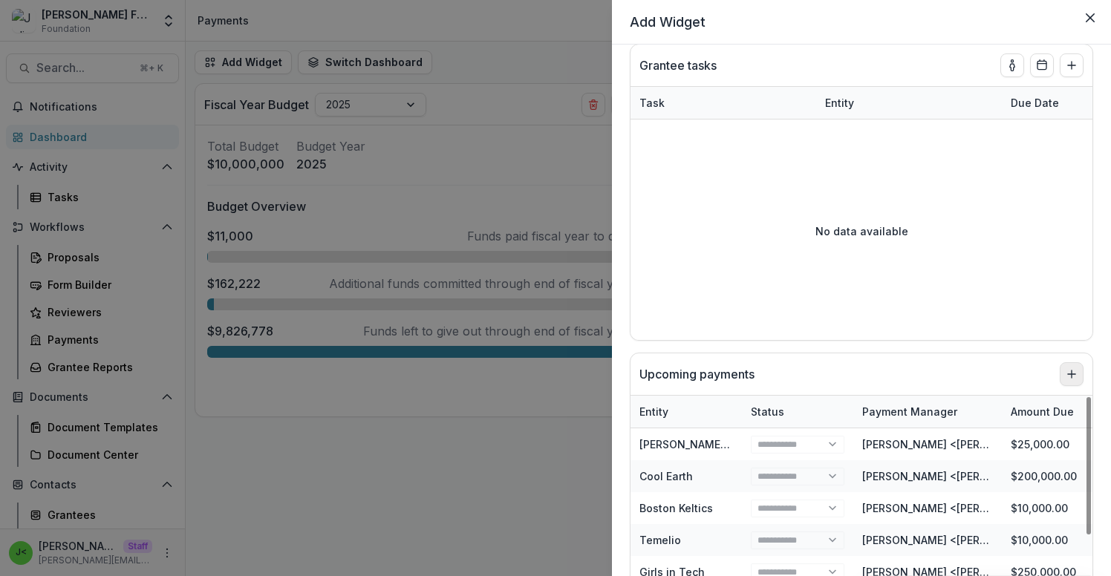
select select "******"
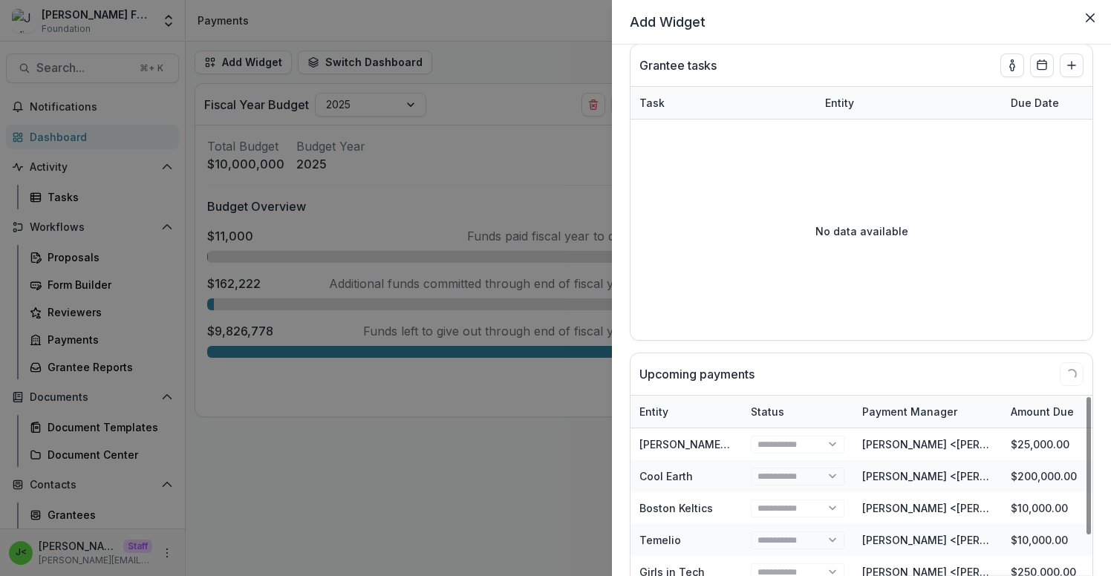
select select "******"
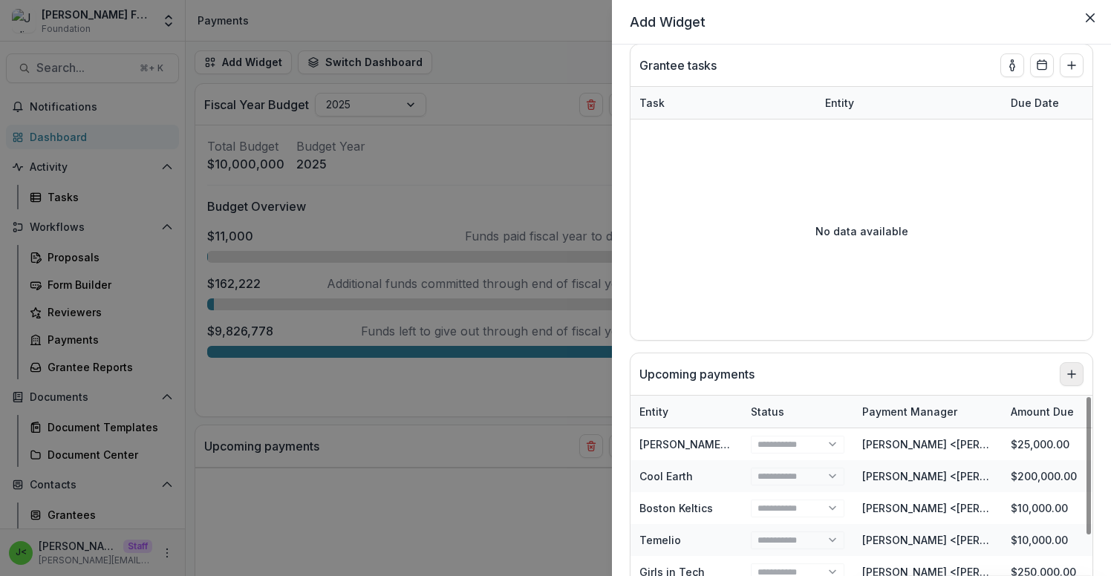
select select "******"
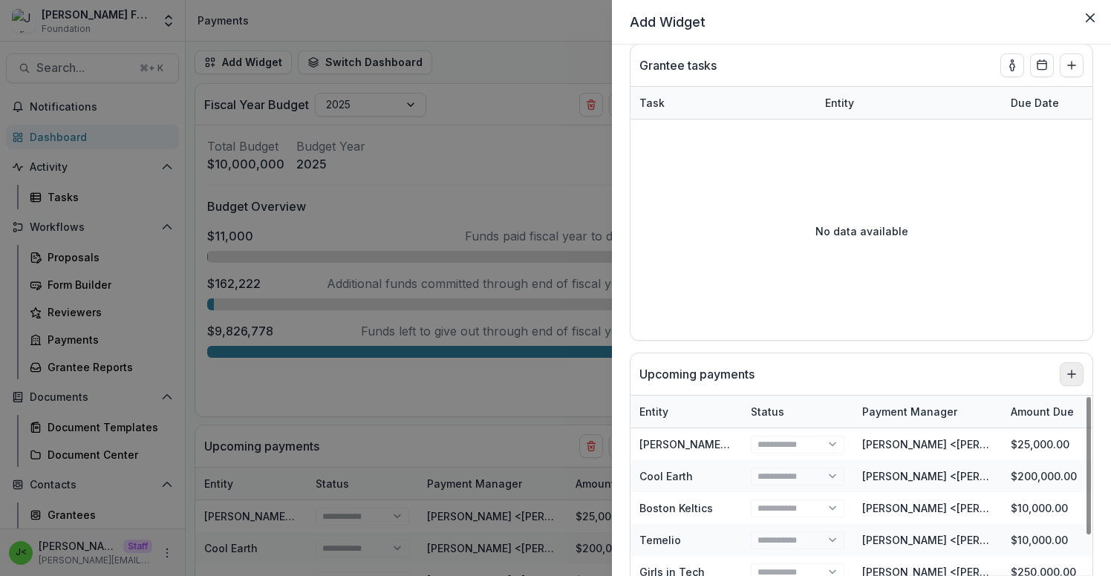
select select "******"
click at [1091, 19] on icon "Close" at bounding box center [1090, 17] width 9 height 9
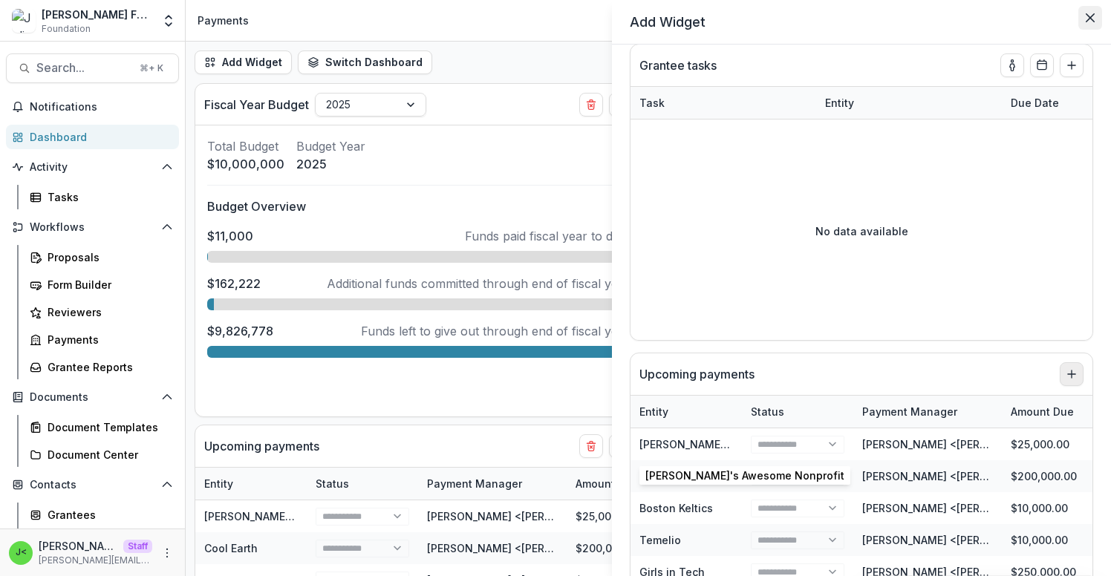
select select "******"
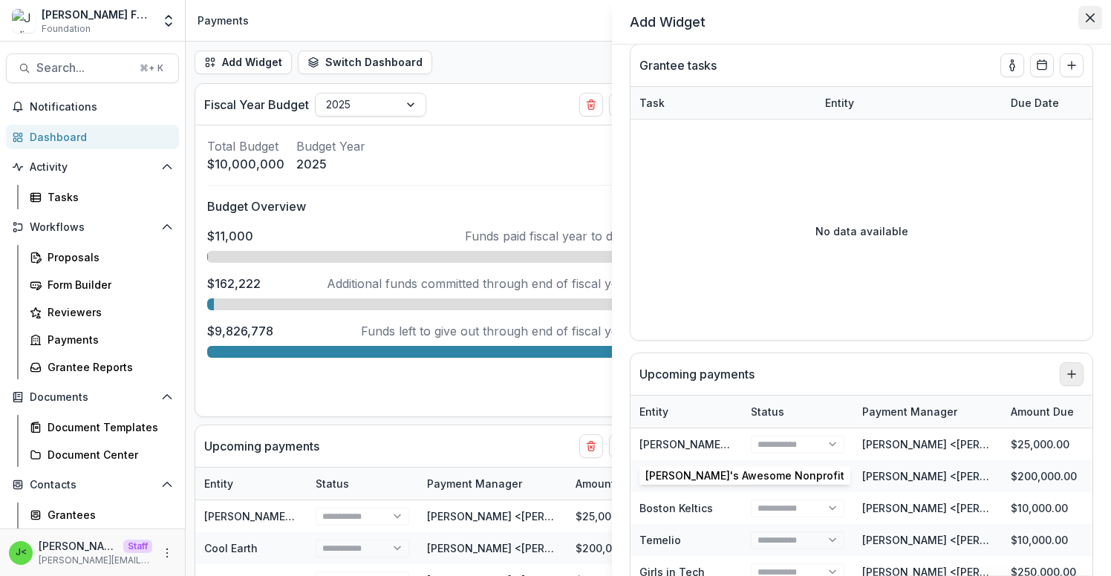
select select "******"
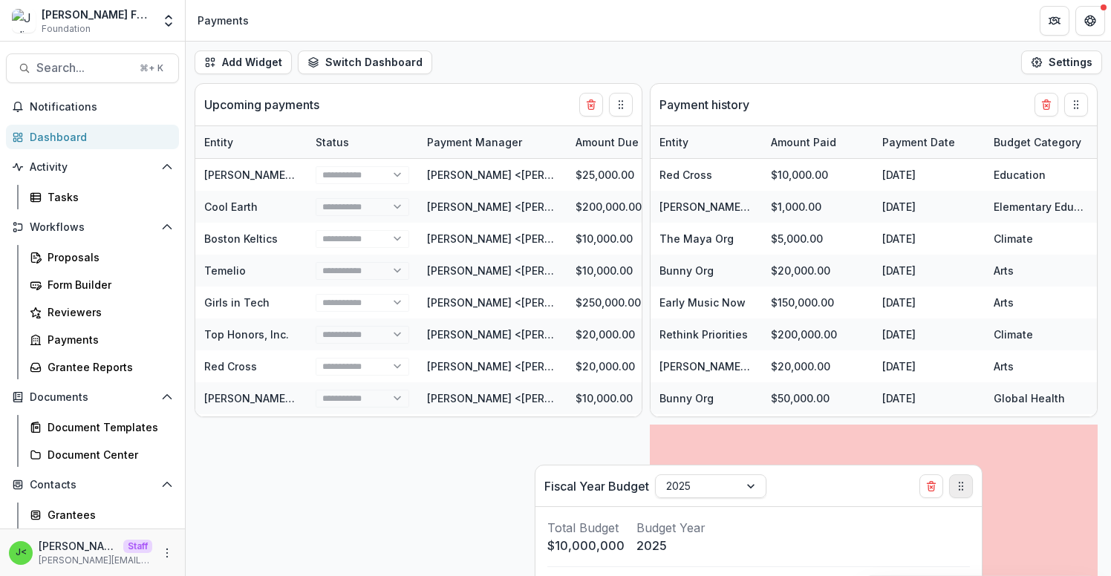
drag, startPoint x: 617, startPoint y: 104, endPoint x: 925, endPoint y: 473, distance: 480.9
click at [955, 480] on icon "Drag" at bounding box center [961, 486] width 12 height 12
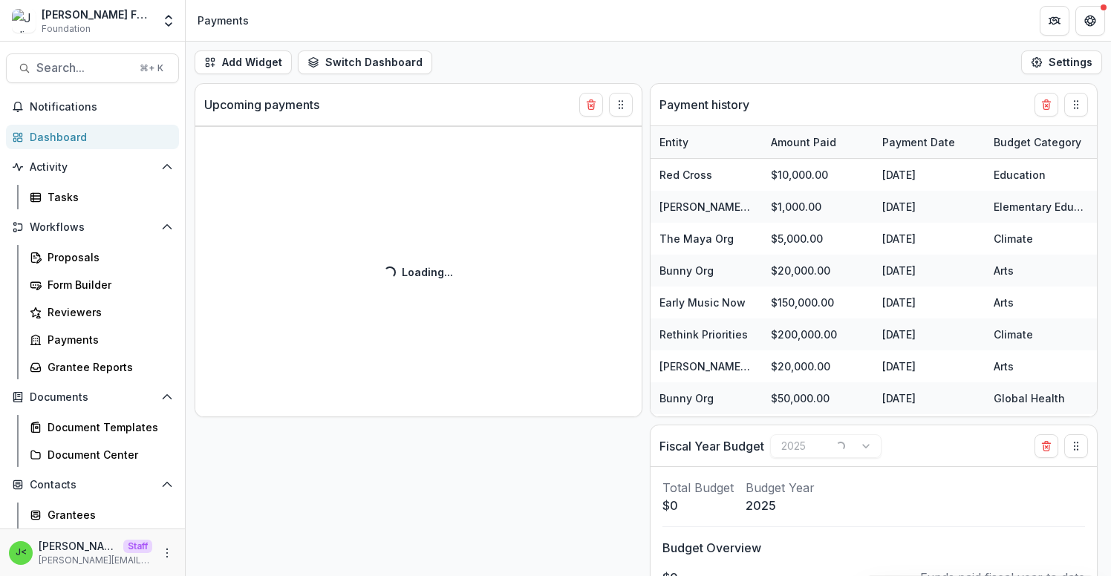
select select "******"
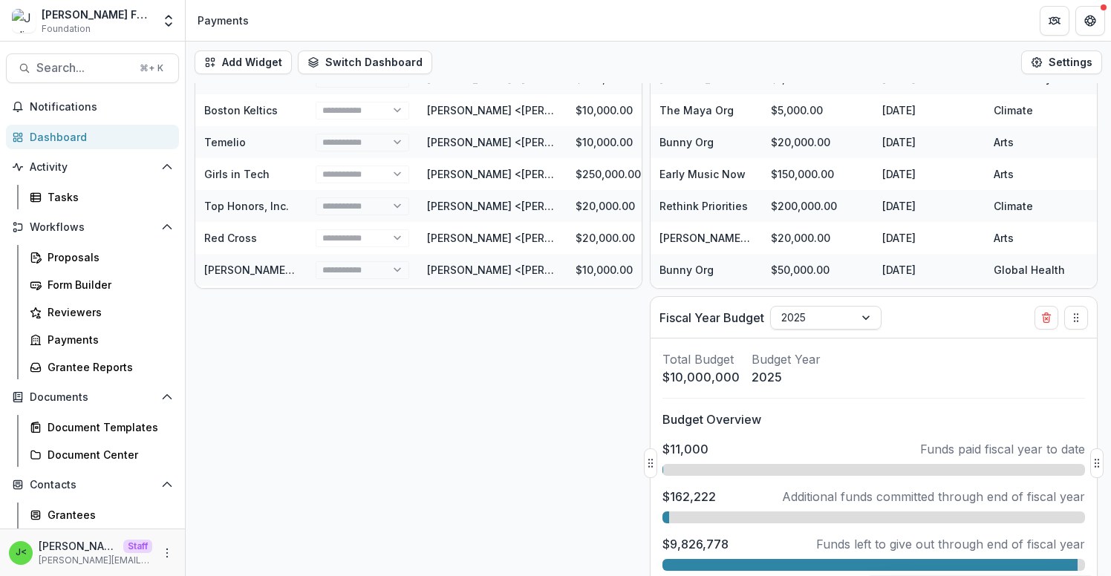
scroll to position [183, 0]
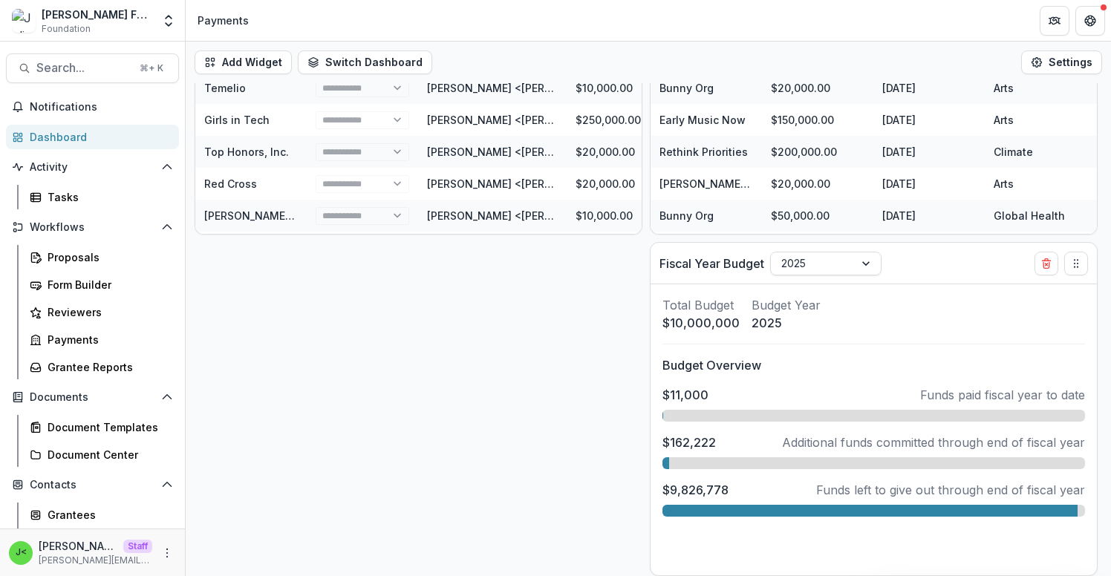
drag, startPoint x: 580, startPoint y: 410, endPoint x: 501, endPoint y: 408, distance: 78.7
click at [446, 408] on div "Add Widget Switch Dashboard Default Payments New Dashboard Settings Fiscal Year…" at bounding box center [648, 309] width 925 height 535
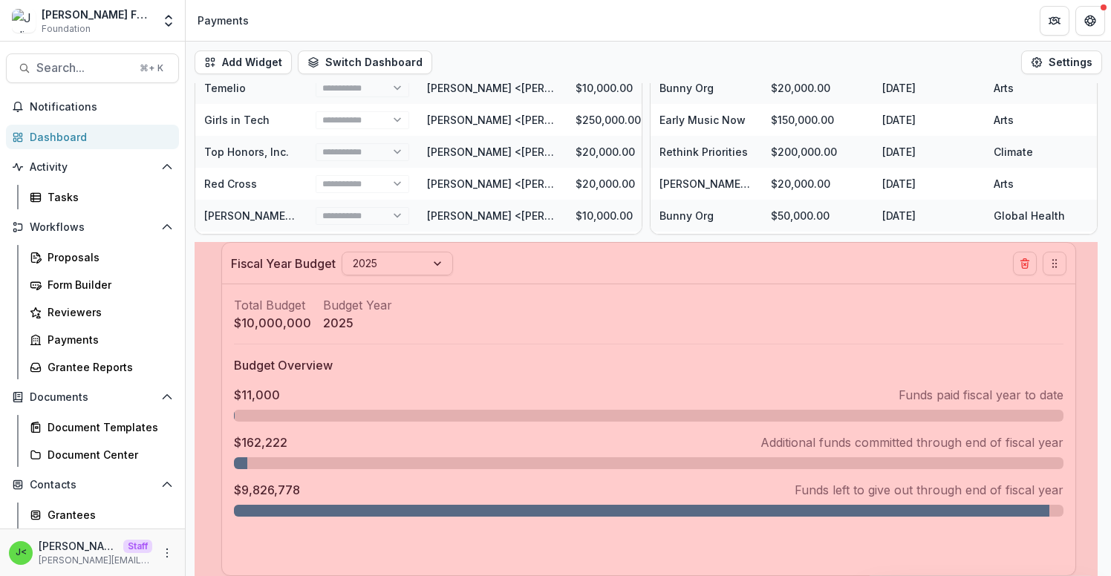
drag, startPoint x: 650, startPoint y: 411, endPoint x: 209, endPoint y: 417, distance: 441.2
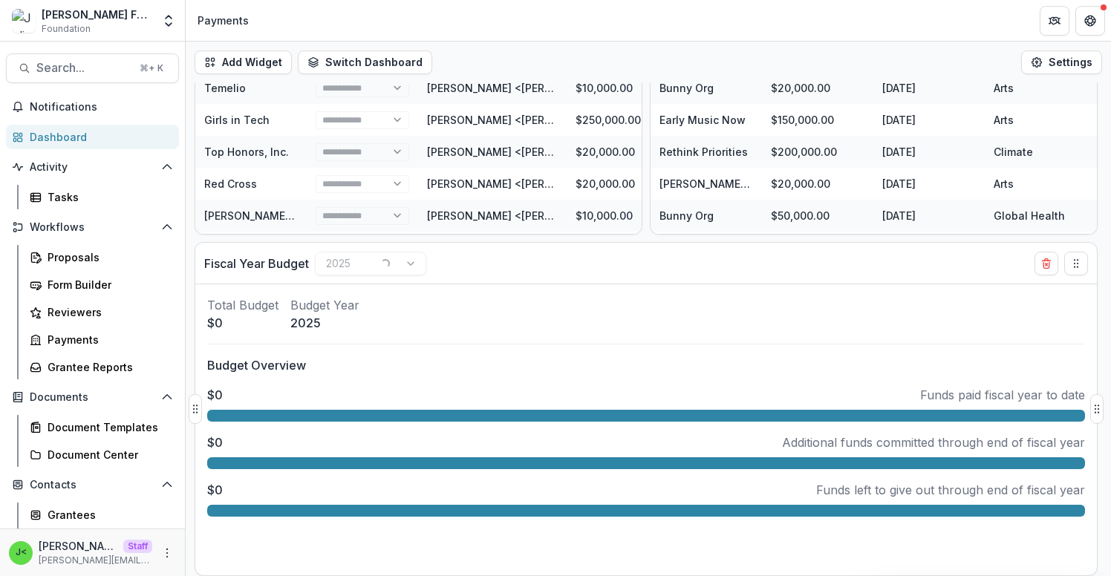
select select "******"
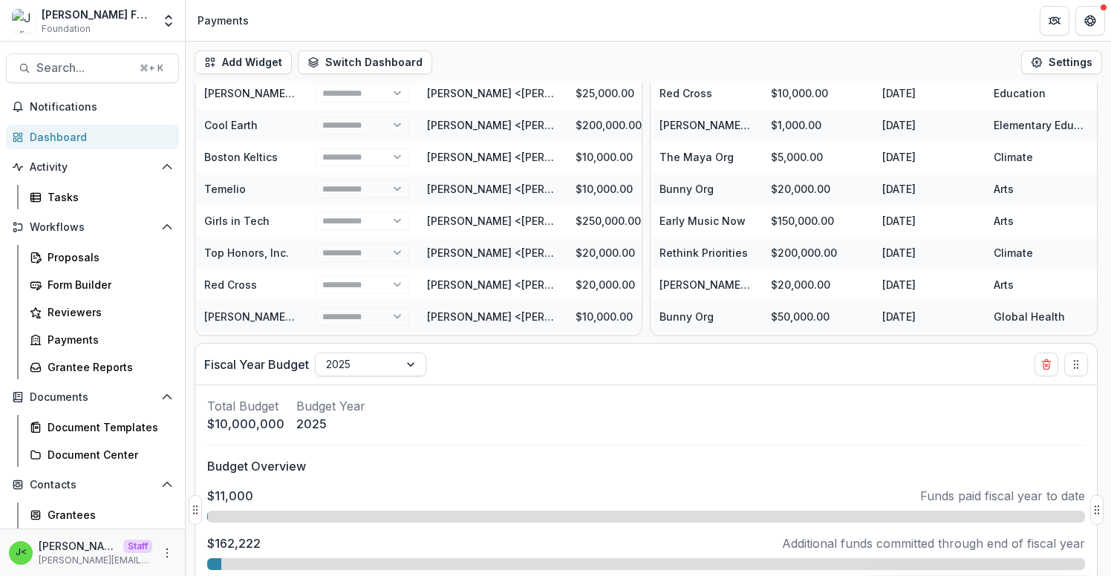
scroll to position [0, 0]
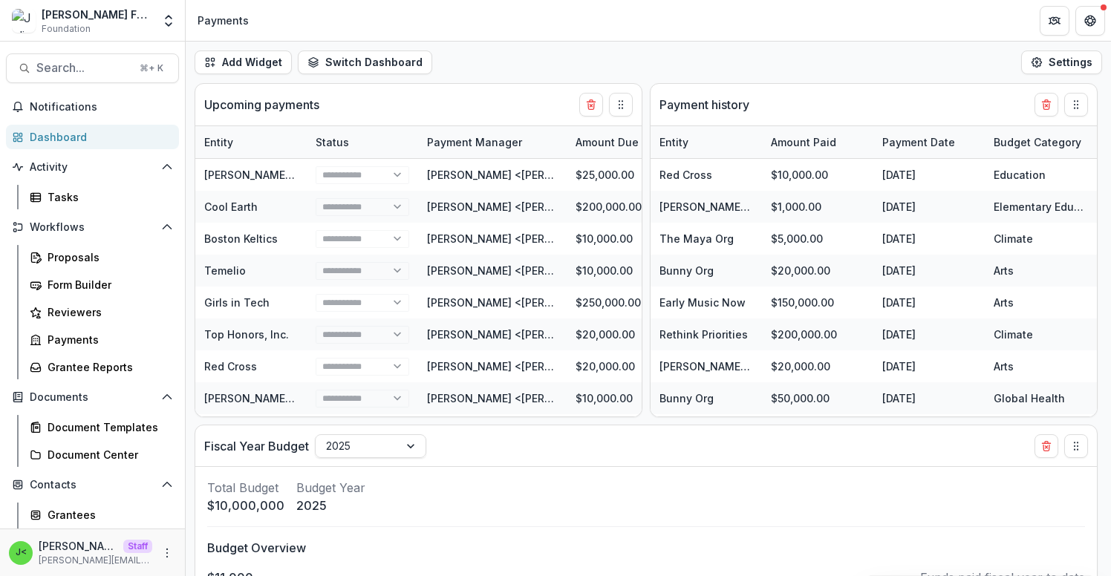
click at [768, 62] on div "Add Widget Switch Dashboard Default Payments New Dashboard Settings" at bounding box center [648, 63] width 925 height 42
click at [91, 201] on div "Tasks" at bounding box center [108, 197] width 120 height 16
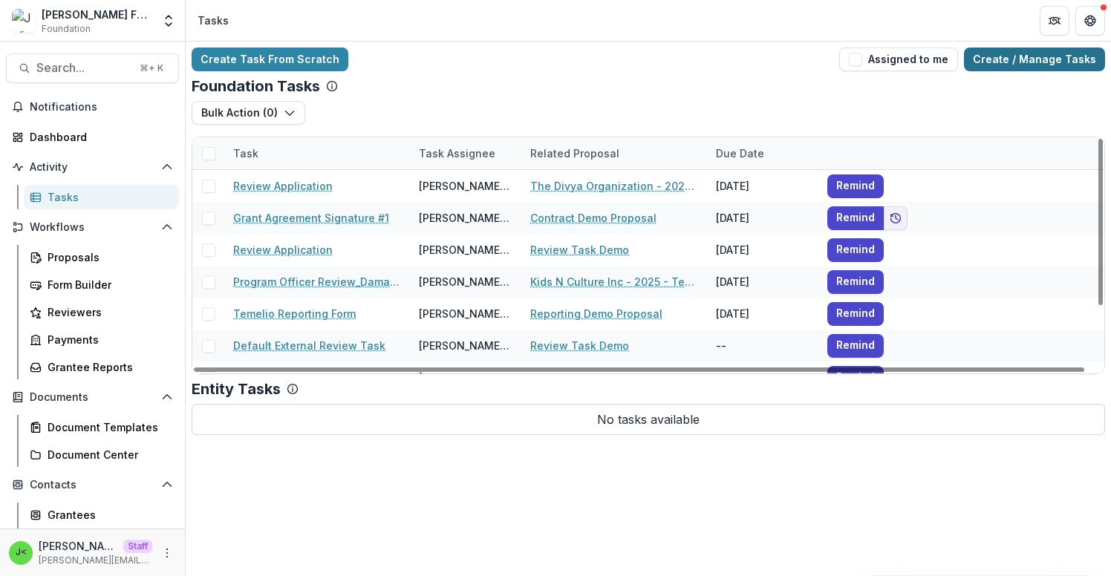
click at [1003, 66] on link "Create / Manage Tasks" at bounding box center [1034, 60] width 141 height 24
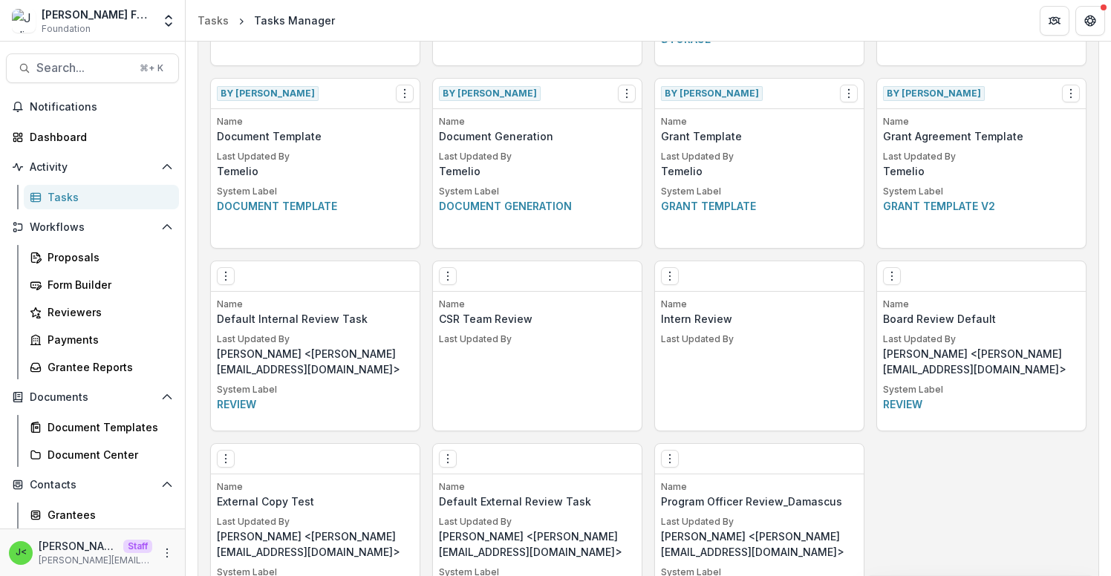
scroll to position [951, 0]
click at [1069, 91] on icon "Options" at bounding box center [1071, 92] width 12 height 12
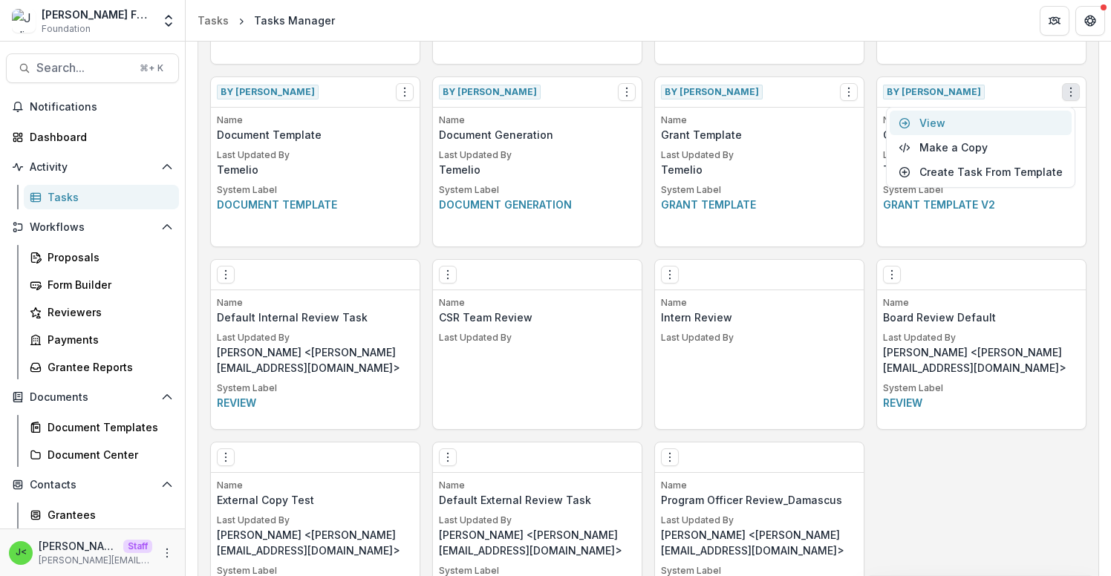
click at [1014, 125] on link "View" at bounding box center [981, 123] width 182 height 25
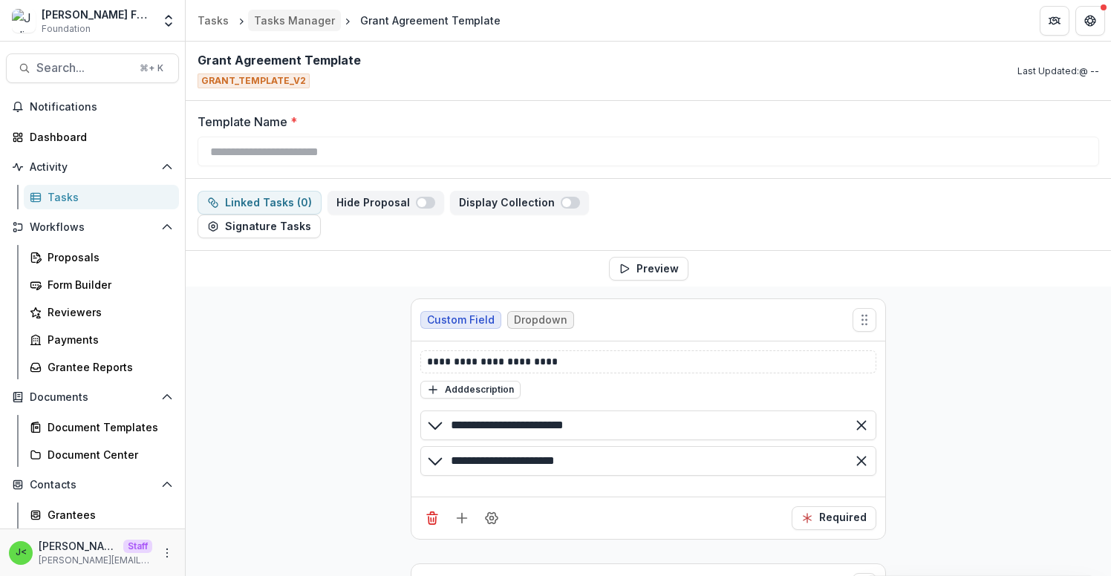
click at [293, 16] on div "Tasks Manager" at bounding box center [294, 21] width 81 height 16
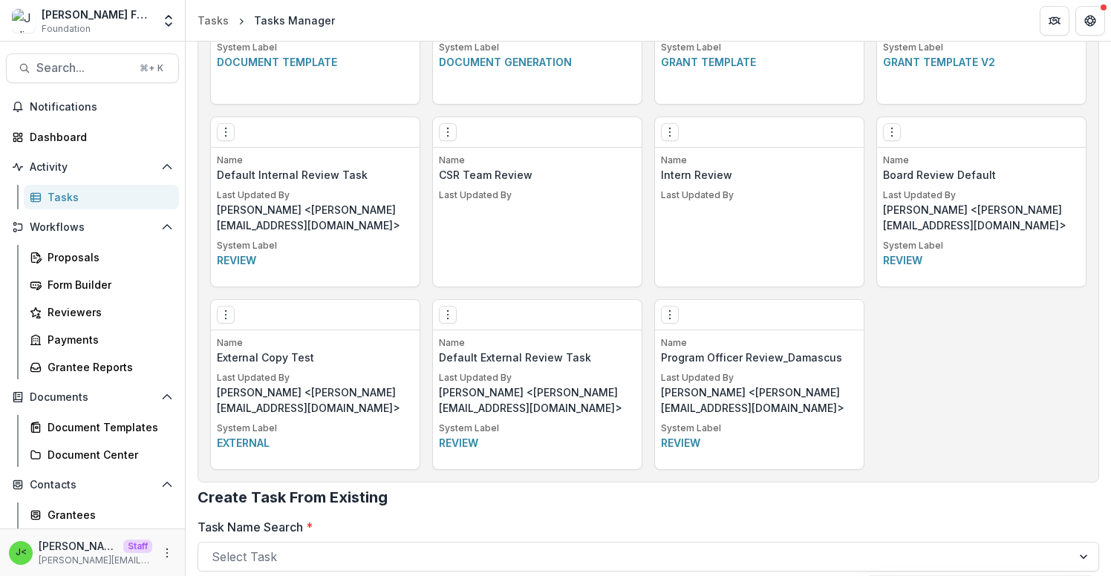
scroll to position [1089, 0]
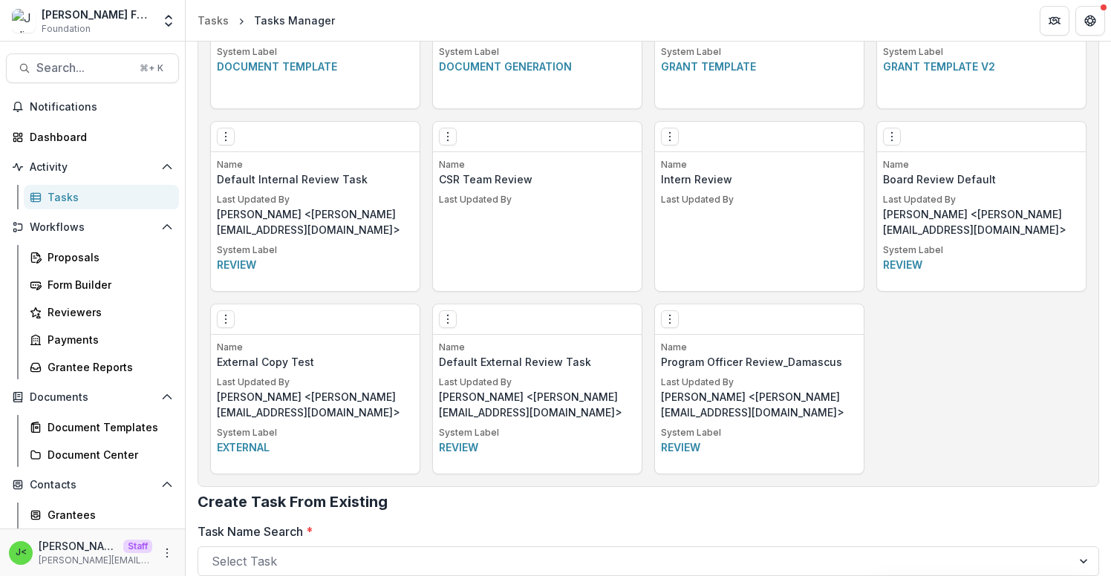
click at [445, 330] on div "Edit Make a Copy Create Task From Template Delete Task" at bounding box center [537, 319] width 209 height 30
click at [449, 316] on icon "Options" at bounding box center [448, 319] width 12 height 12
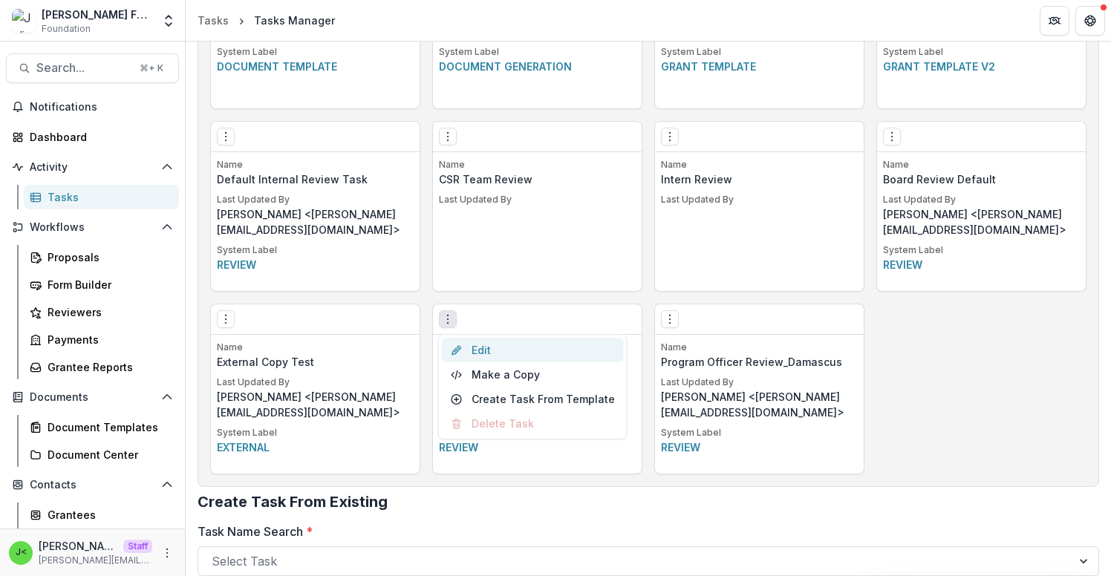
click at [495, 353] on link "Edit" at bounding box center [533, 350] width 182 height 25
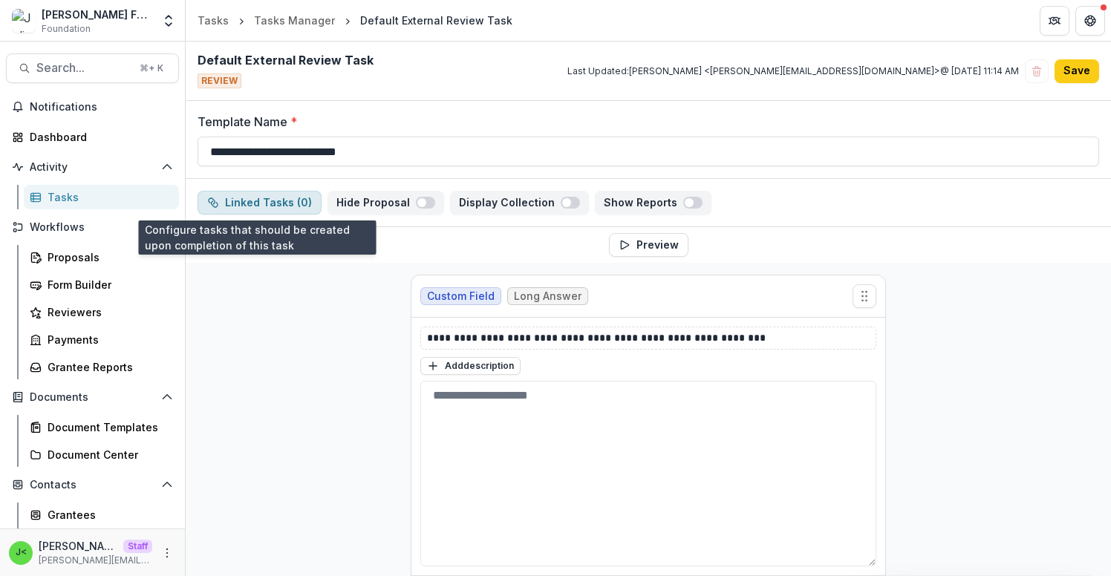
click at [290, 204] on button "Linked Tasks ( 0 )" at bounding box center [260, 203] width 124 height 24
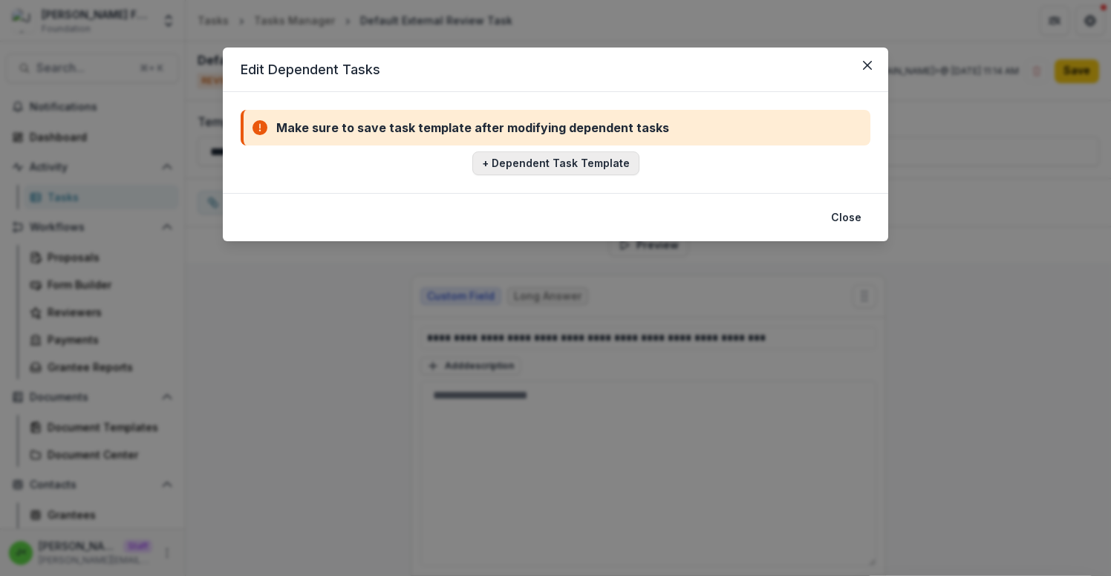
click at [552, 166] on button "+ Dependent Task Template" at bounding box center [555, 164] width 167 height 24
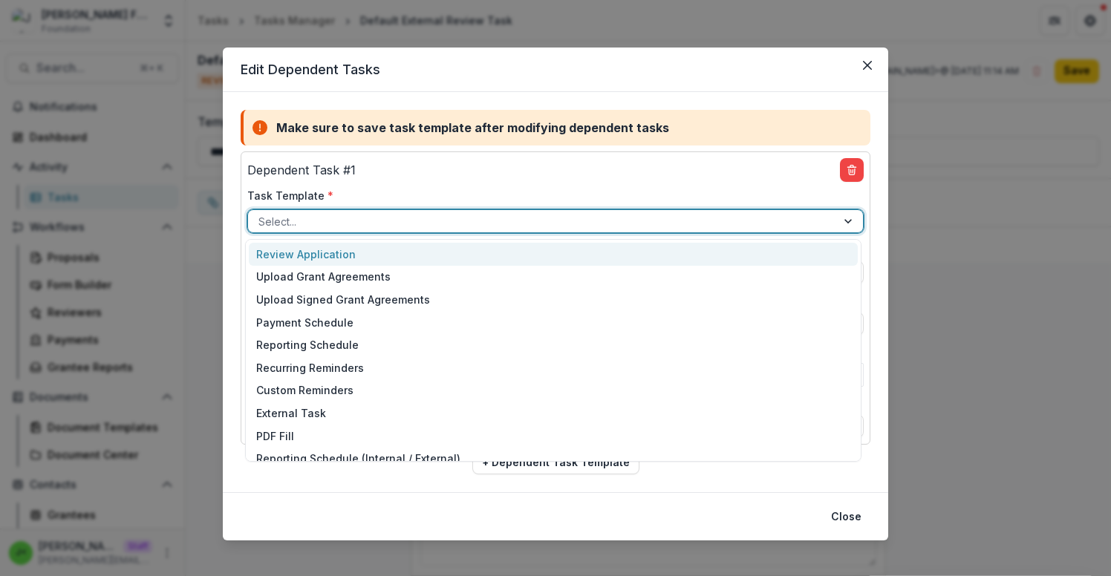
click at [506, 224] on div at bounding box center [541, 221] width 567 height 19
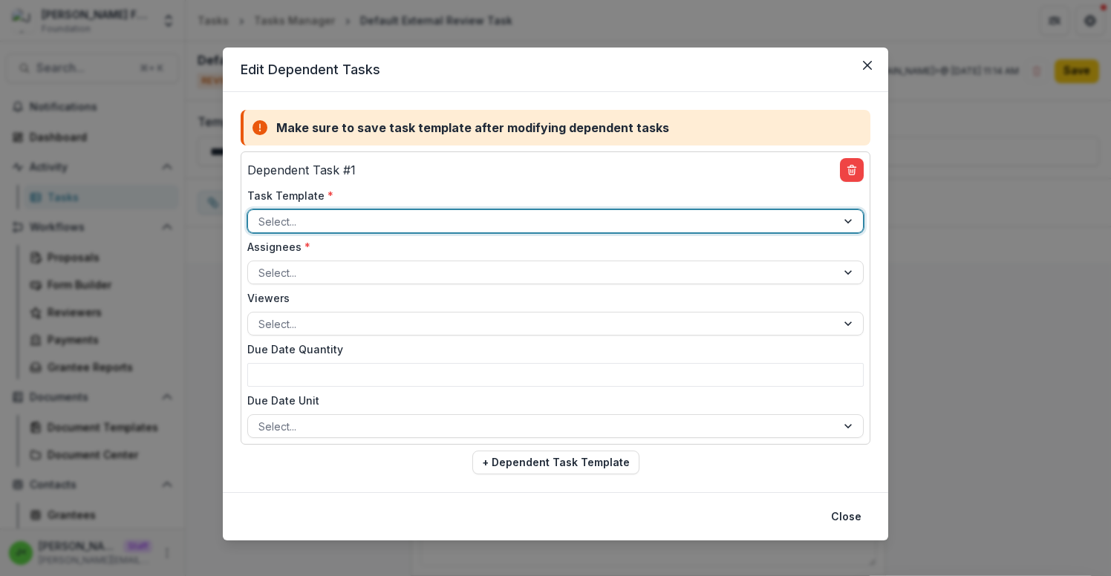
click at [506, 223] on div at bounding box center [541, 221] width 567 height 19
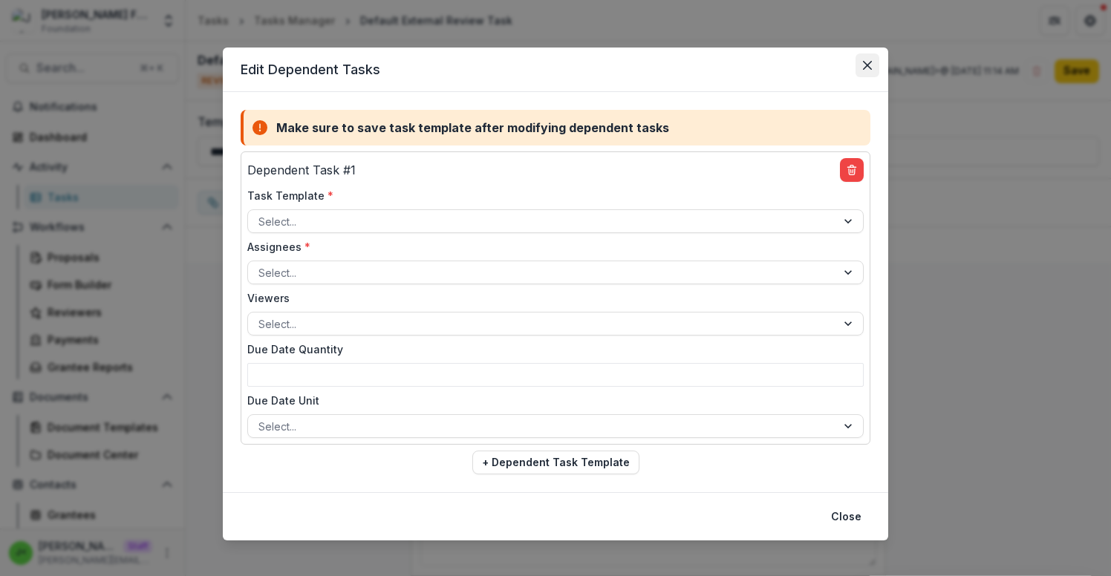
click at [867, 59] on button "Close" at bounding box center [868, 65] width 24 height 24
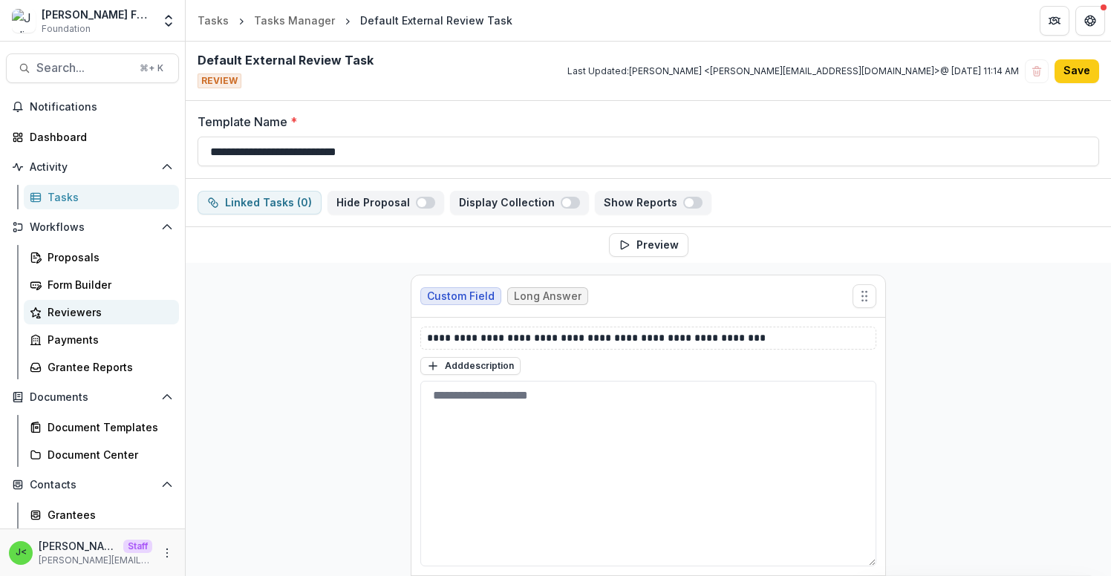
click at [111, 312] on div "Reviewers" at bounding box center [108, 312] width 120 height 16
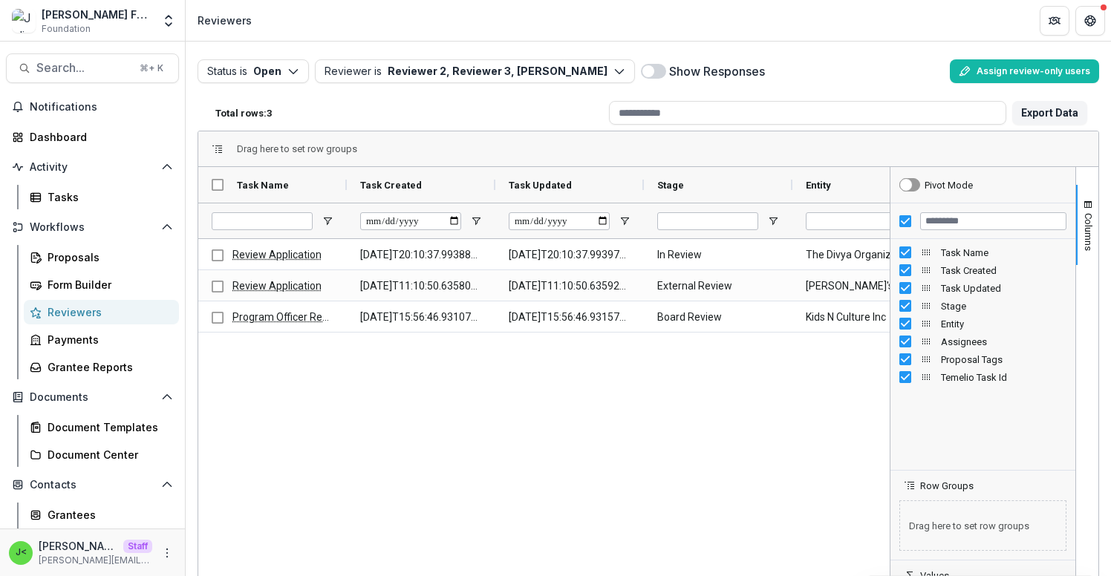
click at [666, 76] on span at bounding box center [653, 71] width 25 height 15
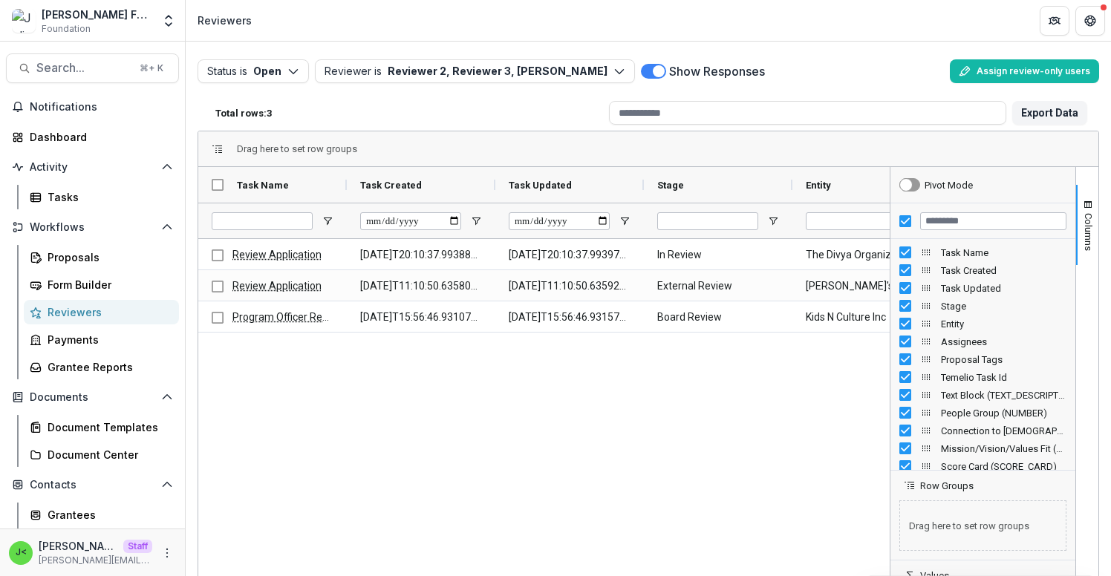
click at [665, 71] on span at bounding box center [659, 71] width 12 height 12
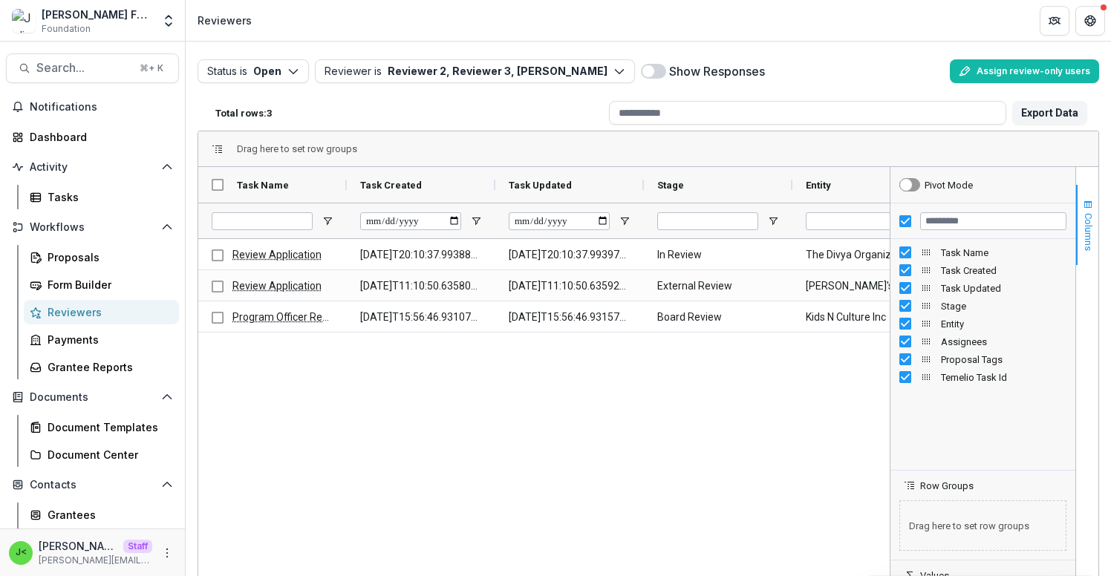
click at [1084, 244] on span "Columns" at bounding box center [1088, 232] width 11 height 38
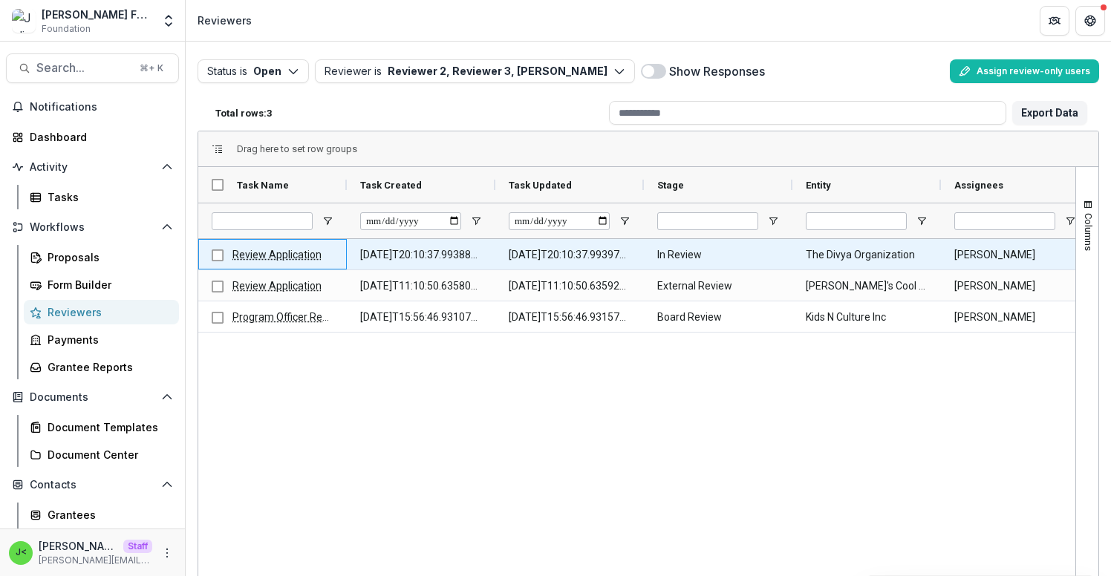
click at [261, 260] on link "Review Application" at bounding box center [276, 255] width 89 height 12
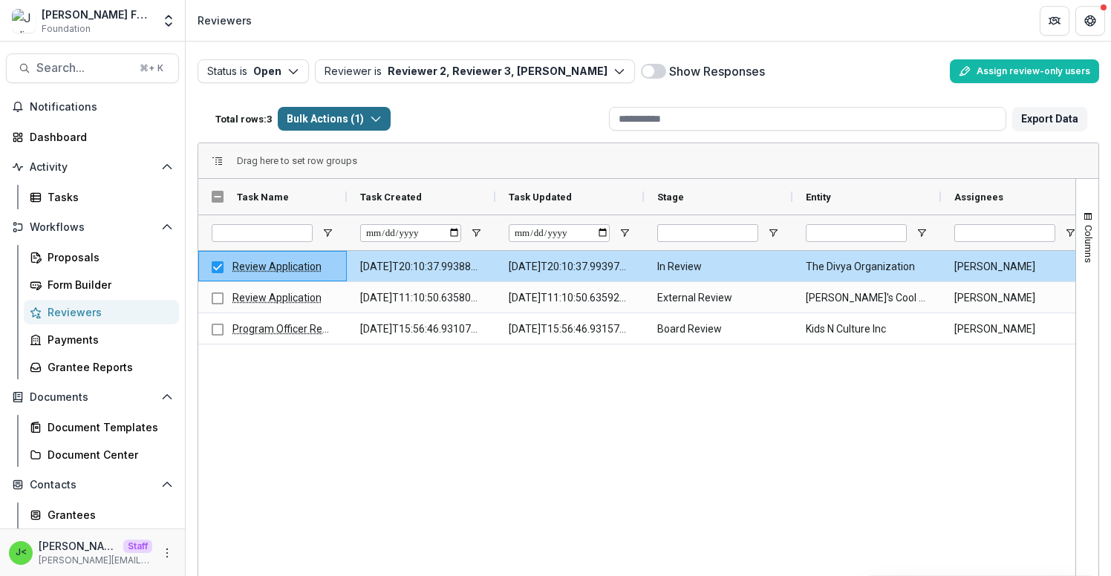
click at [379, 114] on icon "button" at bounding box center [376, 119] width 12 height 12
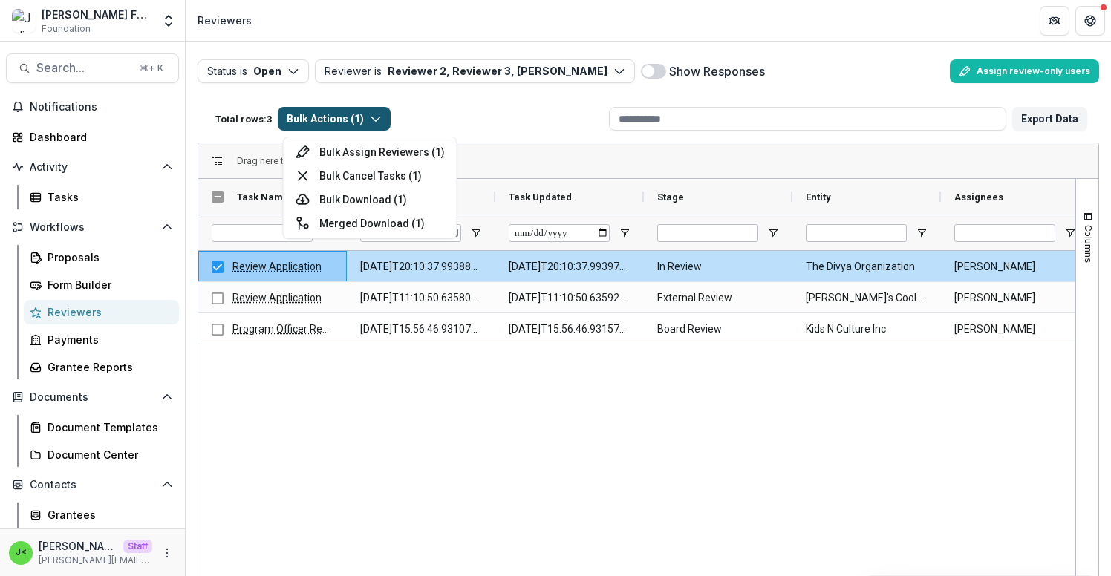
click at [381, 114] on icon "button" at bounding box center [376, 119] width 12 height 12
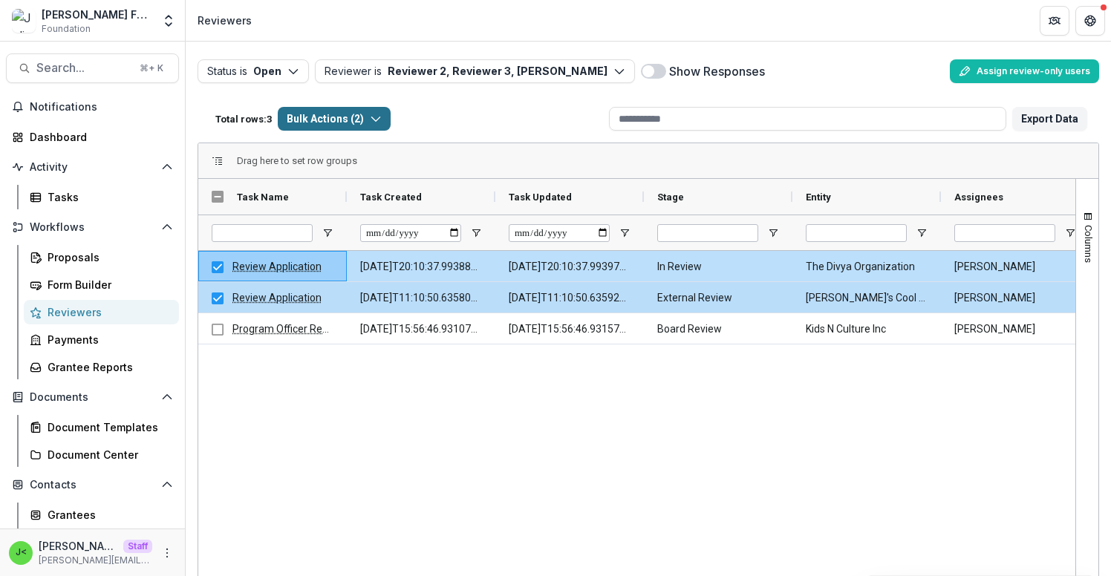
click at [379, 120] on polyline "button" at bounding box center [375, 119] width 8 height 4
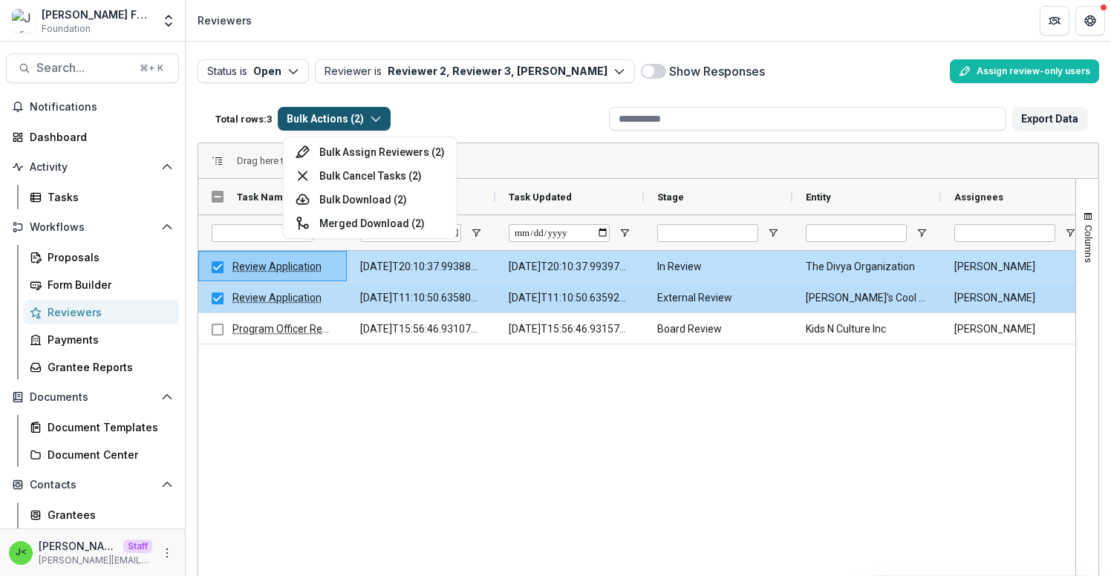
click at [483, 104] on div "Total rows: 3 Bulk Actions ( 2 ) Bulk Assign Reviewers ( 2 ) Bulk Cancel Tasks …" at bounding box center [406, 119] width 394 height 36
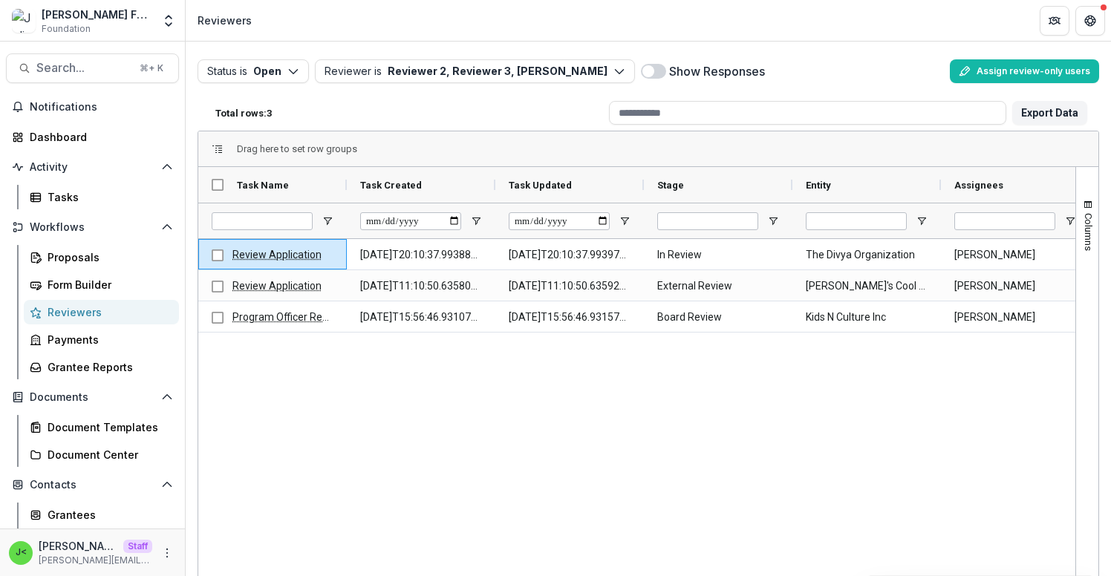
click at [481, 432] on div "Review Application 2025-05-12T20:10:37.993886Z 2025-05-12T20:10:37.993975Z In R…" at bounding box center [636, 442] width 877 height 406
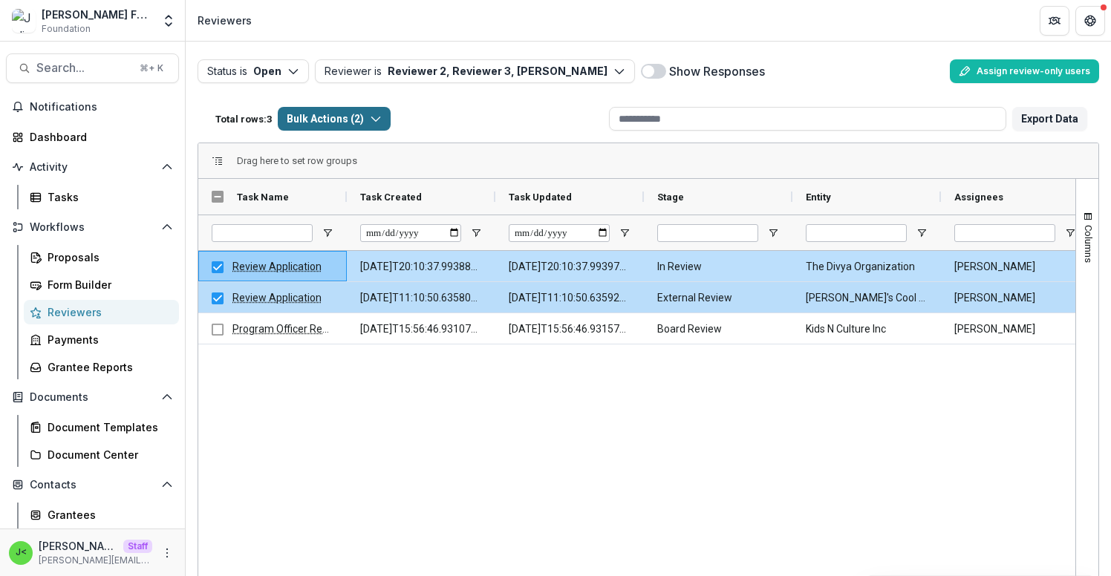
click at [379, 126] on button "Bulk Actions ( 2 )" at bounding box center [334, 119] width 113 height 24
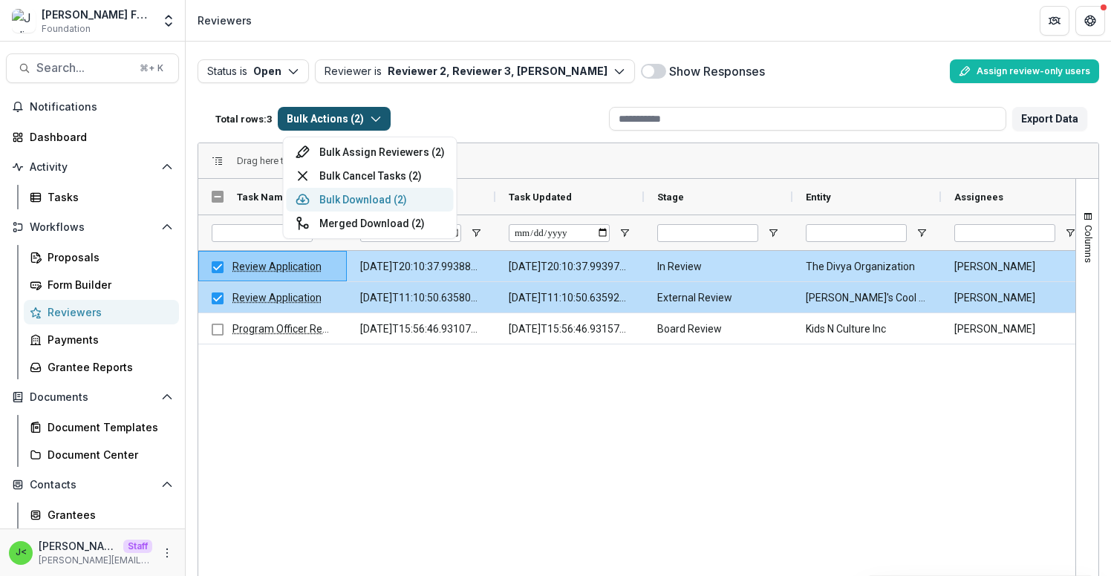
click at [369, 198] on button "Bulk Download ( 2 )" at bounding box center [370, 200] width 167 height 24
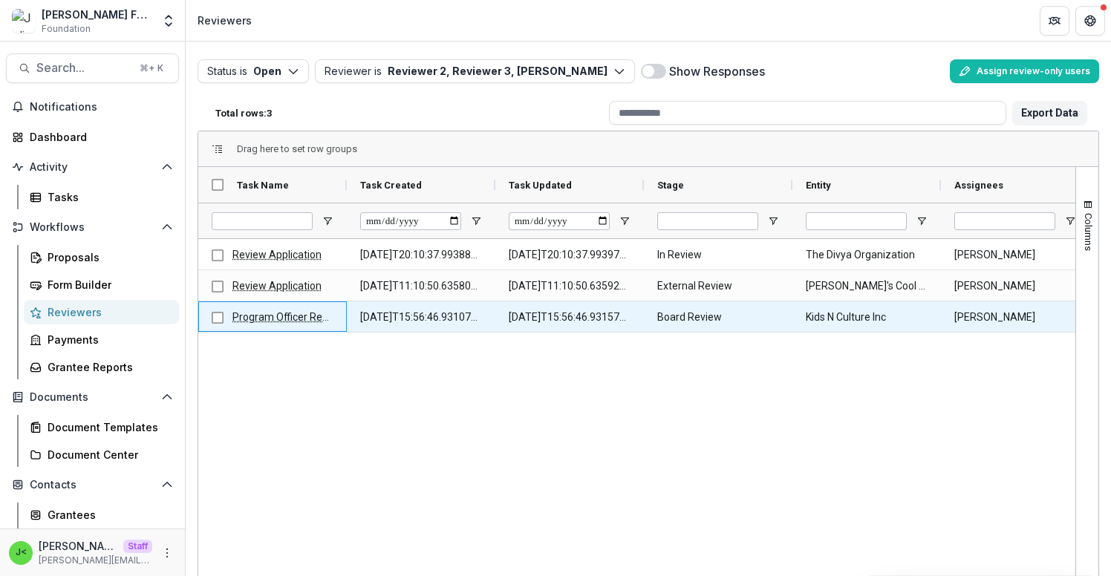
click at [298, 318] on link "Program Officer Review_Damascus" at bounding box center [315, 317] width 167 height 12
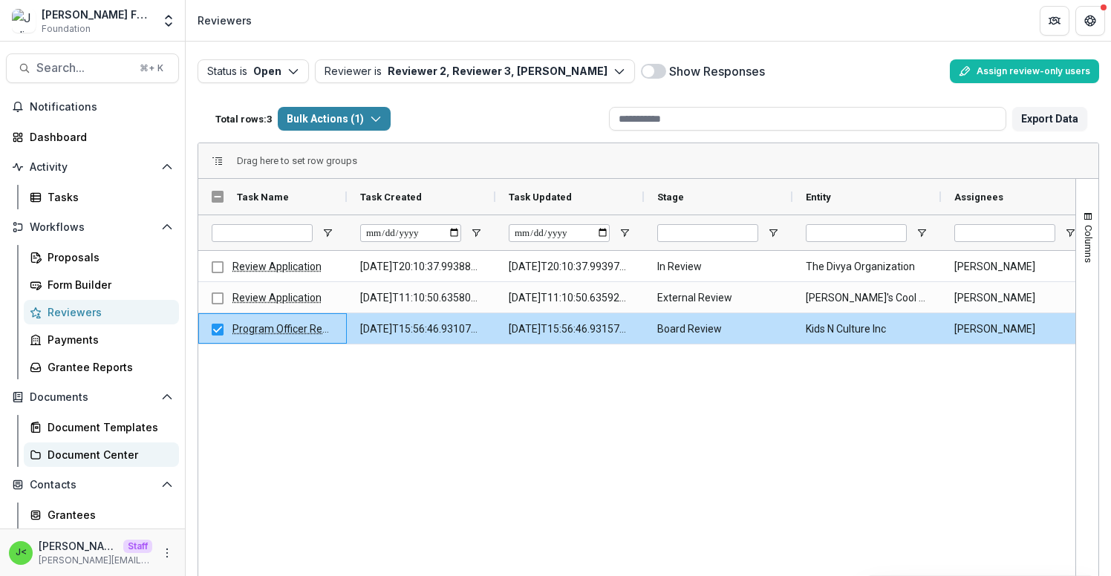
click at [108, 454] on div "Document Center" at bounding box center [108, 455] width 120 height 16
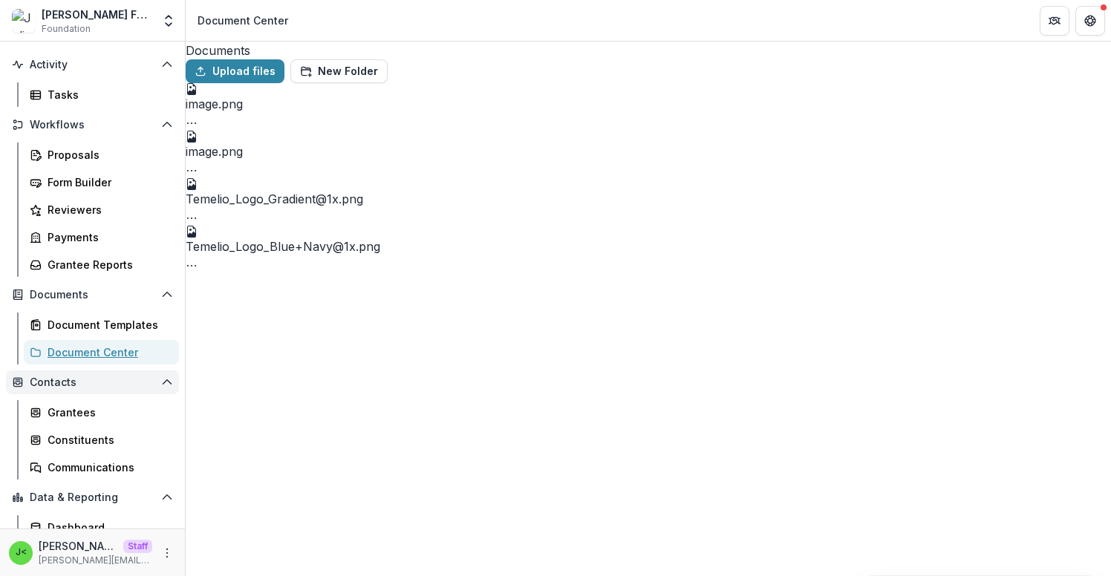
scroll to position [131, 0]
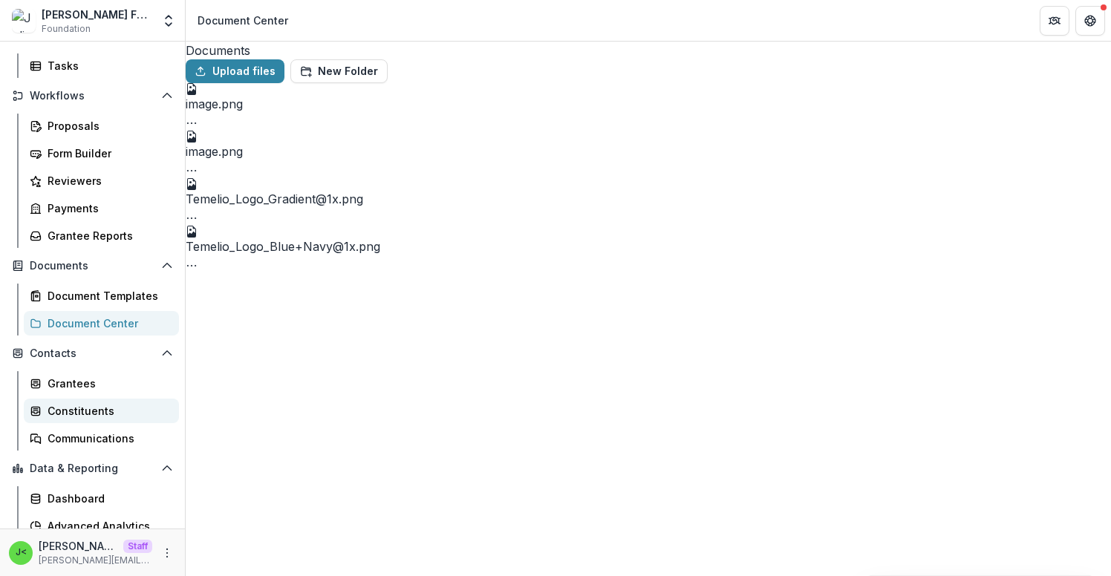
click at [97, 404] on div "Constituents" at bounding box center [108, 411] width 120 height 16
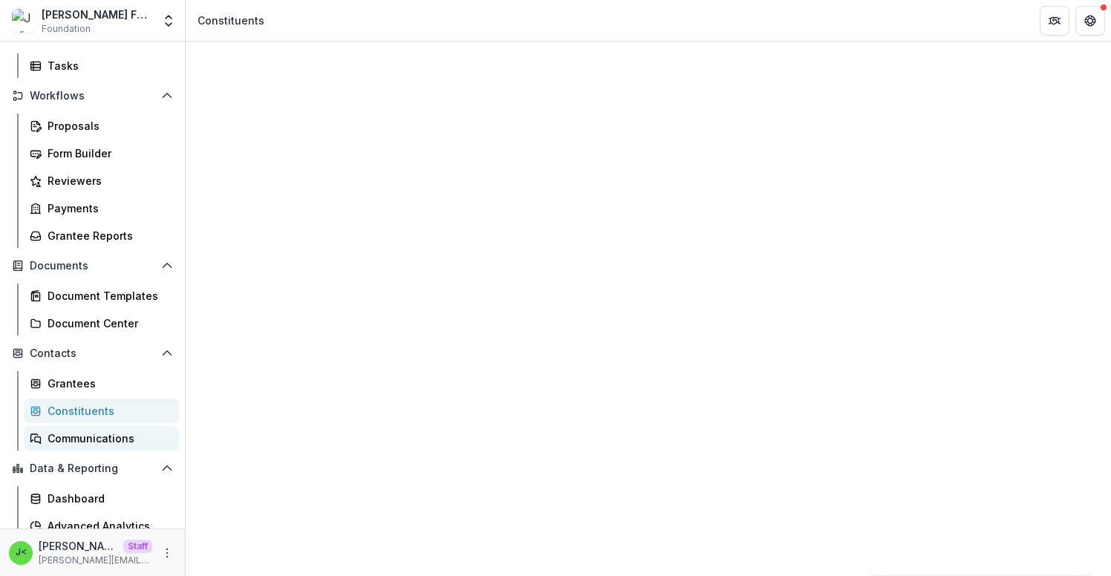
click at [105, 437] on div "Communications" at bounding box center [108, 439] width 120 height 16
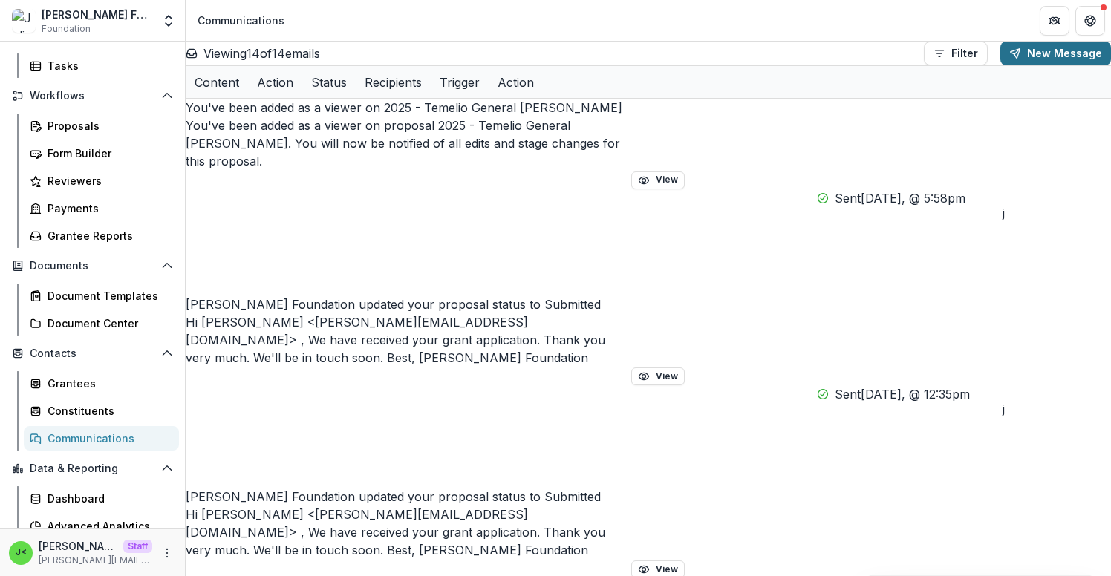
click at [1020, 56] on button "New Message" at bounding box center [1055, 54] width 111 height 24
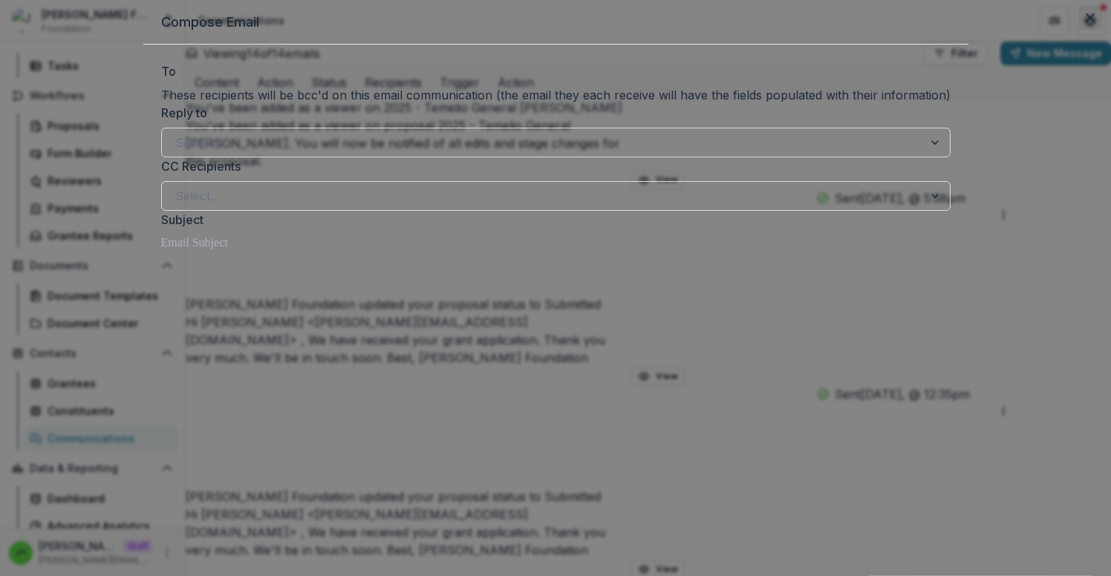
click at [1086, 22] on icon "Close" at bounding box center [1090, 17] width 9 height 9
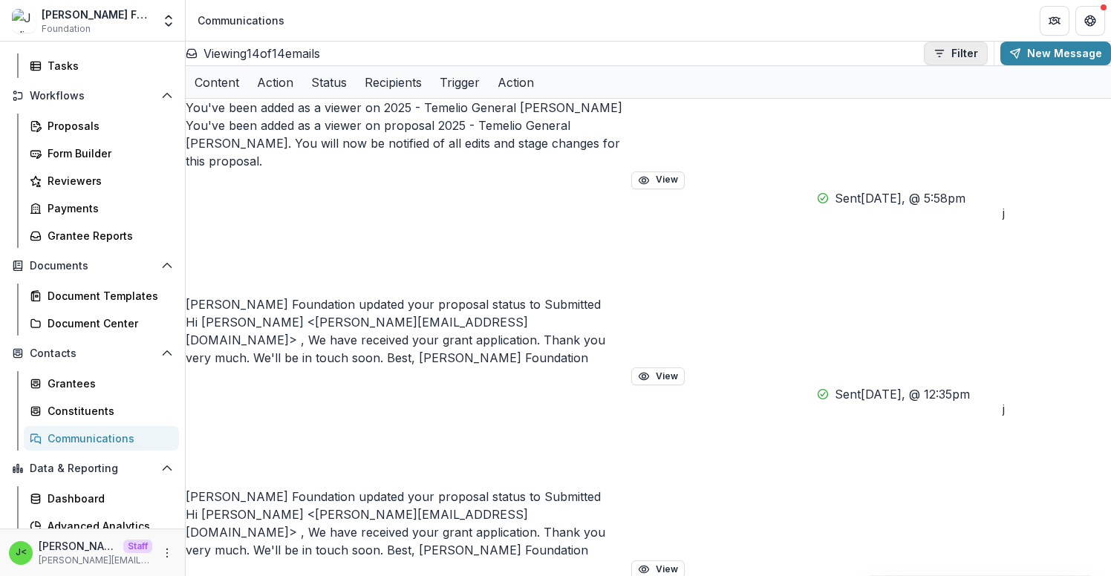
click at [960, 62] on button "Filter" at bounding box center [956, 54] width 64 height 24
click at [1024, 59] on button "New Message" at bounding box center [1055, 54] width 111 height 24
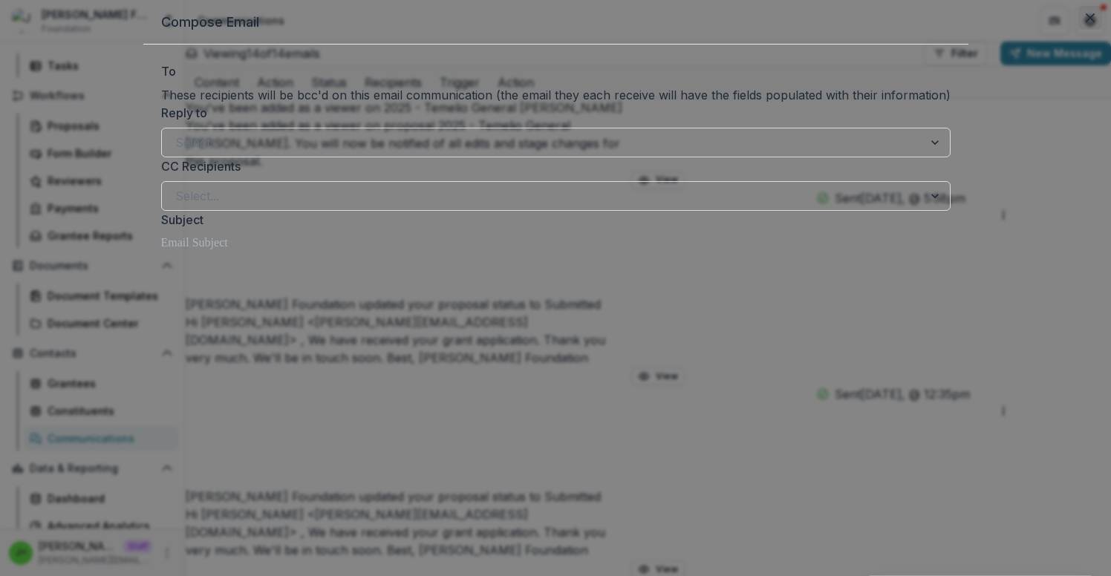
click at [1086, 22] on icon "Close" at bounding box center [1090, 17] width 9 height 9
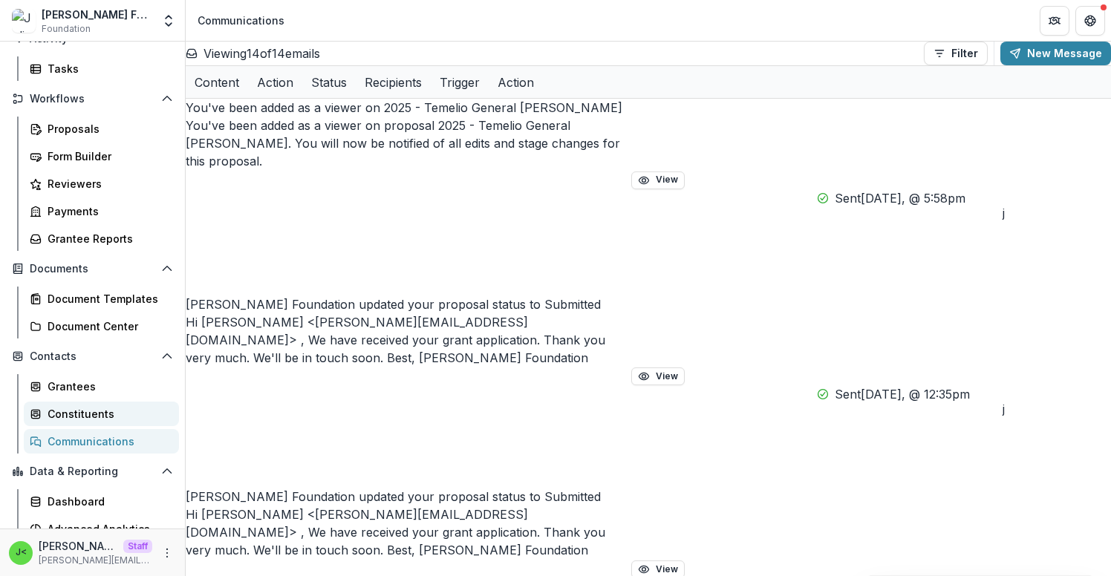
scroll to position [196, 0]
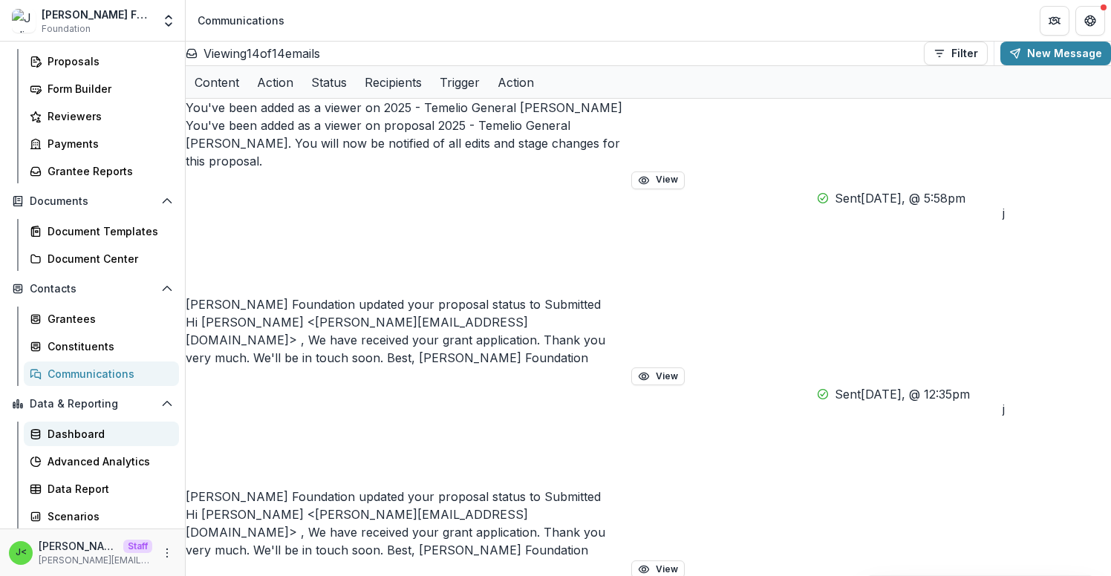
click at [120, 439] on div "Dashboard" at bounding box center [108, 434] width 120 height 16
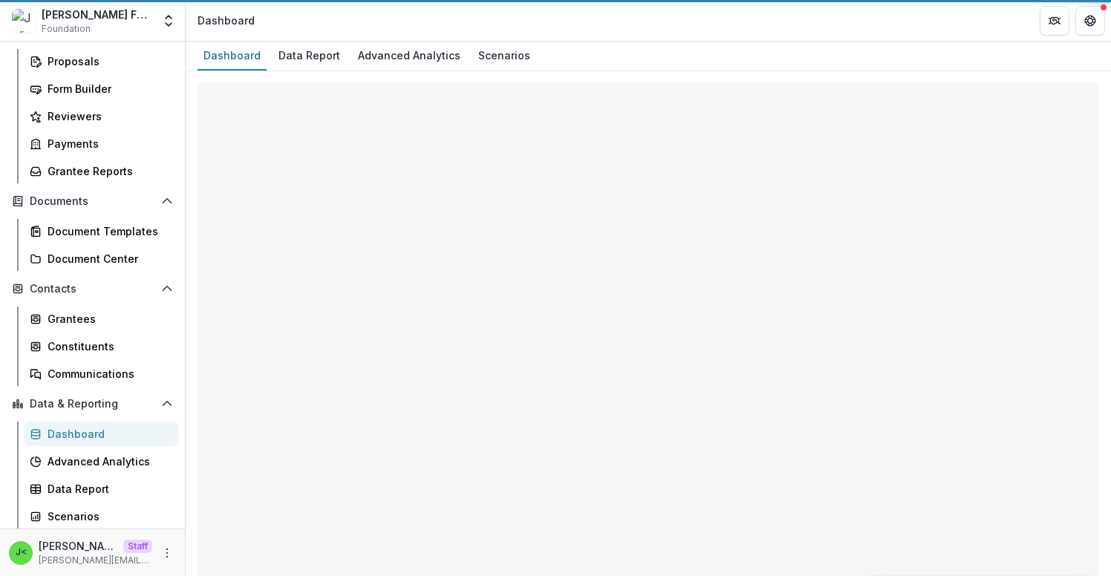
select select "**********"
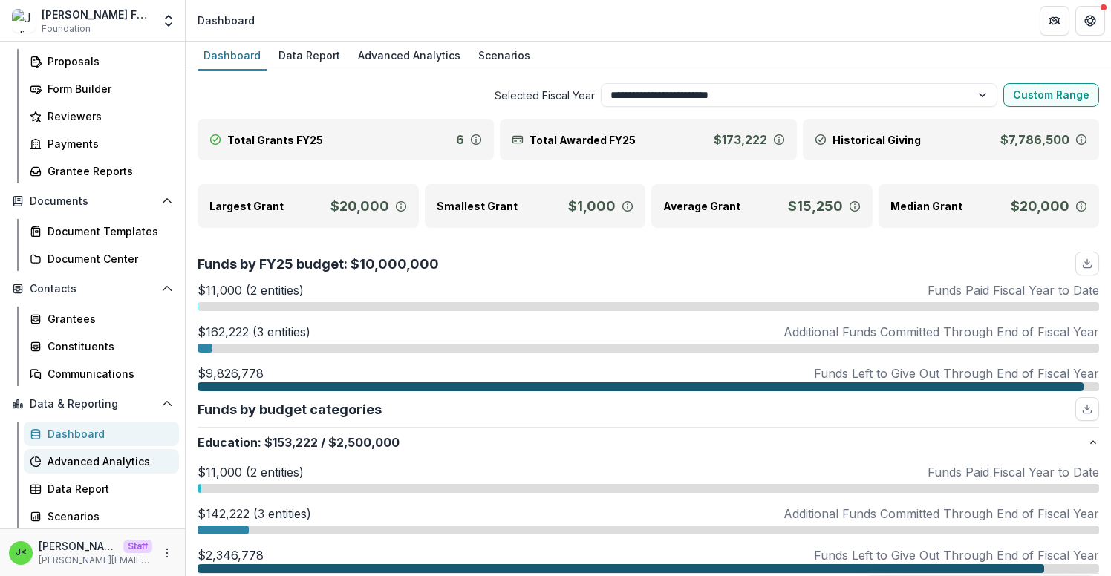
click at [125, 463] on div "Advanced Analytics" at bounding box center [108, 462] width 120 height 16
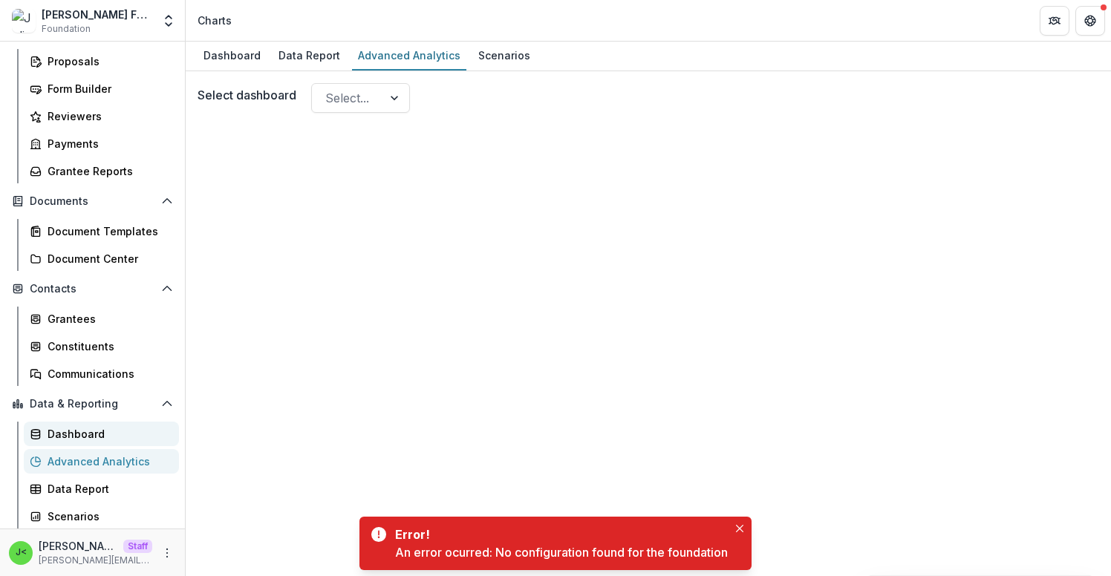
click at [115, 437] on div "Dashboard" at bounding box center [108, 434] width 120 height 16
select select "**********"
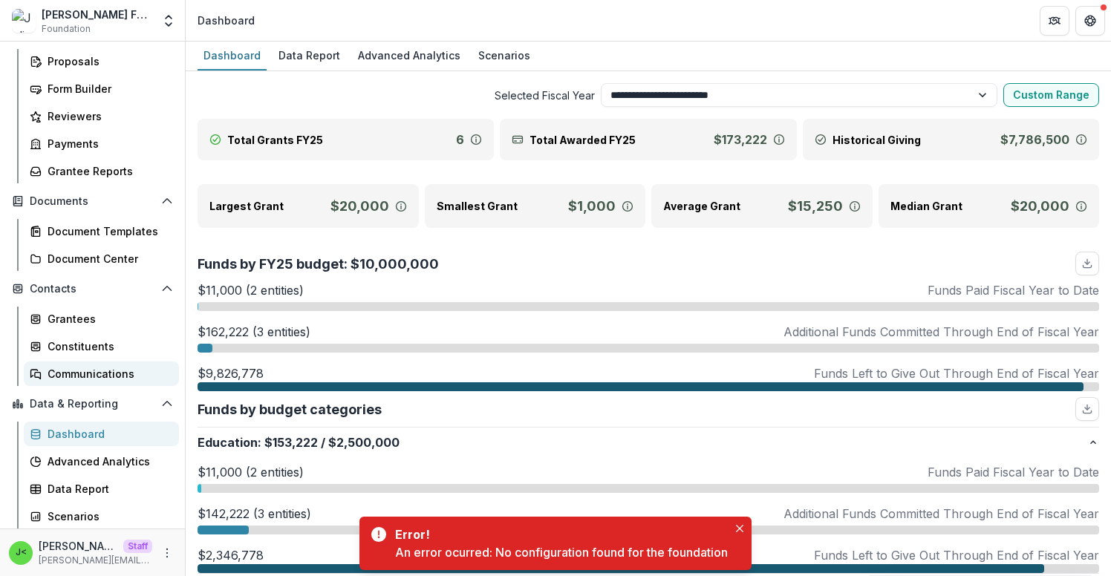
click at [114, 378] on div "Communications" at bounding box center [108, 374] width 120 height 16
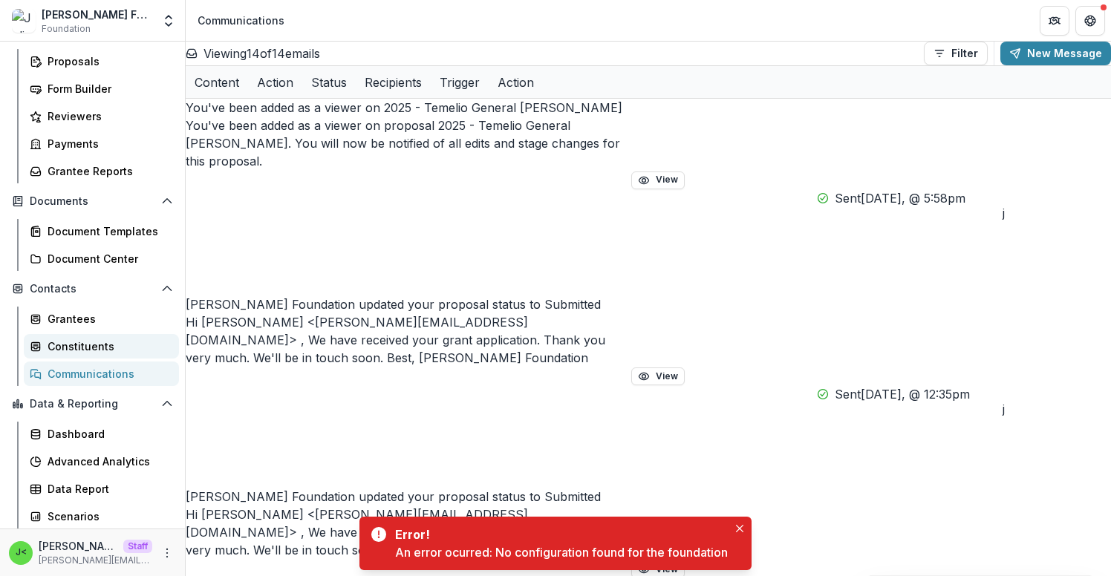
click at [104, 346] on div "Constituents" at bounding box center [108, 347] width 120 height 16
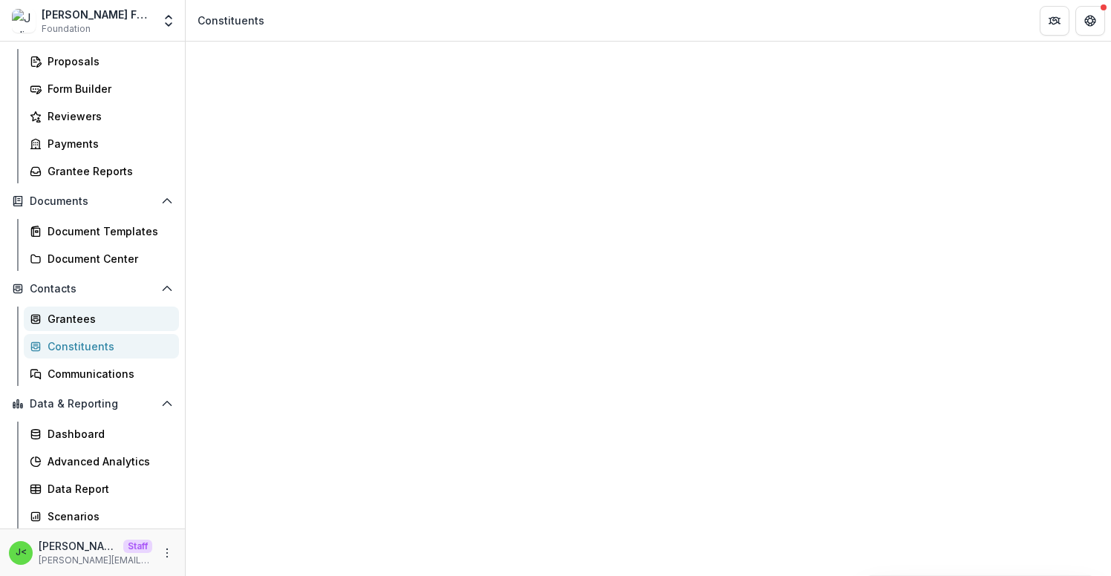
click at [100, 323] on div "Grantees" at bounding box center [108, 319] width 120 height 16
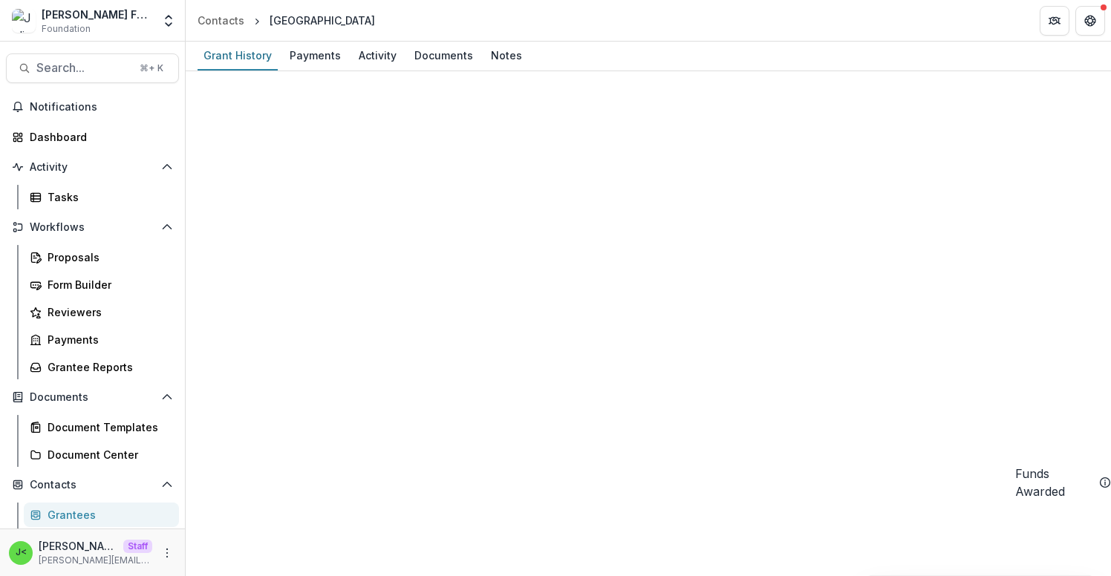
click at [162, 17] on icon "Open entity switcher" at bounding box center [168, 20] width 15 height 15
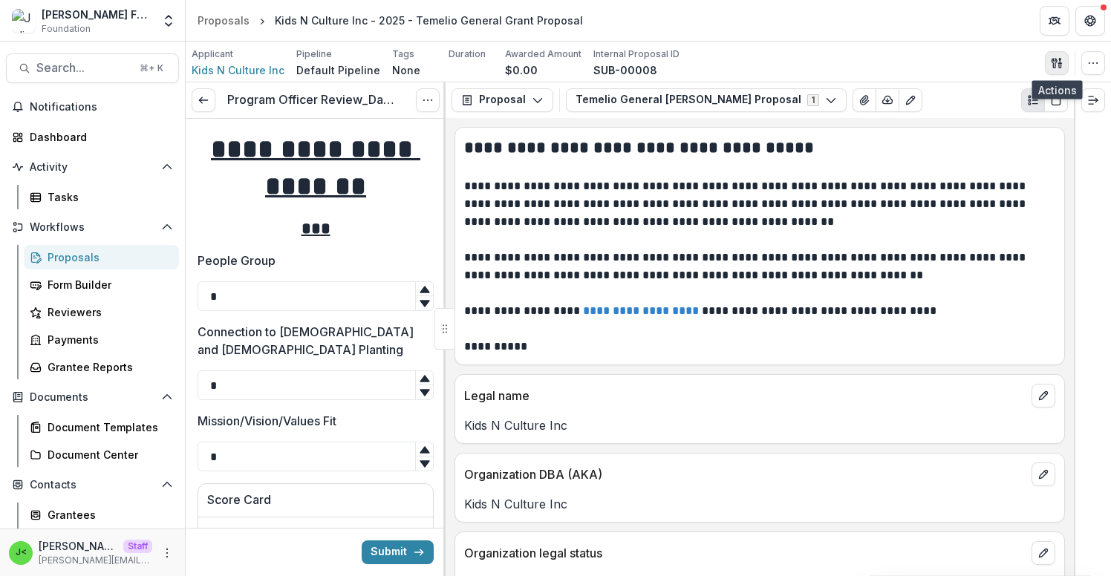
click at [1055, 61] on icon "button" at bounding box center [1057, 63] width 12 height 12
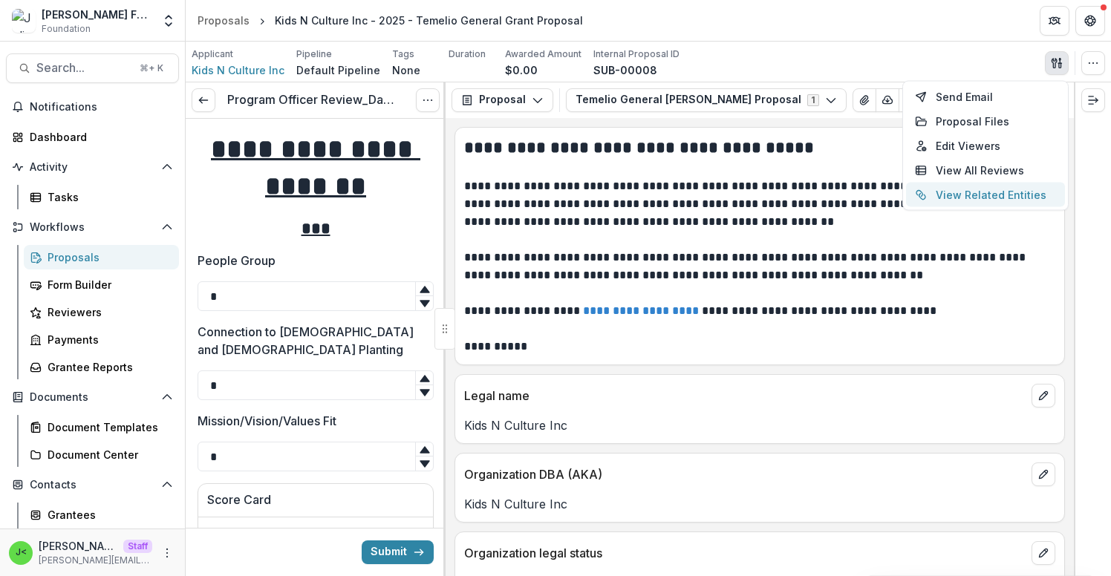
click at [962, 195] on button "View Related Entities" at bounding box center [985, 195] width 159 height 25
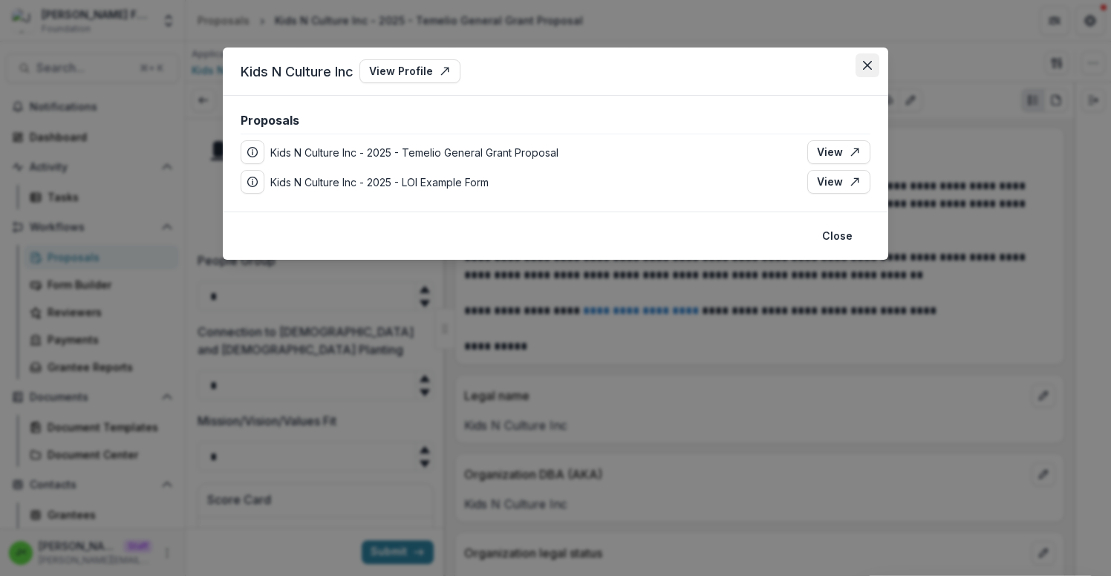
click at [861, 71] on button "Close" at bounding box center [868, 65] width 24 height 24
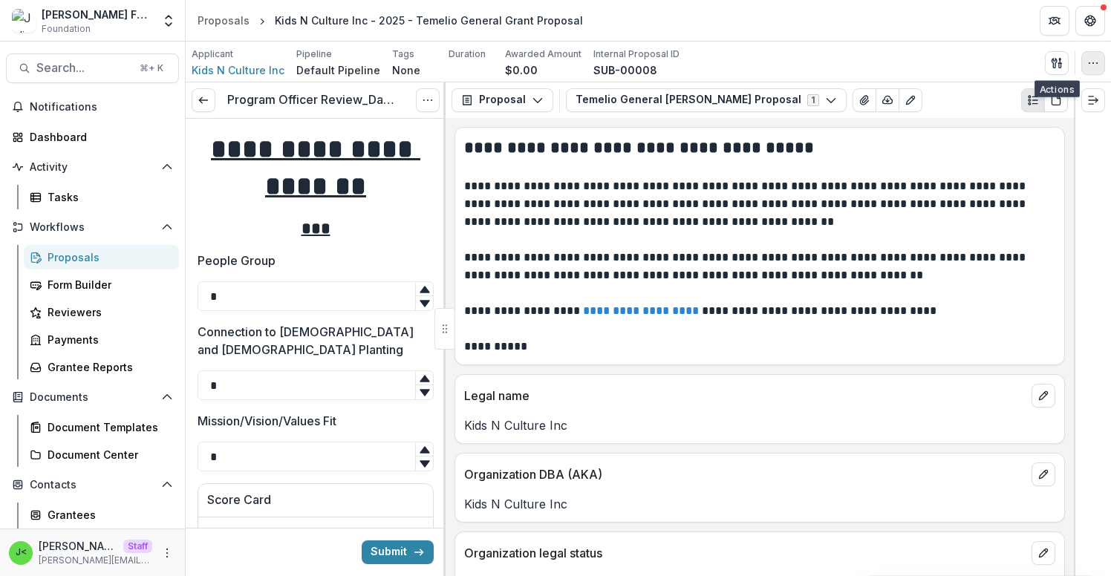
click at [1103, 69] on button "button" at bounding box center [1093, 63] width 24 height 24
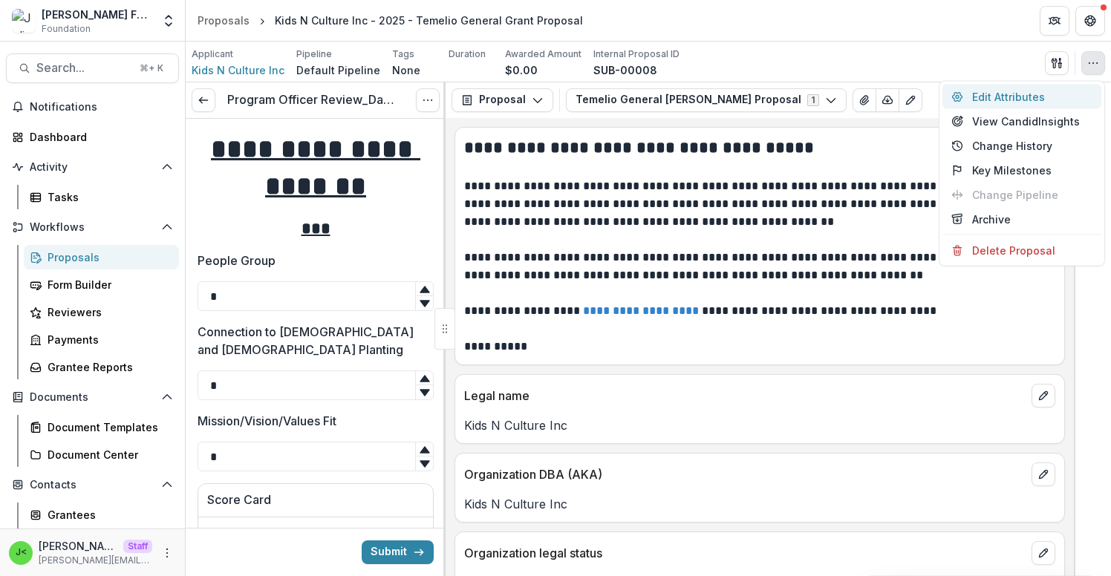
click at [1072, 97] on button "Edit Attributes" at bounding box center [1021, 97] width 159 height 25
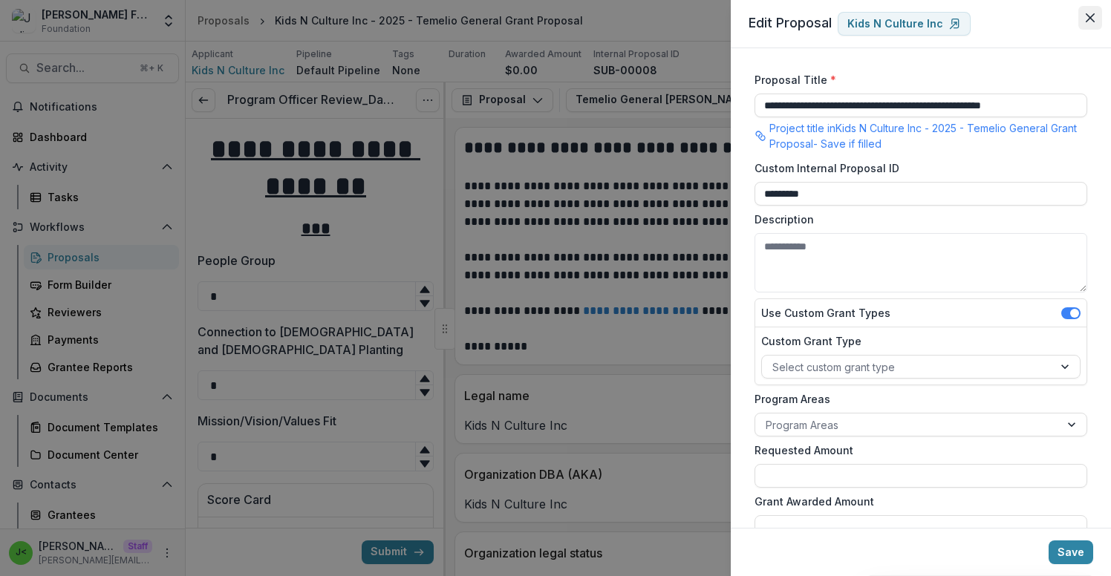
click at [1089, 23] on button "Close" at bounding box center [1090, 18] width 24 height 24
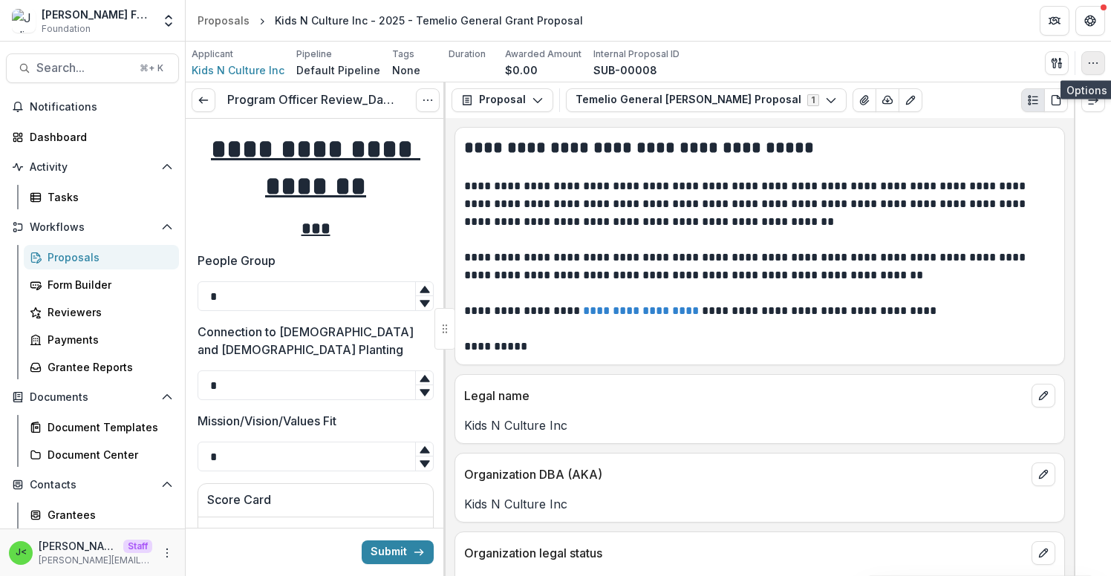
click at [1092, 60] on icon "button" at bounding box center [1093, 63] width 12 height 12
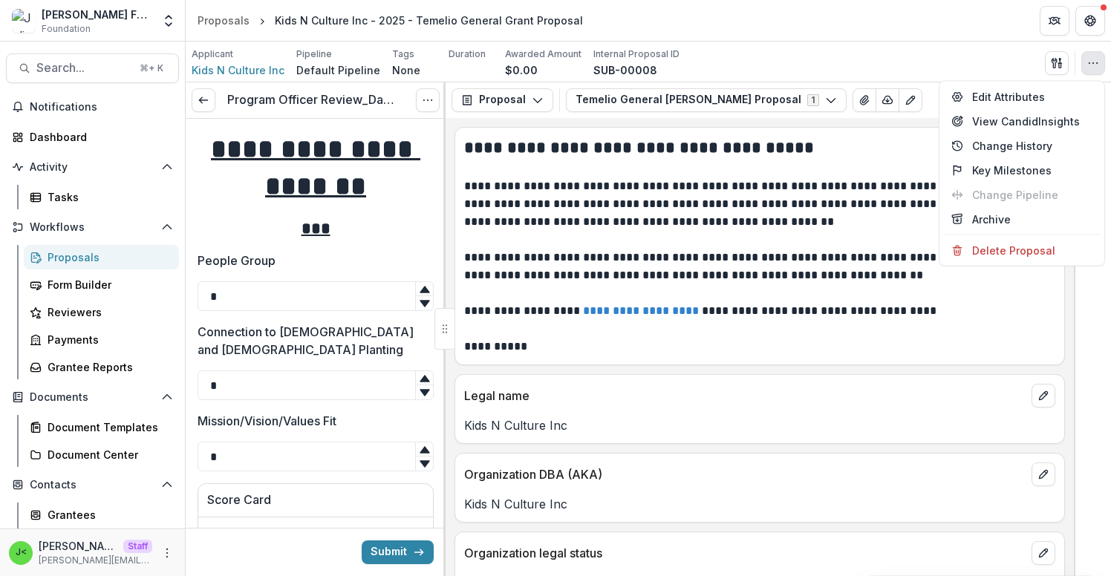
click at [1096, 59] on icon "button" at bounding box center [1093, 63] width 12 height 12
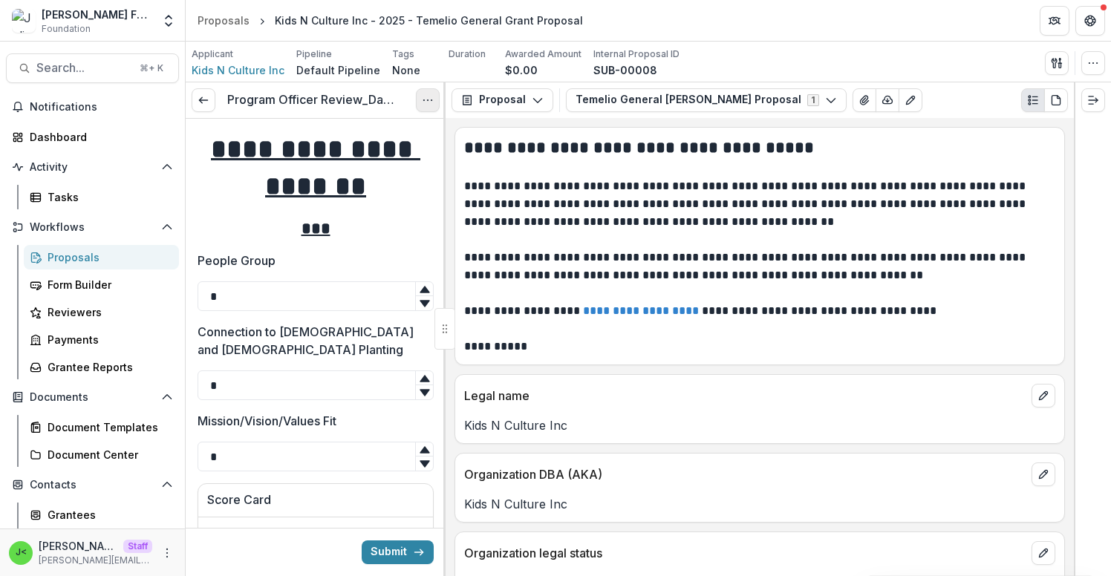
click at [421, 109] on button "Options" at bounding box center [428, 100] width 24 height 24
click at [425, 104] on icon "Options" at bounding box center [428, 100] width 12 height 12
click at [495, 97] on button "Proposal" at bounding box center [503, 100] width 102 height 24
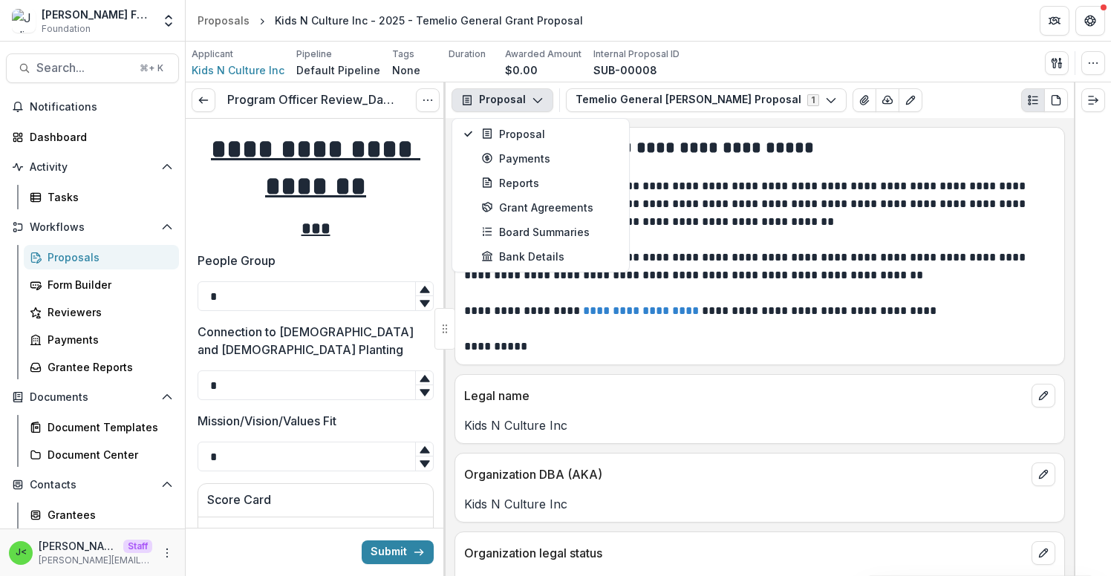
click at [495, 97] on button "Proposal" at bounding box center [503, 100] width 102 height 24
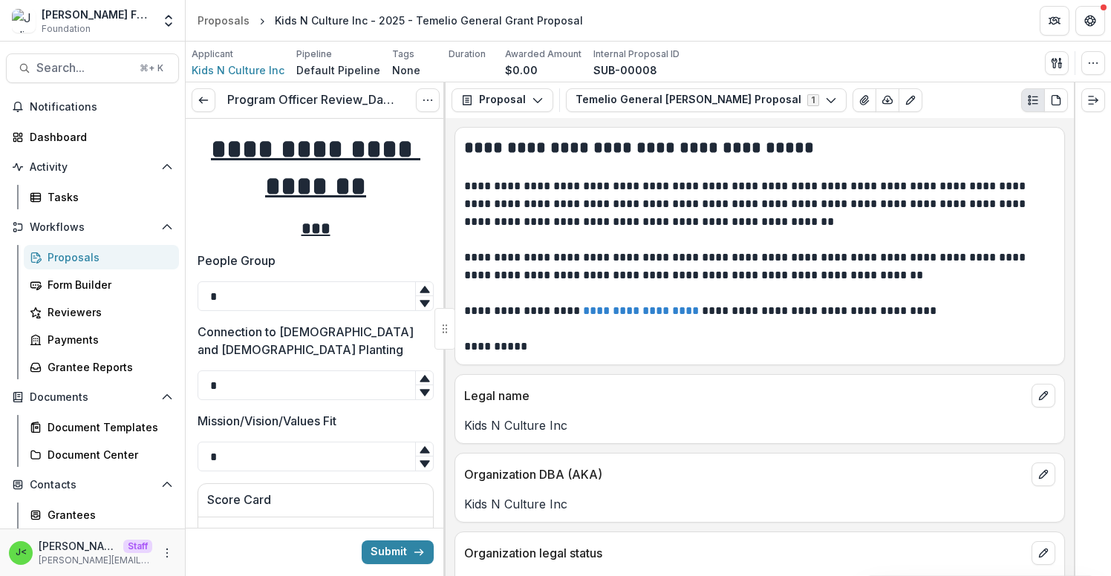
click at [74, 255] on div "Proposals" at bounding box center [108, 258] width 120 height 16
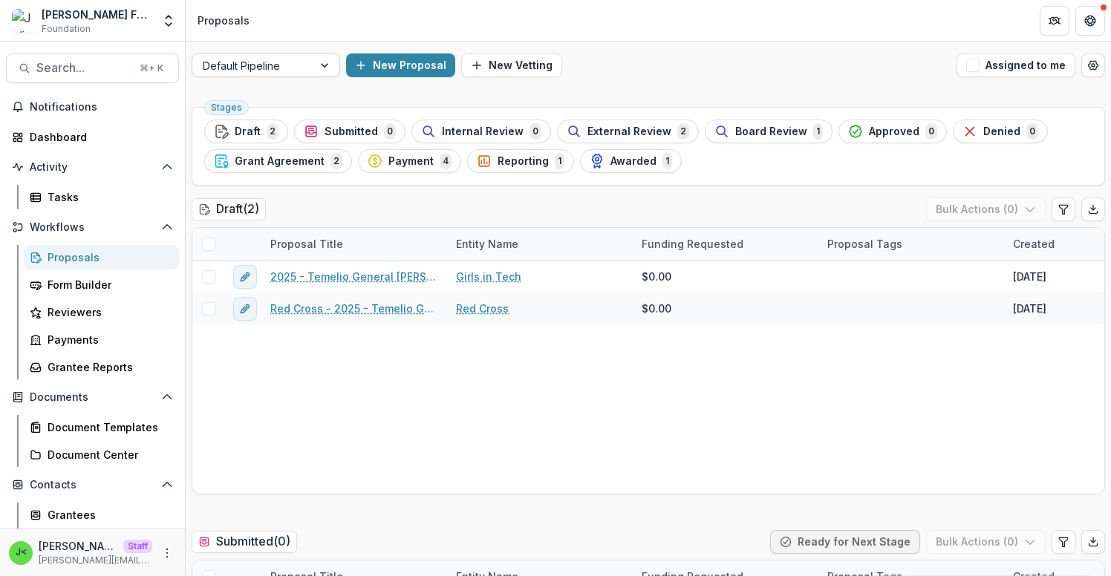
click at [313, 67] on div at bounding box center [326, 65] width 27 height 22
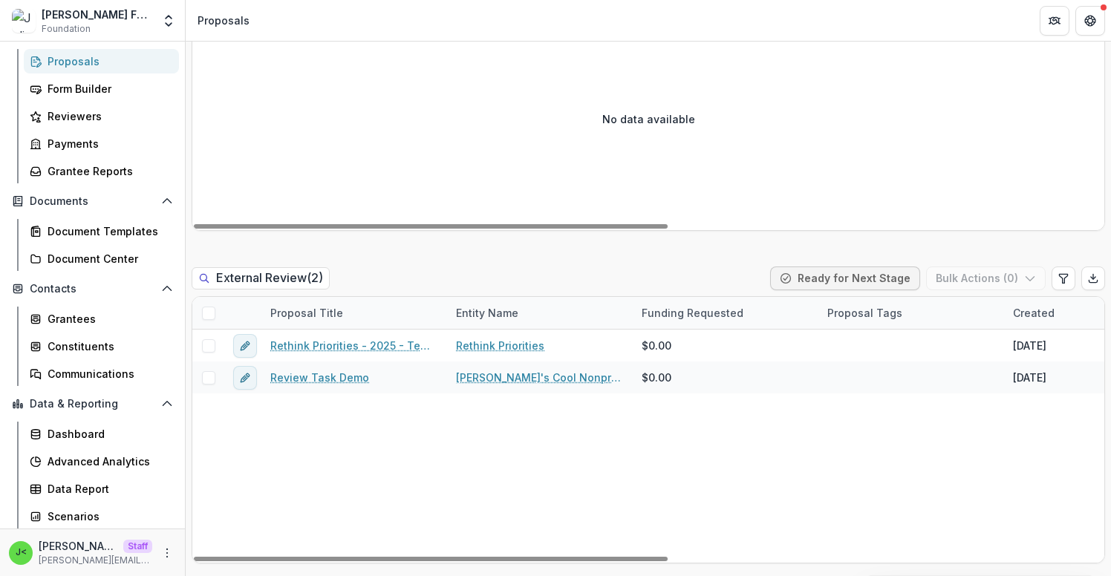
scroll to position [935, 0]
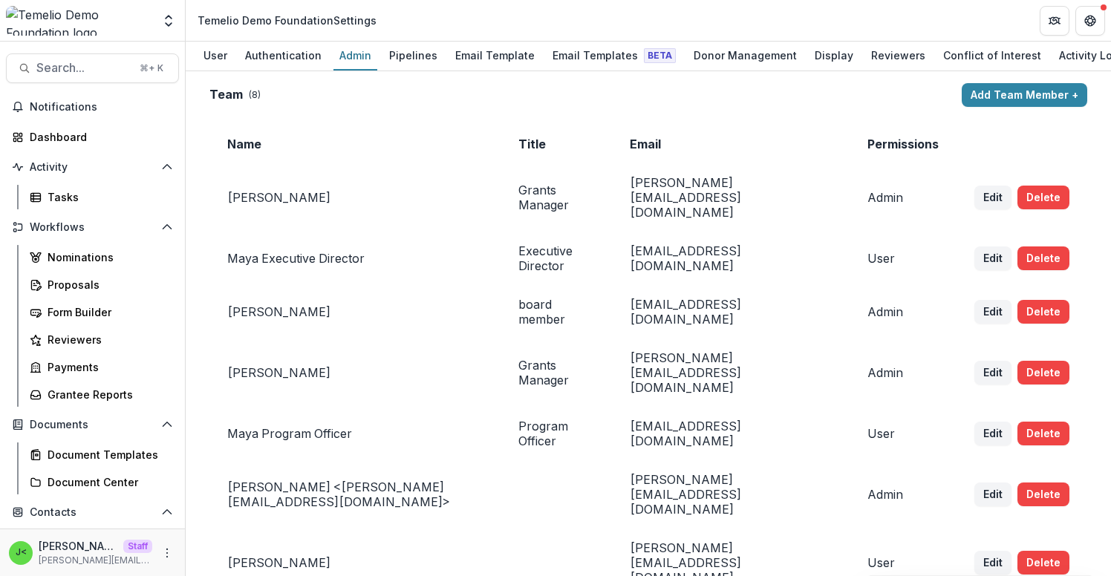
scroll to position [2414, 0]
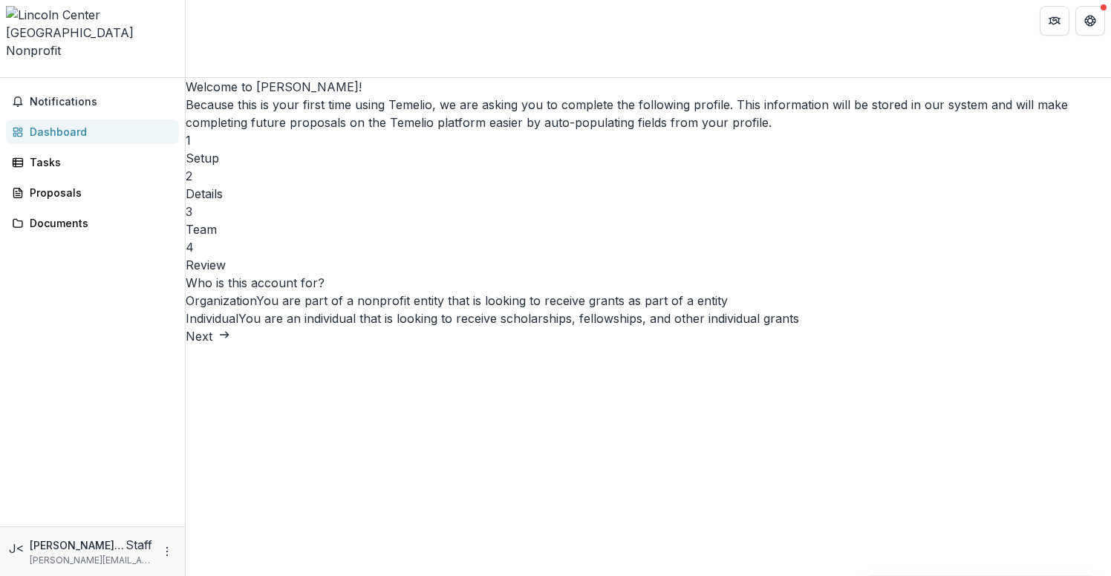
click at [230, 345] on button "Next" at bounding box center [208, 337] width 45 height 18
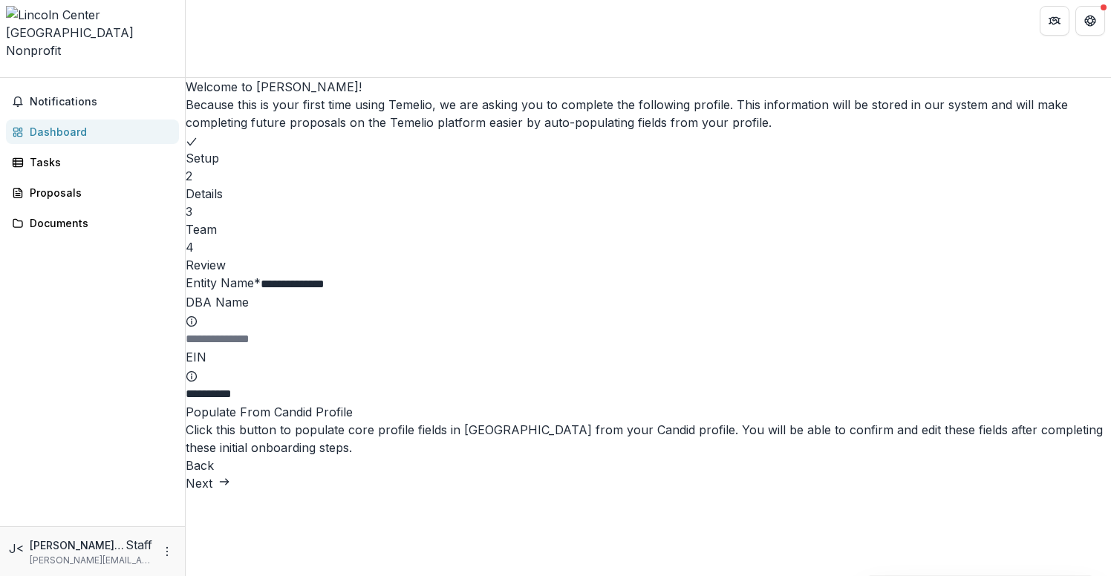
click at [214, 475] on button "Back" at bounding box center [200, 466] width 28 height 18
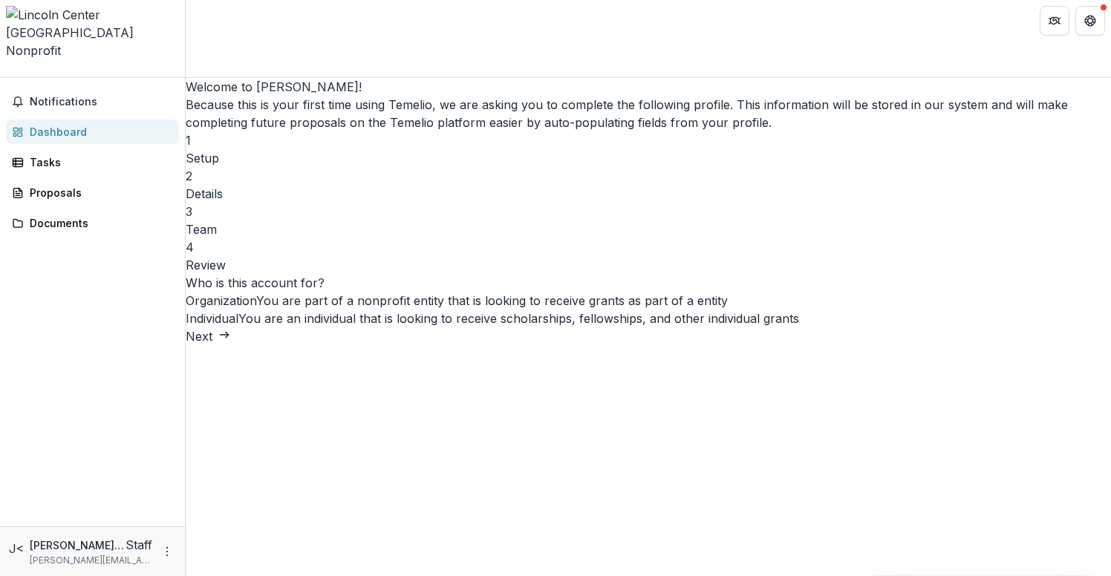
click at [6, 73] on icon "Open entity switcher" at bounding box center [6, 73] width 0 height 0
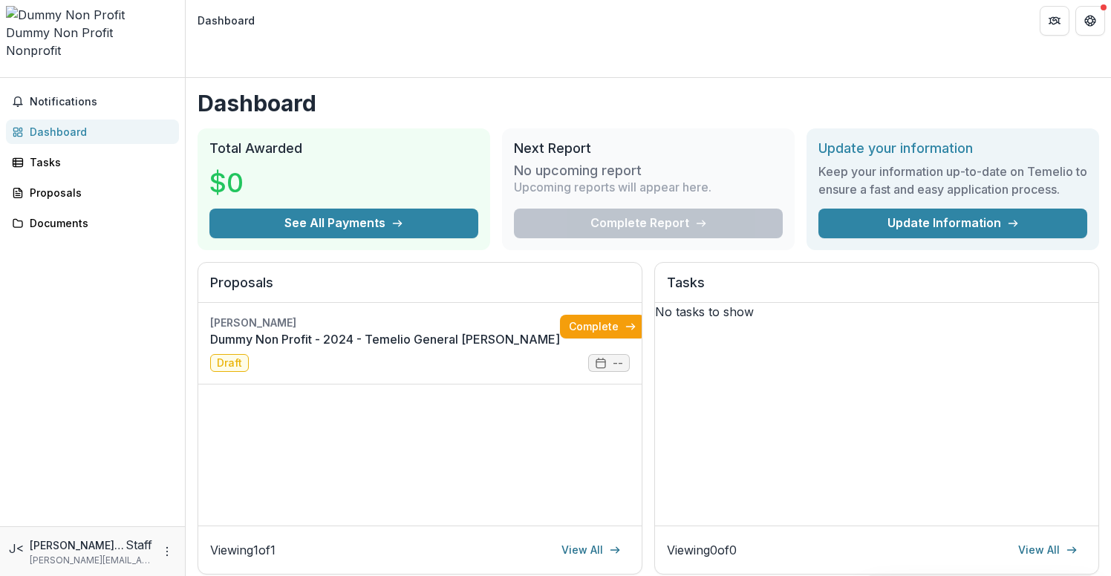
click at [6, 73] on icon "Open entity switcher" at bounding box center [6, 73] width 0 height 0
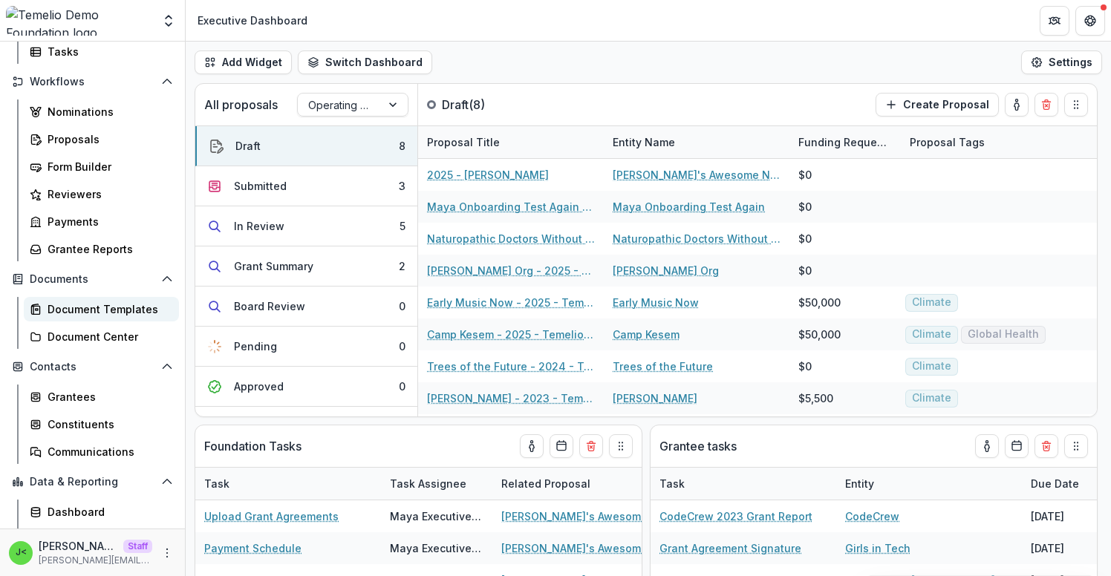
scroll to position [164, 0]
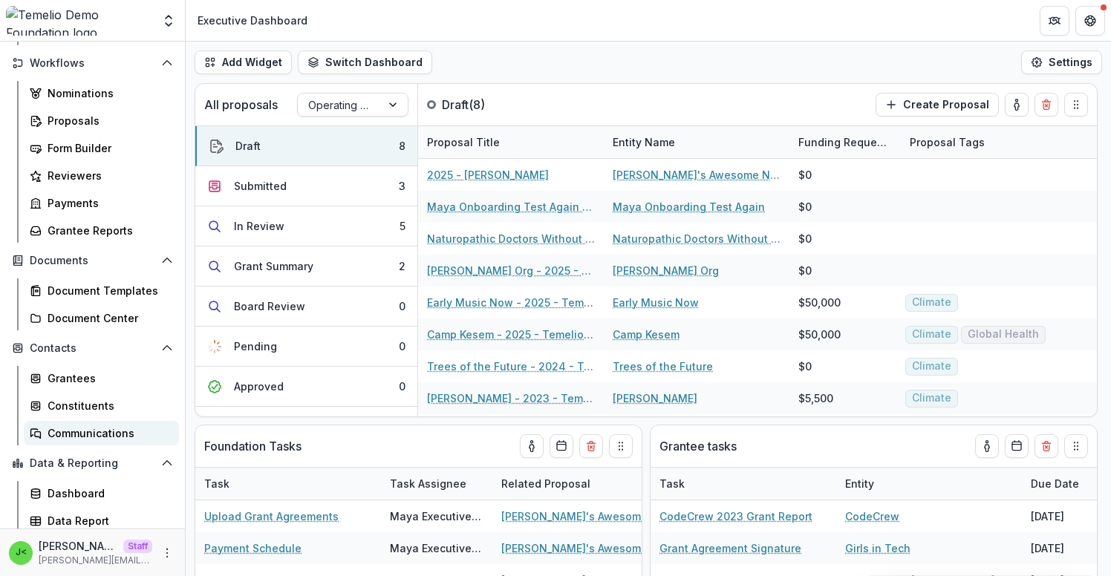
click at [120, 434] on div "Communications" at bounding box center [108, 434] width 120 height 16
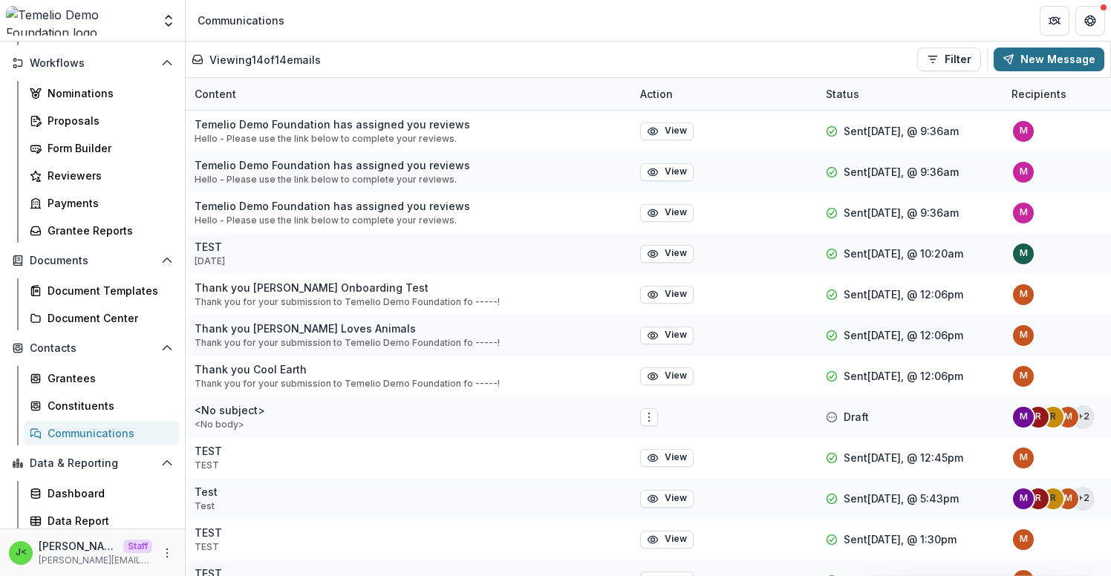
click at [1044, 59] on button "New Message" at bounding box center [1049, 60] width 111 height 24
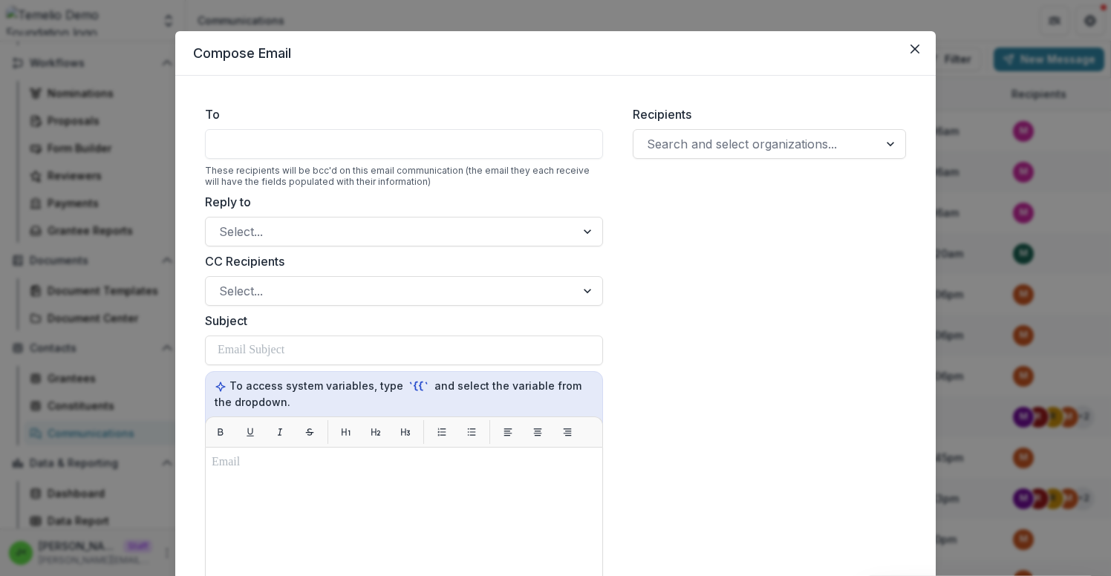
scroll to position [17, 0]
click at [916, 53] on button "Close" at bounding box center [915, 48] width 24 height 24
